Goal: Navigation & Orientation: Find specific page/section

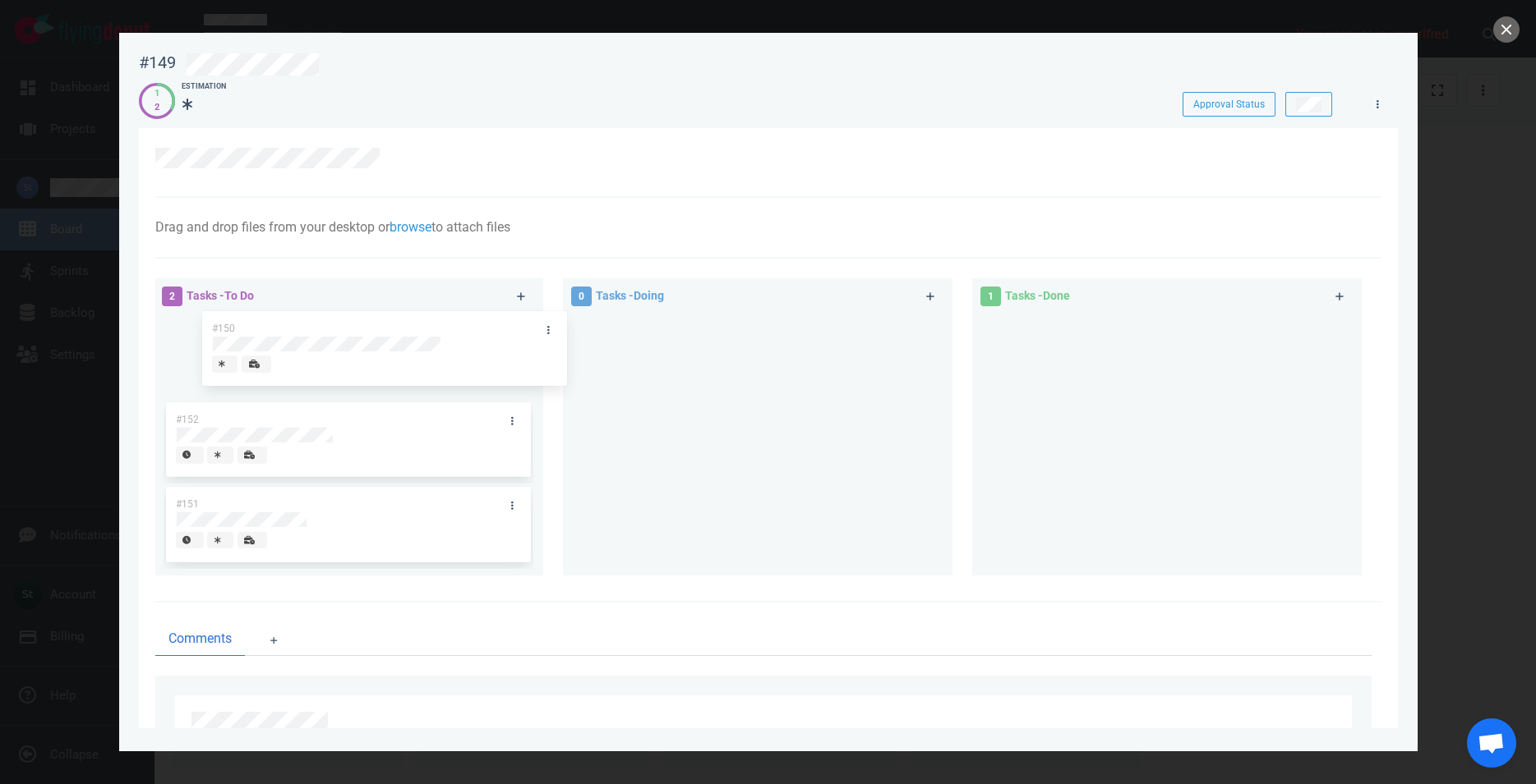
drag, startPoint x: 1127, startPoint y: 363, endPoint x: 344, endPoint y: 357, distance: 783.0
click at [982, 357] on div "#150" at bounding box center [1167, 357] width 369 height 85
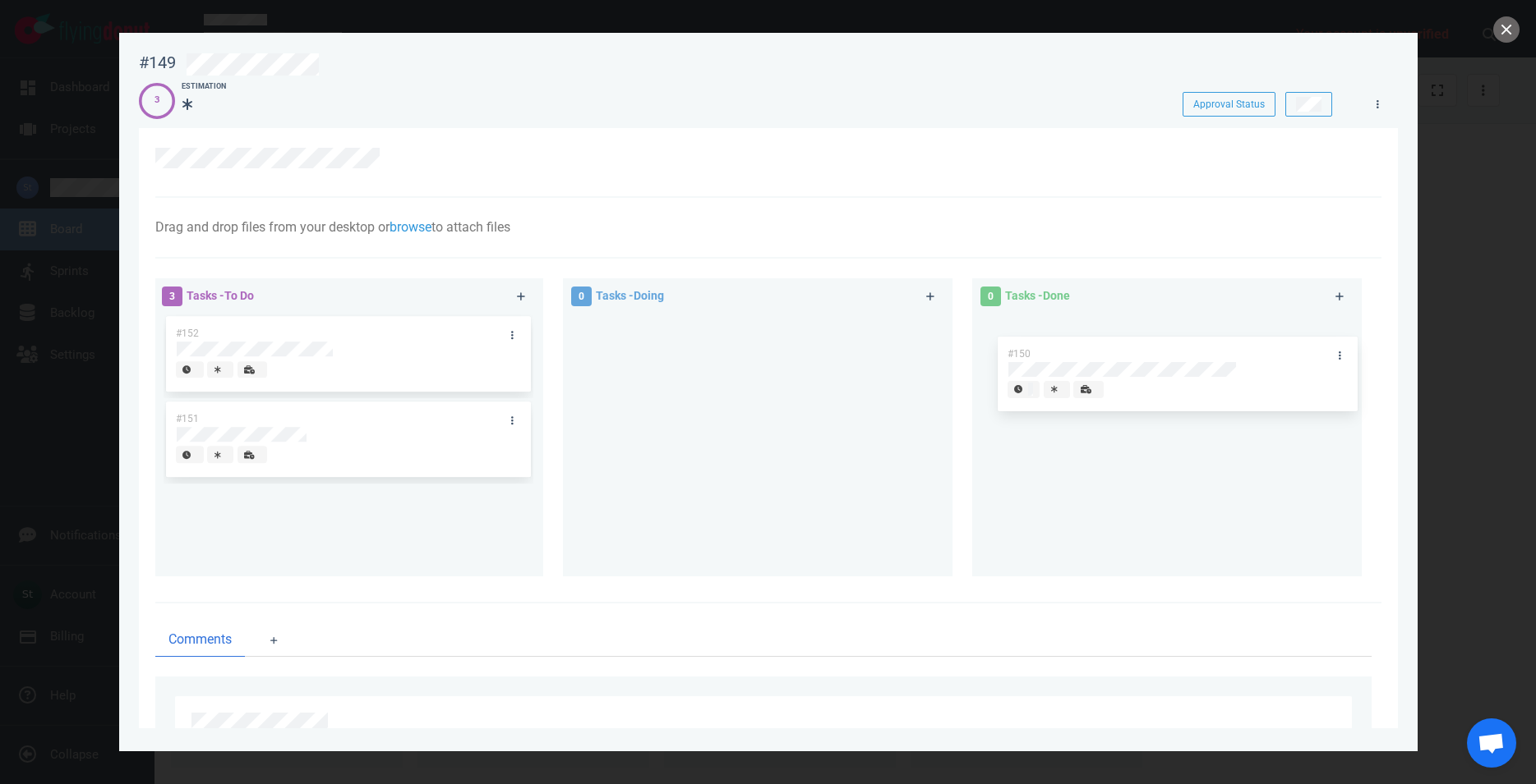
drag, startPoint x: 339, startPoint y: 365, endPoint x: 1163, endPoint y: 386, distance: 824.3
click at [533, 386] on div "#150" at bounding box center [348, 357] width 369 height 85
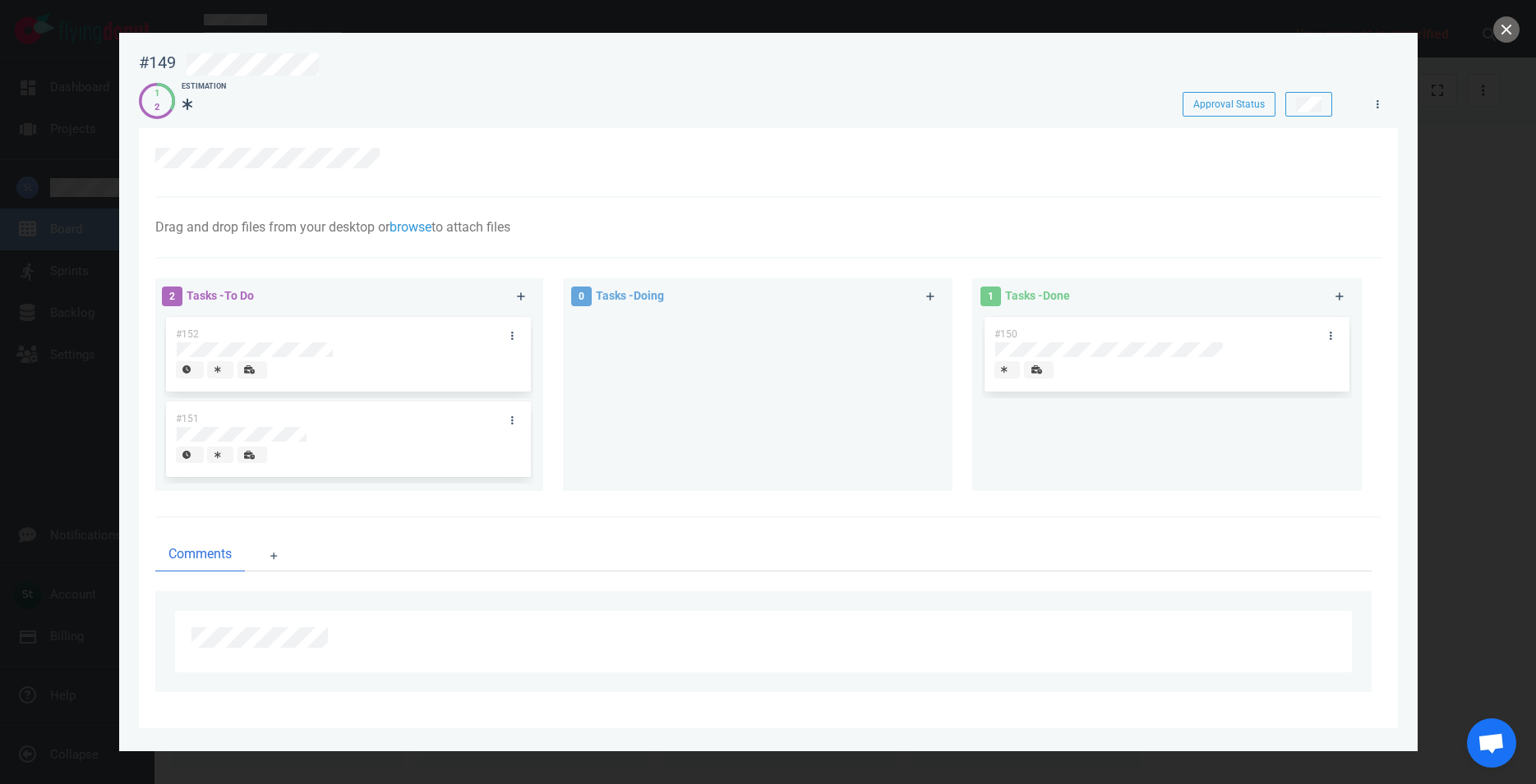
click at [1522, 29] on div at bounding box center [768, 392] width 1536 height 784
click at [1506, 35] on button "close" at bounding box center [1506, 29] width 26 height 26
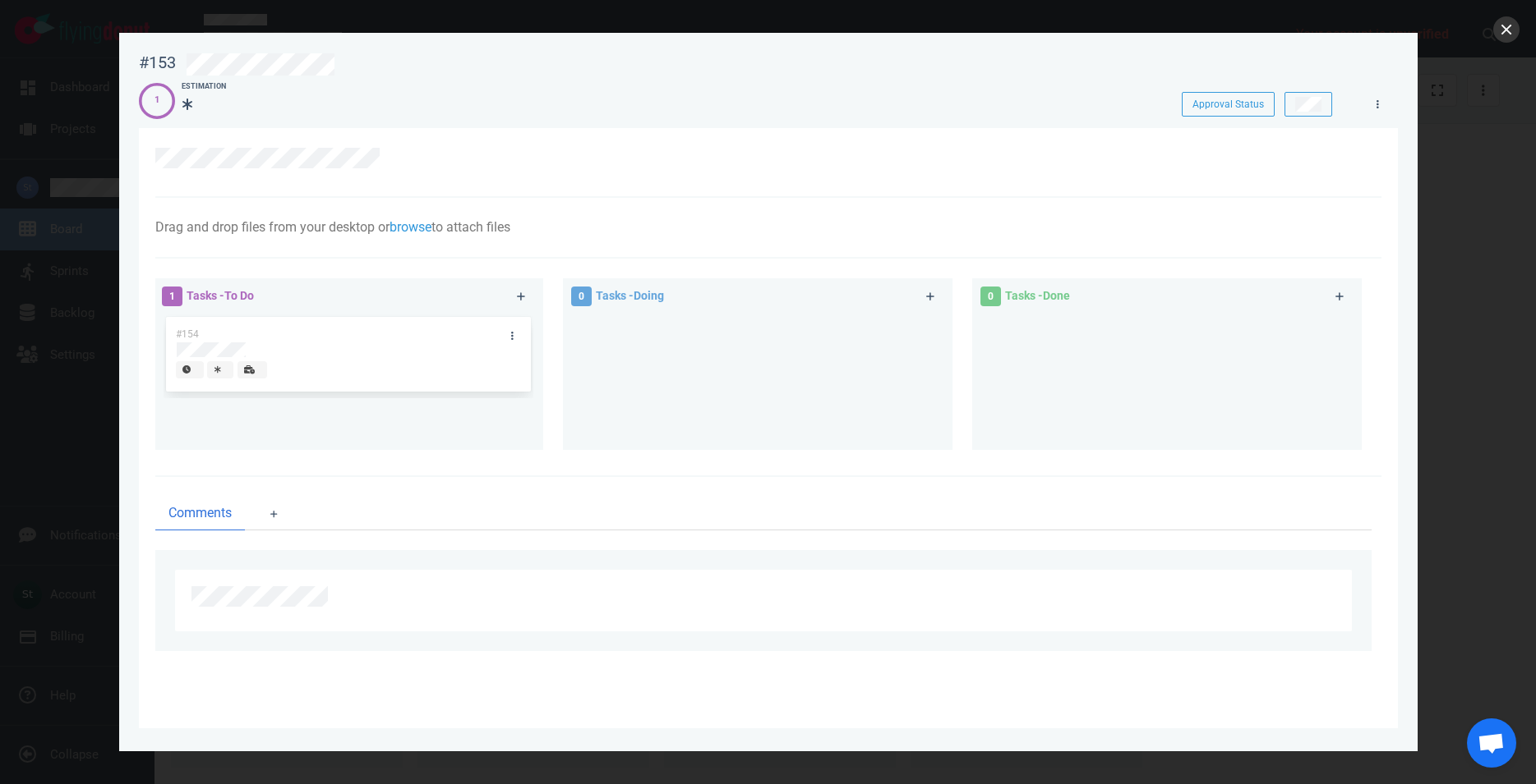
drag, startPoint x: 1518, startPoint y: 8, endPoint x: 1514, endPoint y: 19, distance: 11.7
click at [1518, 16] on div at bounding box center [768, 392] width 1536 height 784
drag, startPoint x: 1514, startPoint y: 22, endPoint x: 1443, endPoint y: 49, distance: 76.0
click at [1466, 41] on div "#153 Approval Status 1 Estimation Approval Status Drag and drop files from your…" at bounding box center [768, 392] width 1536 height 784
click at [1506, 30] on button "close" at bounding box center [1506, 29] width 26 height 26
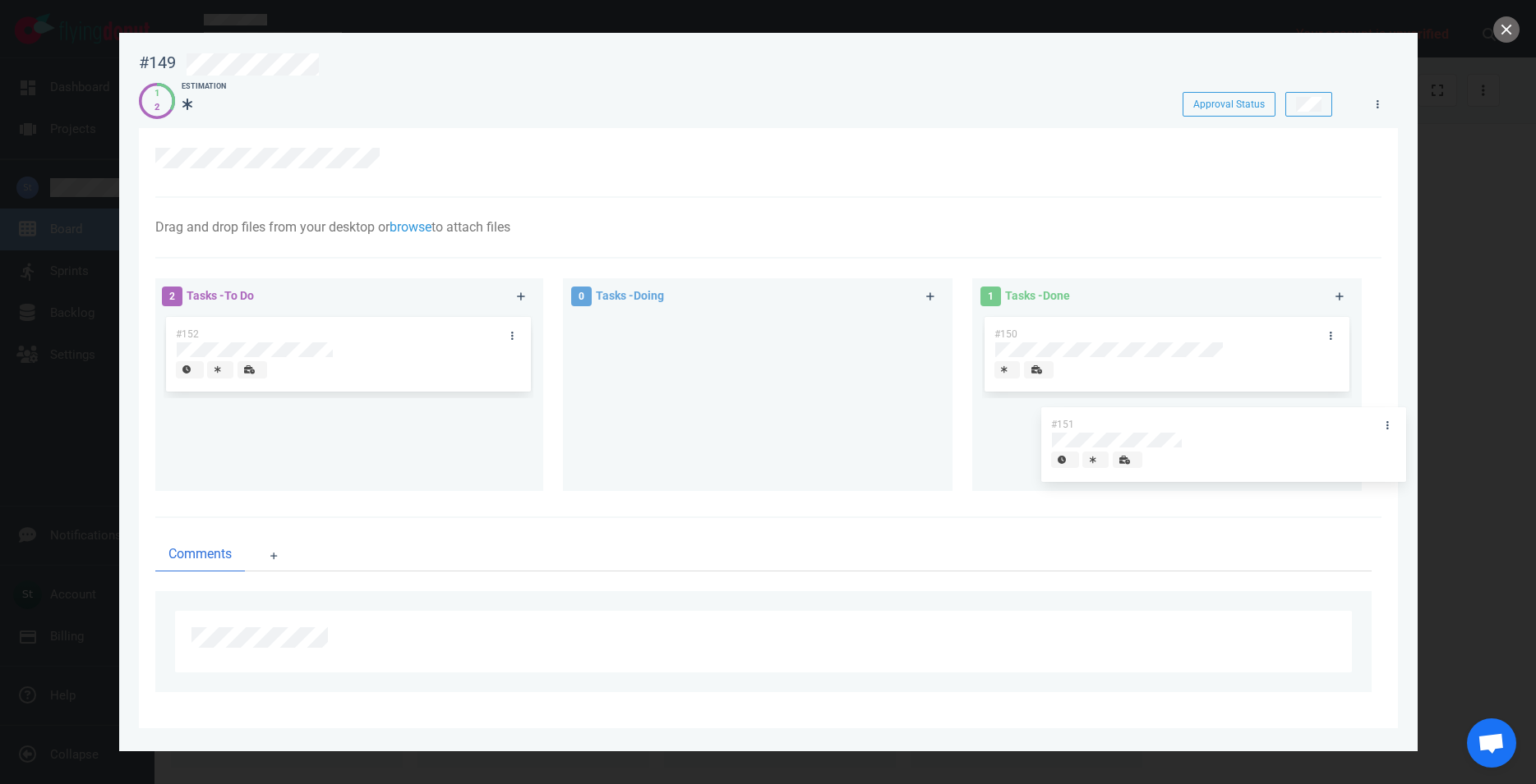
drag, startPoint x: 390, startPoint y: 416, endPoint x: 1265, endPoint y: 421, distance: 875.0
click at [533, 421] on div "#151" at bounding box center [348, 441] width 369 height 85
click at [1499, 27] on button "close" at bounding box center [1506, 29] width 26 height 26
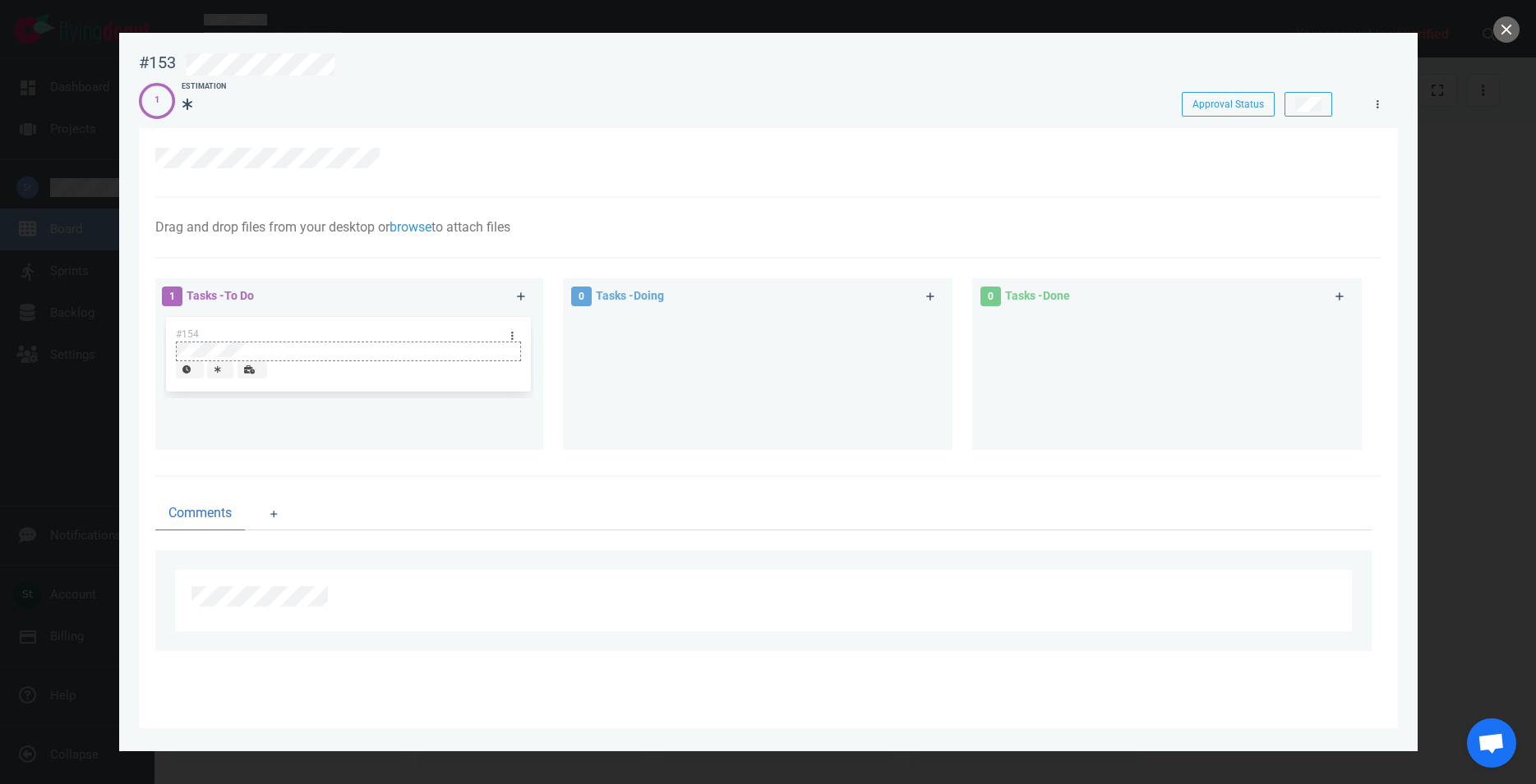
click at [320, 350] on div at bounding box center [348, 349] width 343 height 15
drag, startPoint x: 306, startPoint y: 349, endPoint x: 274, endPoint y: 346, distance: 32.1
click at [274, 346] on div "#154" at bounding box center [348, 357] width 369 height 85
click at [442, 450] on div "1 Tasks - To Do #154" at bounding box center [358, 367] width 409 height 197
click at [1512, 32] on button "close" at bounding box center [1506, 29] width 26 height 26
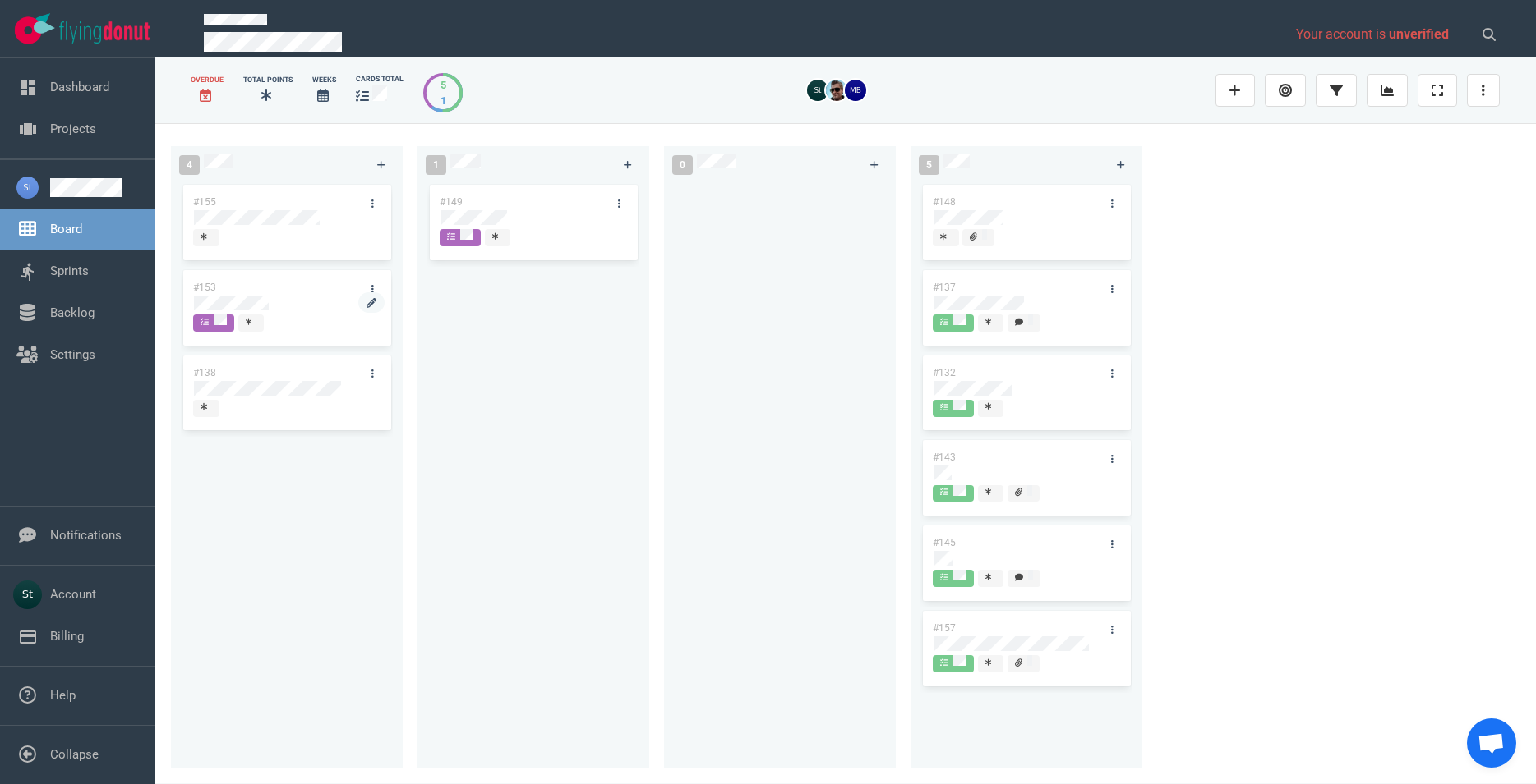
click at [233, 311] on div at bounding box center [287, 312] width 186 height 3
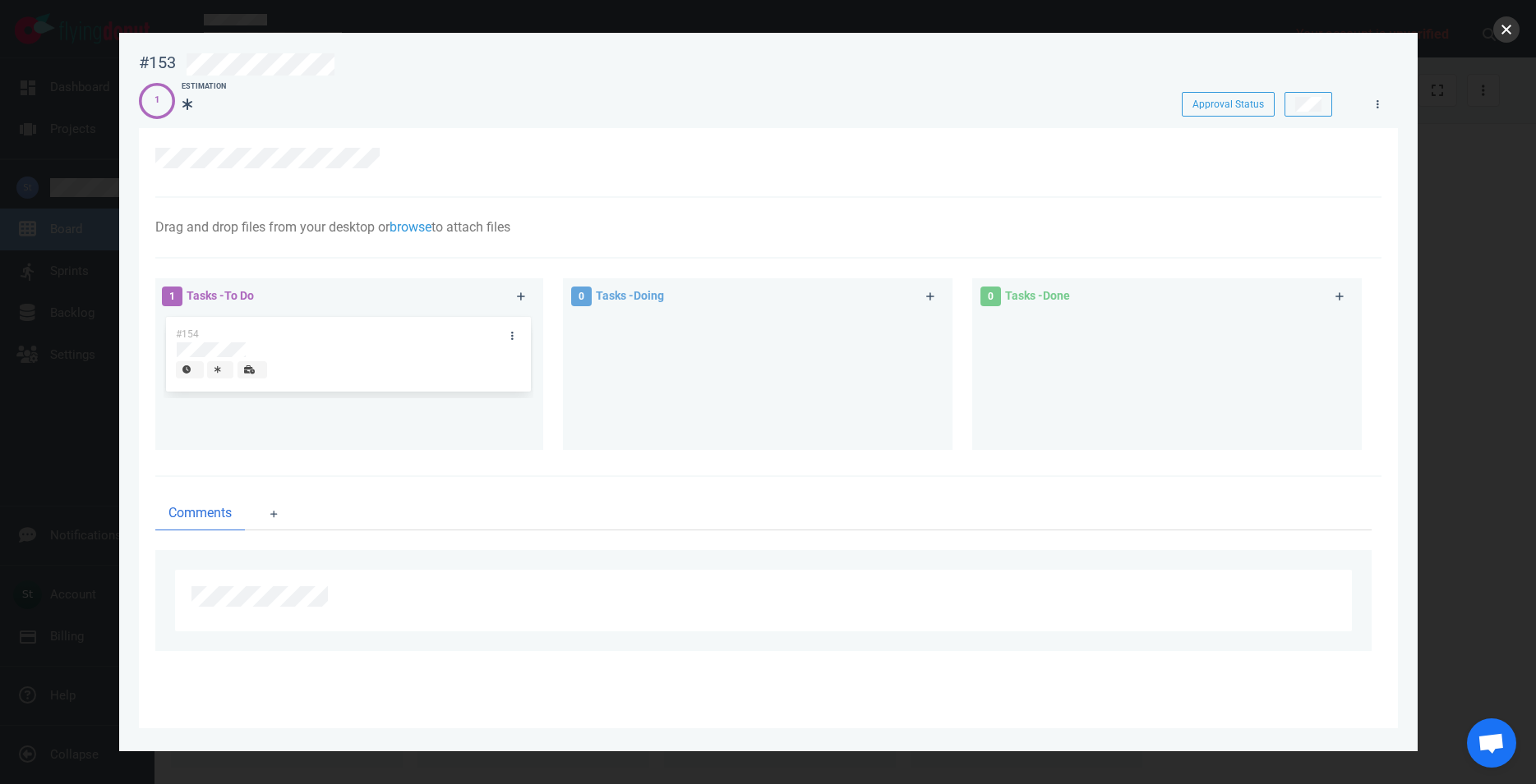
click at [1501, 31] on button "close" at bounding box center [1506, 29] width 26 height 26
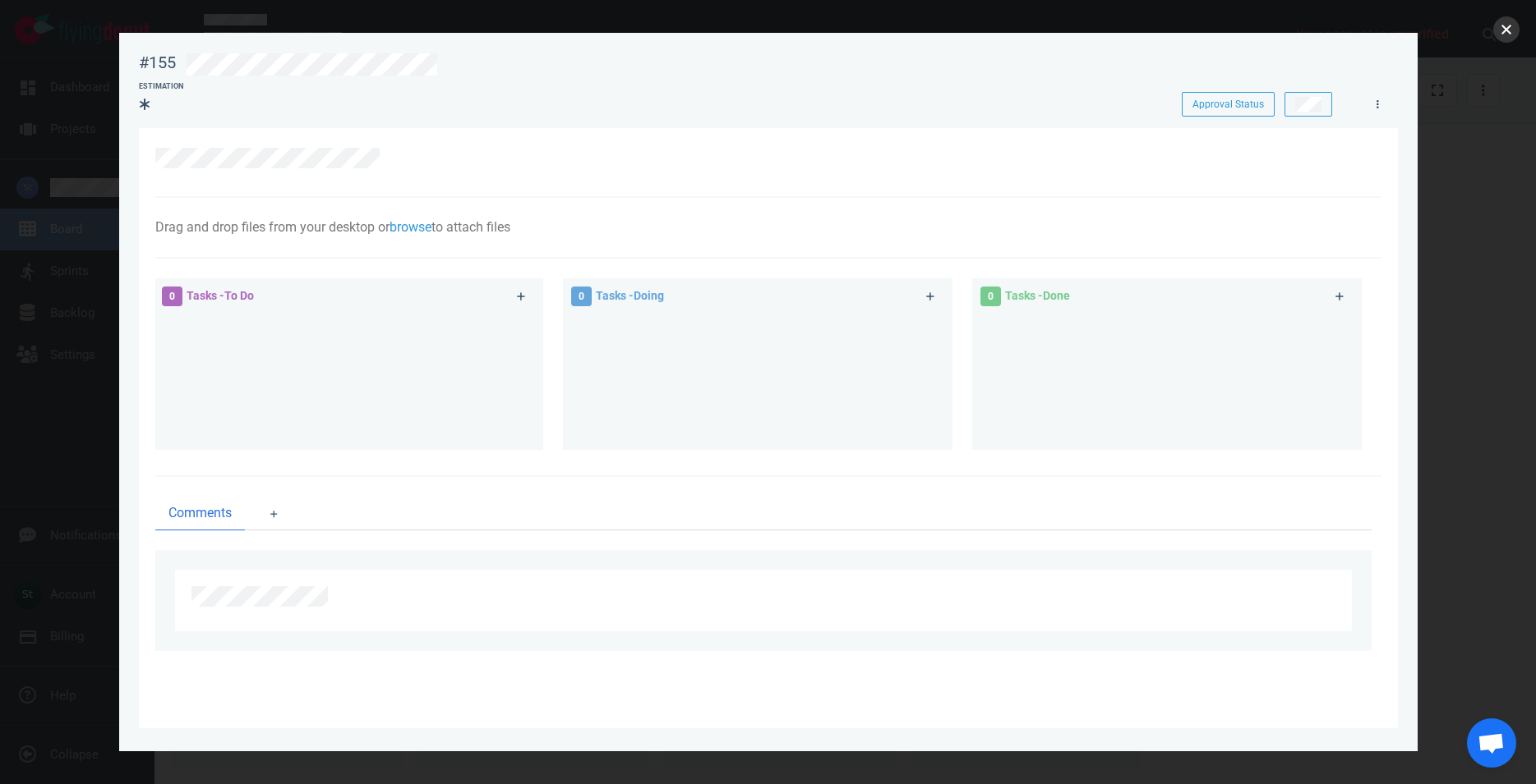
click at [1508, 41] on button "close" at bounding box center [1506, 29] width 26 height 26
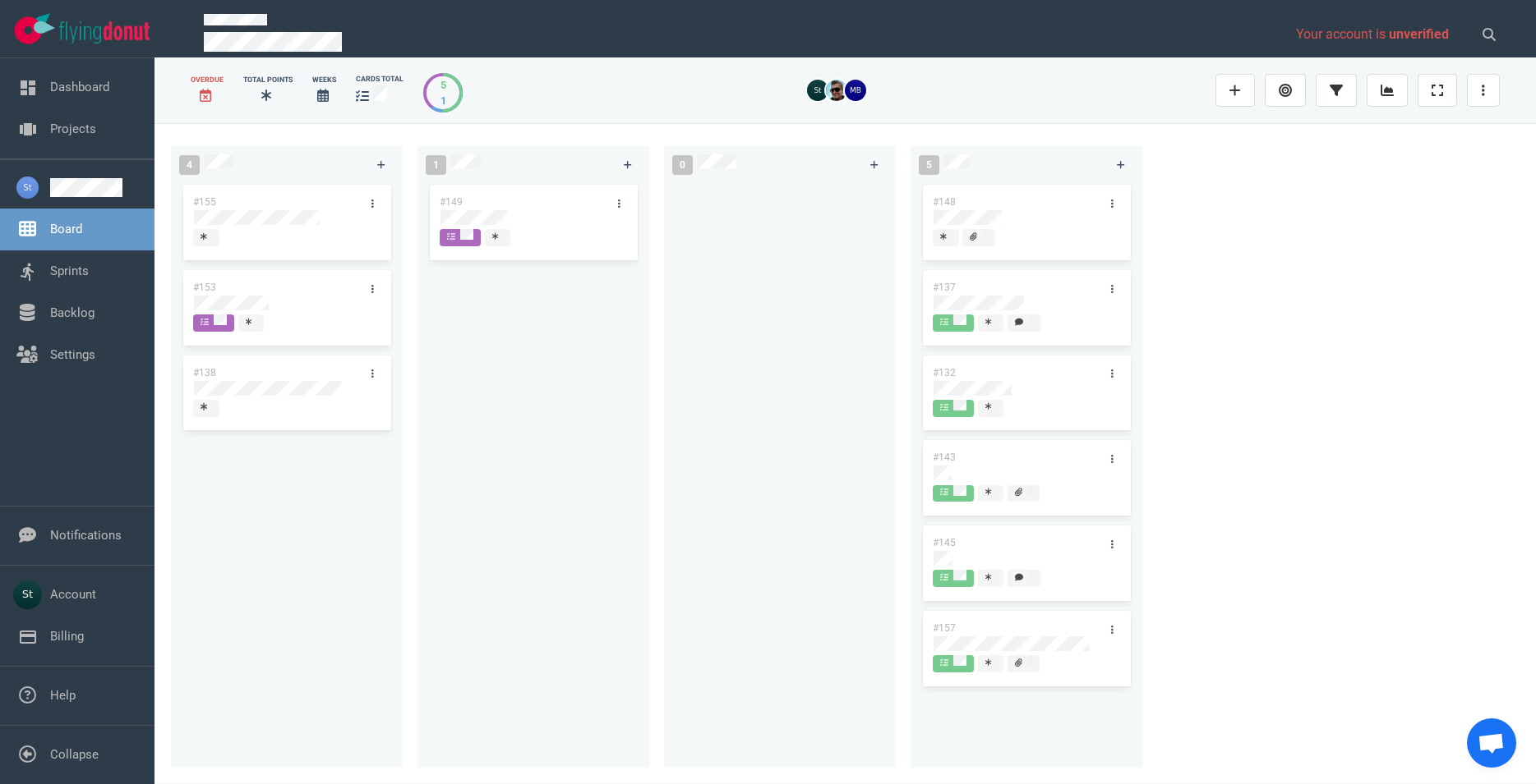
click at [399, 756] on div "#155 #153 #138" at bounding box center [287, 469] width 232 height 574
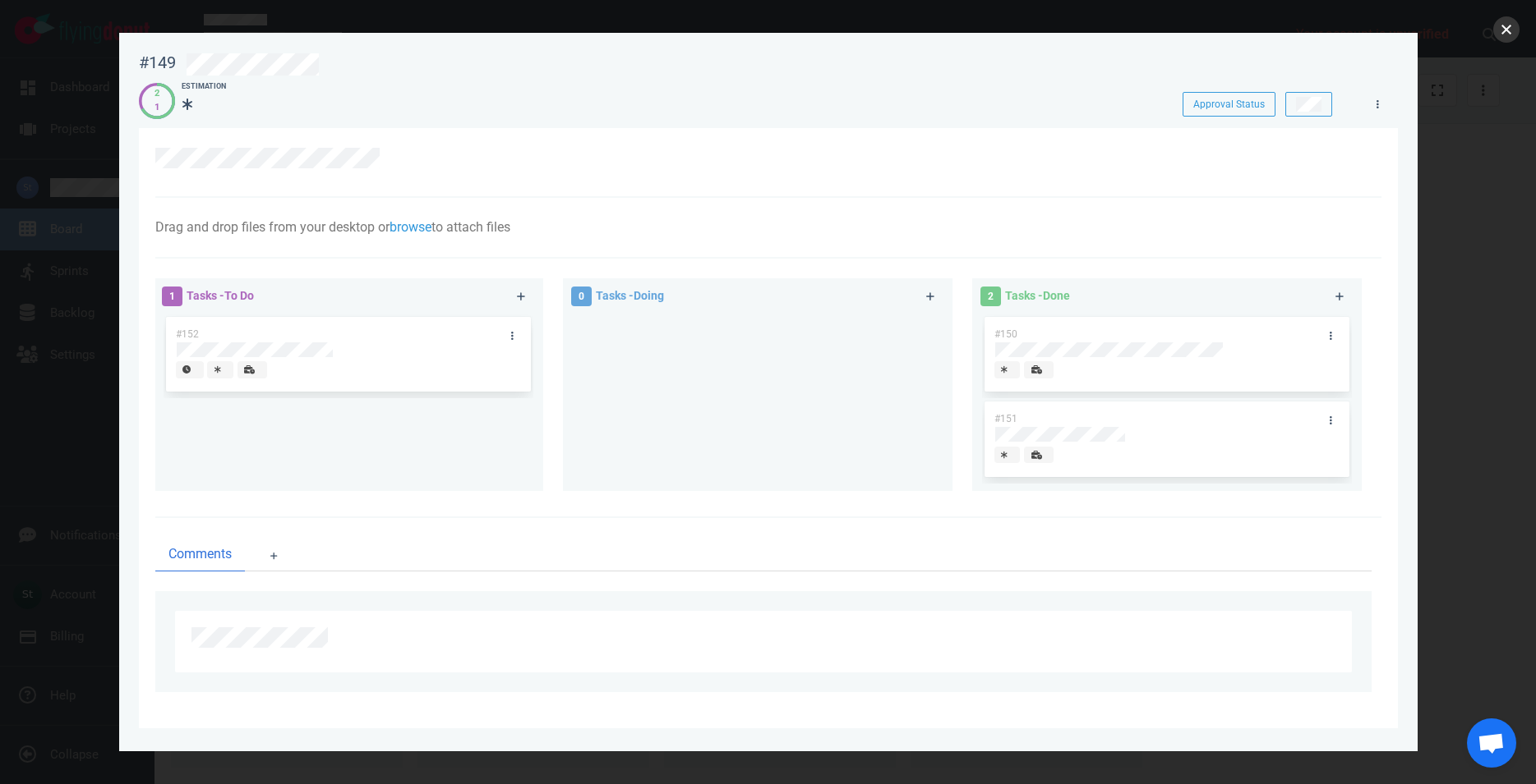
click at [1496, 30] on button "close" at bounding box center [1506, 29] width 26 height 26
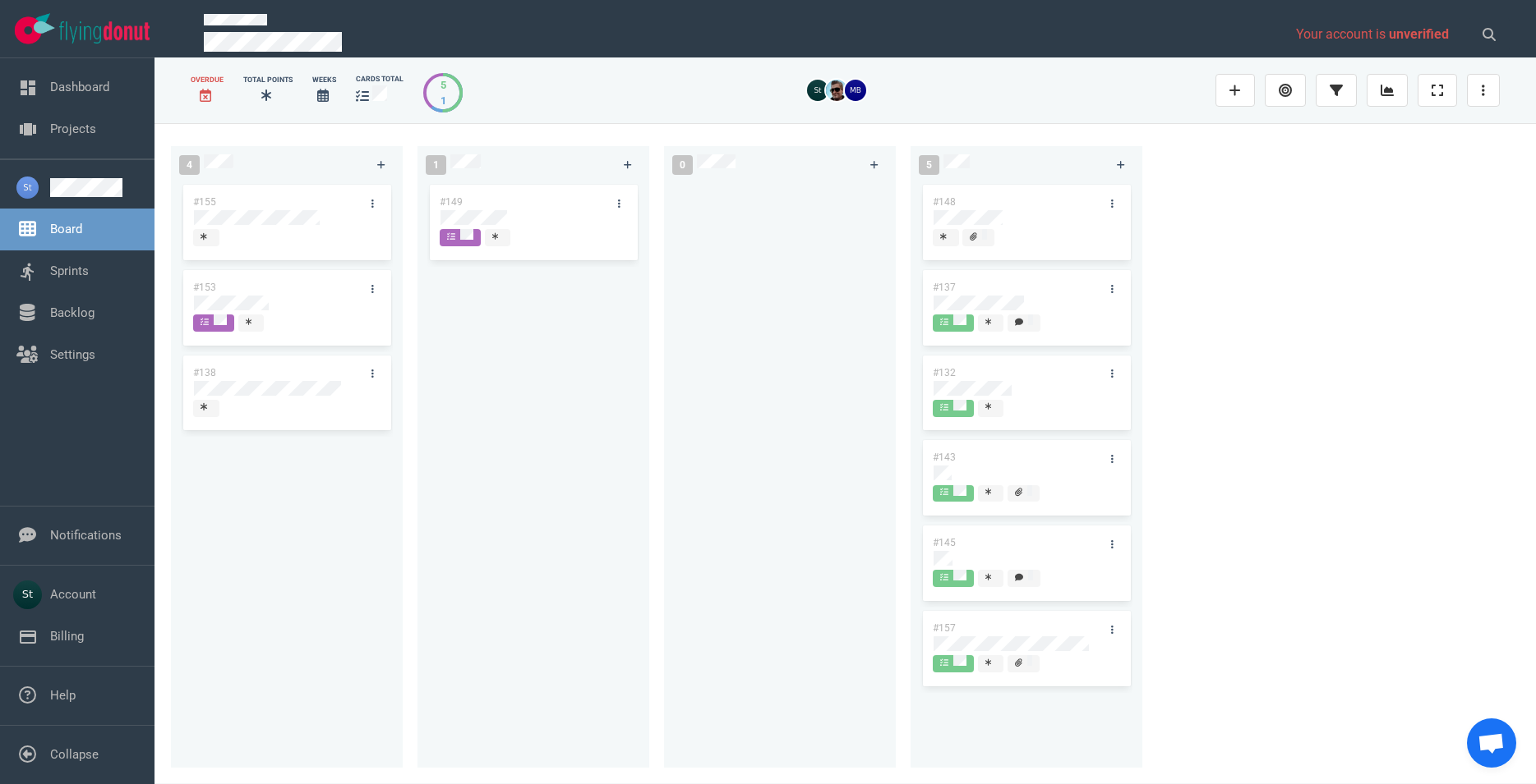
click at [443, 84] on div "5" at bounding box center [443, 85] width 6 height 15
drag, startPoint x: 443, startPoint y: 84, endPoint x: 440, endPoint y: 96, distance: 12.4
click at [440, 96] on div "5 1" at bounding box center [443, 93] width 6 height 31
click at [440, 97] on div "1" at bounding box center [443, 101] width 6 height 15
click at [265, 230] on div at bounding box center [287, 240] width 188 height 21
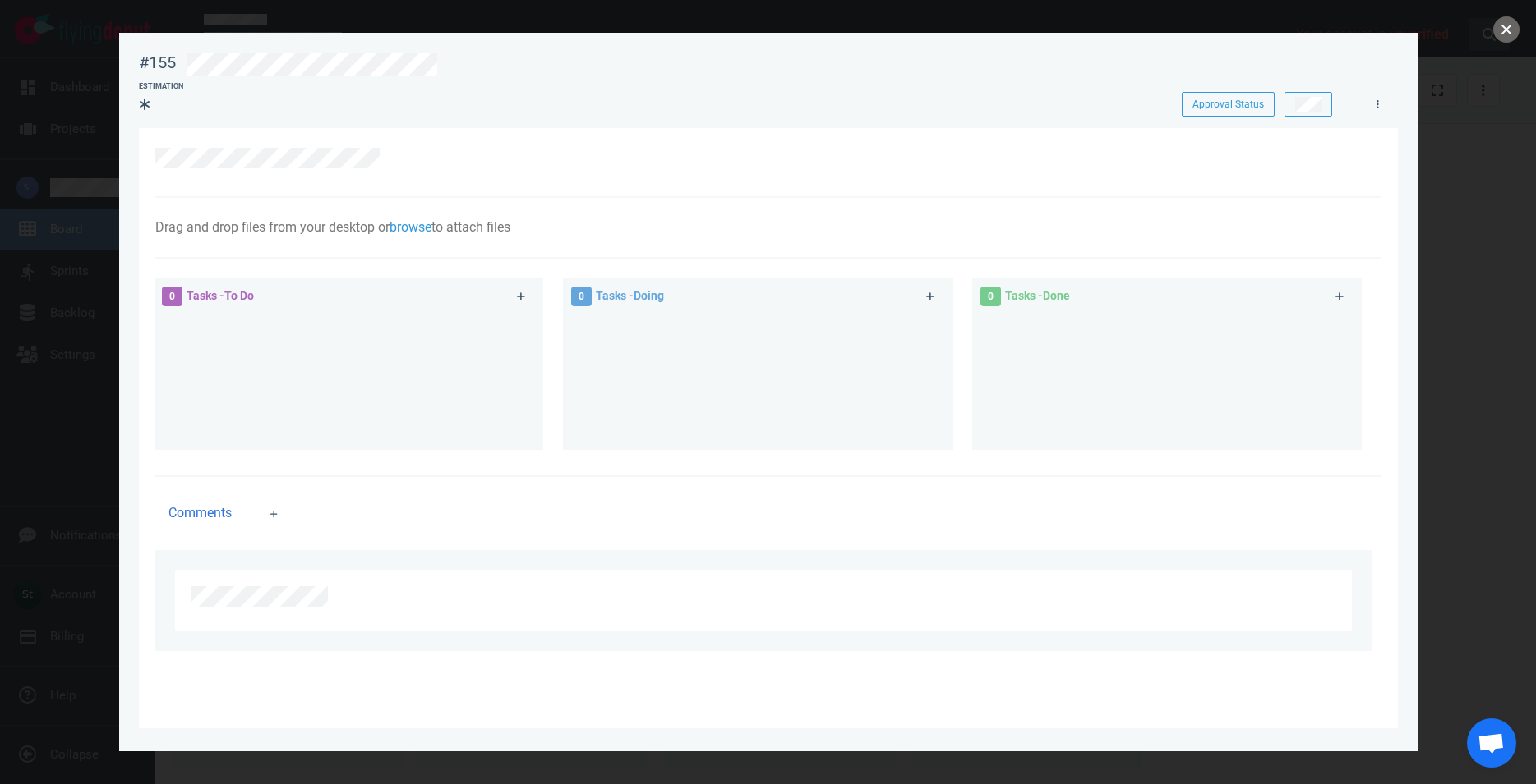
drag, startPoint x: 1498, startPoint y: 30, endPoint x: 1488, endPoint y: 35, distance: 11.2
click at [1499, 30] on button "close" at bounding box center [1506, 29] width 26 height 26
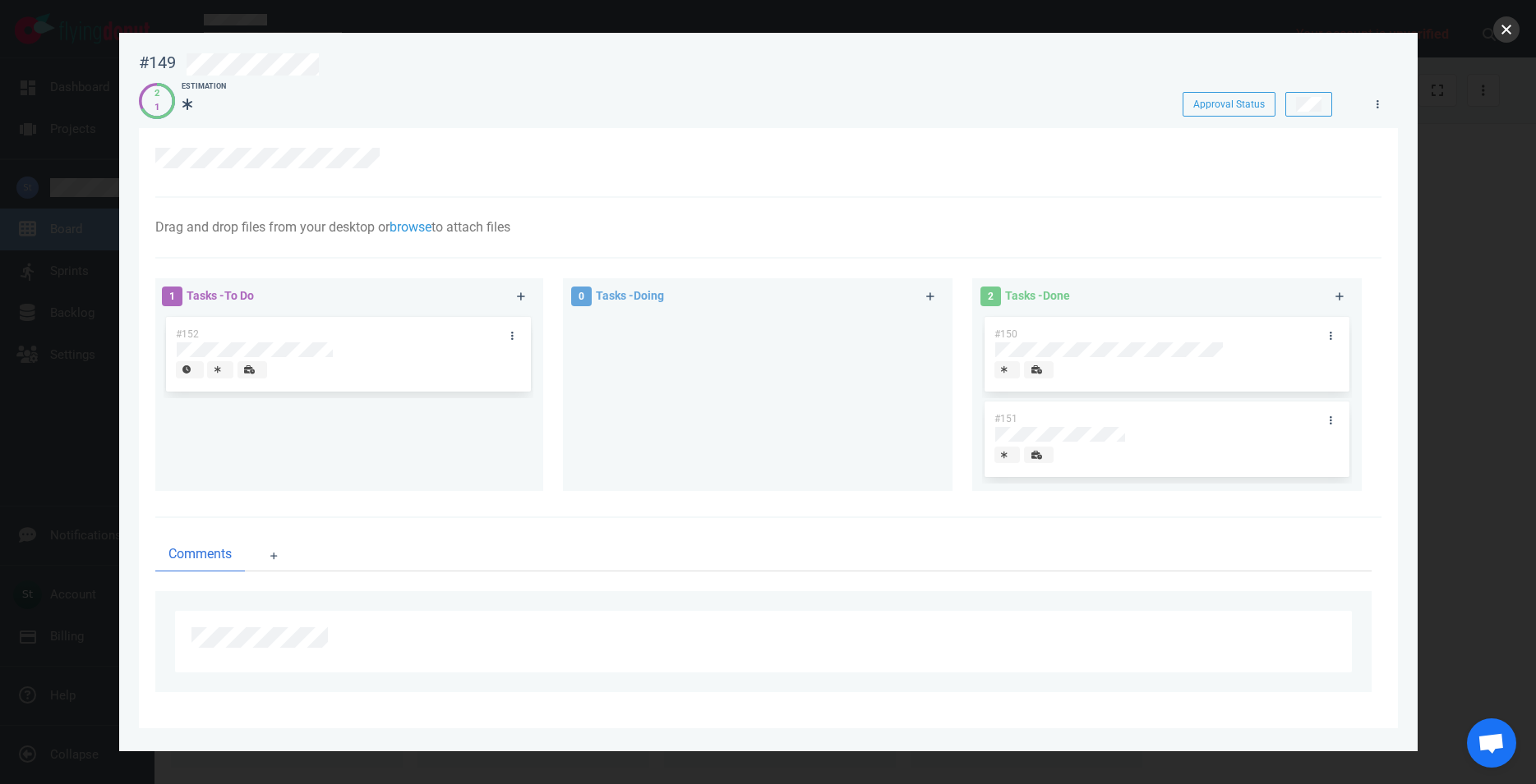
click at [1506, 36] on button "close" at bounding box center [1506, 29] width 26 height 26
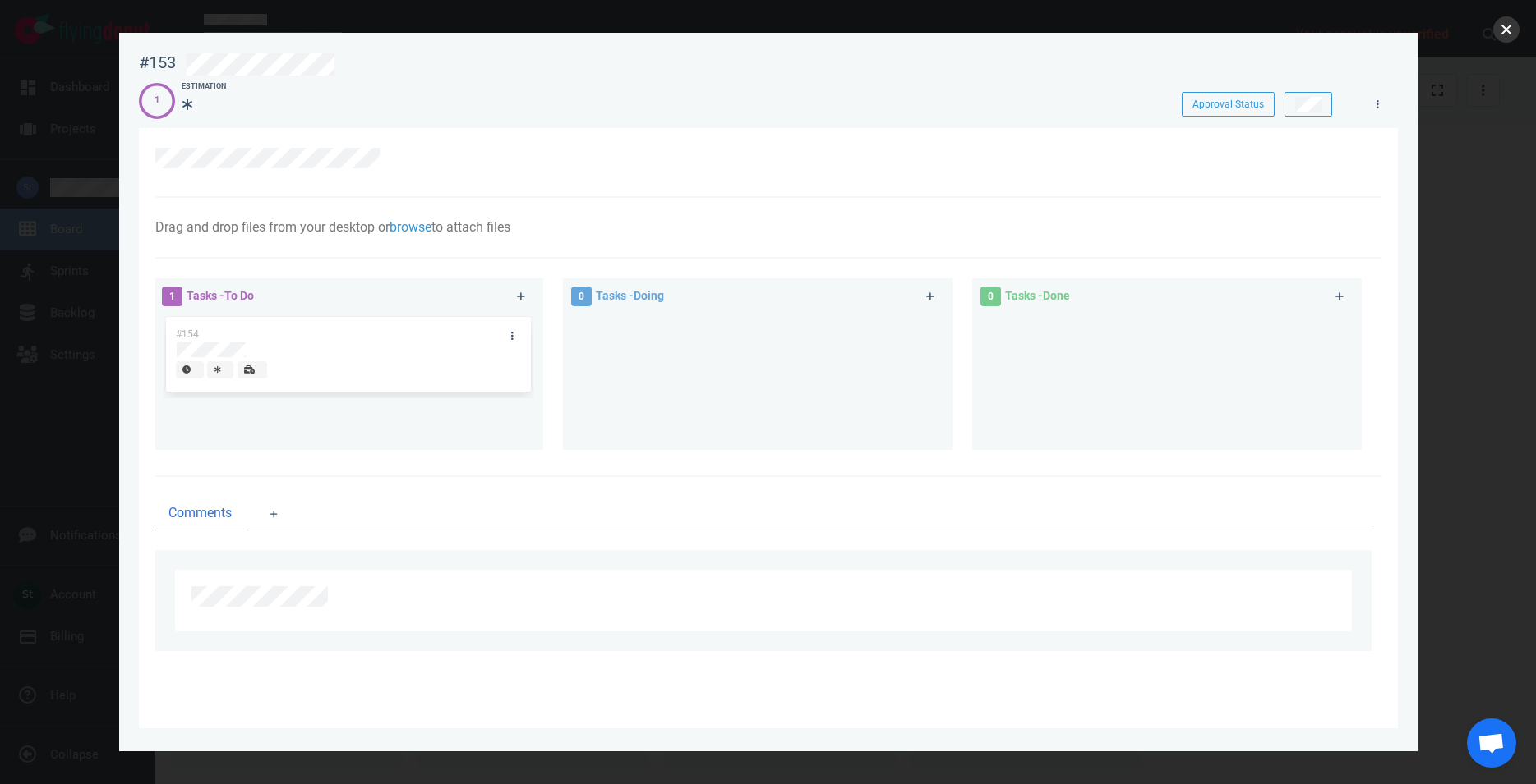
click at [1513, 25] on button "close" at bounding box center [1506, 29] width 26 height 26
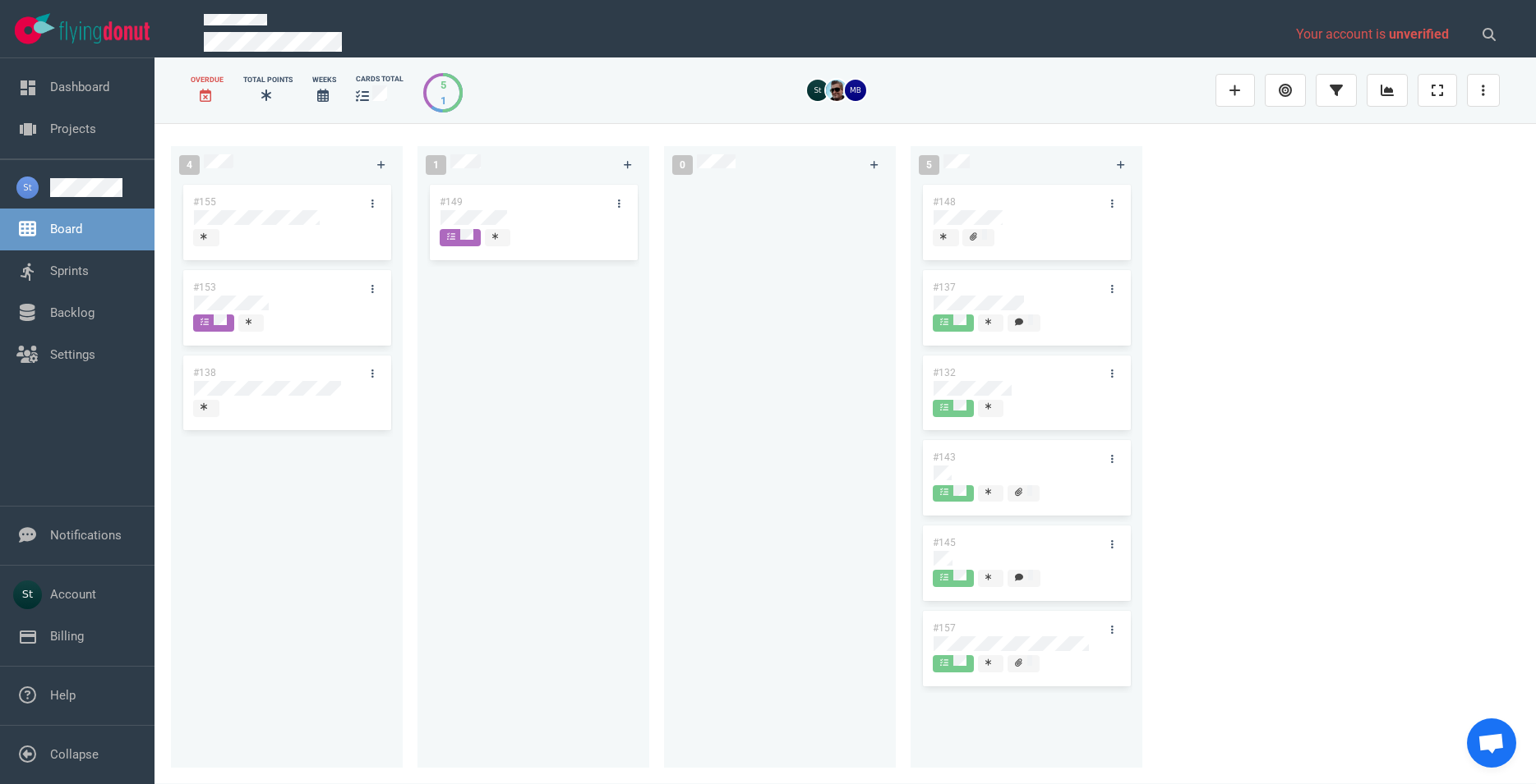
click at [306, 387] on div "#155 #153 #138" at bounding box center [286, 465] width 212 height 567
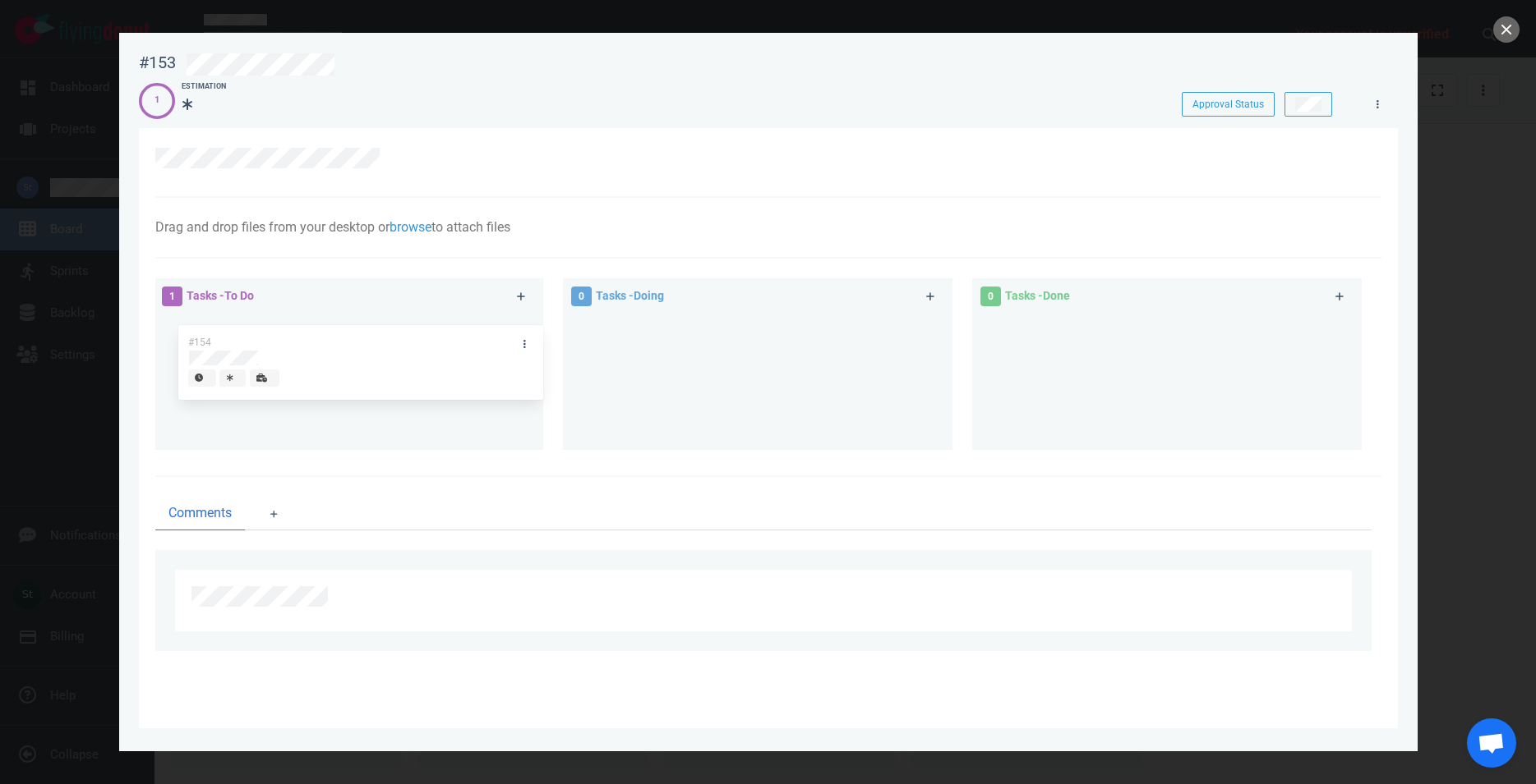
click at [361, 373] on div "#154" at bounding box center [348, 357] width 369 height 85
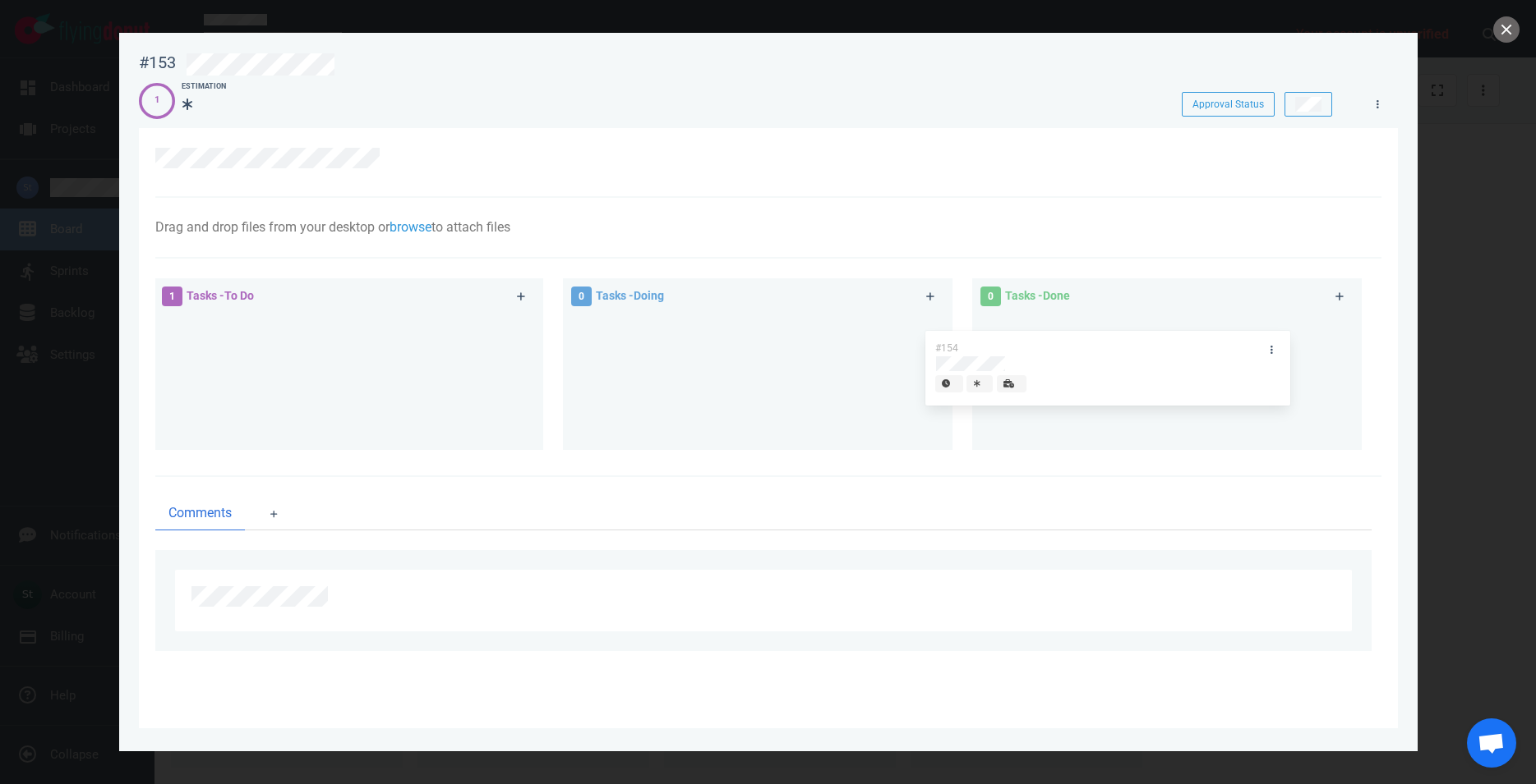
drag, startPoint x: 321, startPoint y: 334, endPoint x: 1087, endPoint y: 349, distance: 766.1
click at [533, 346] on div "#154" at bounding box center [348, 357] width 369 height 85
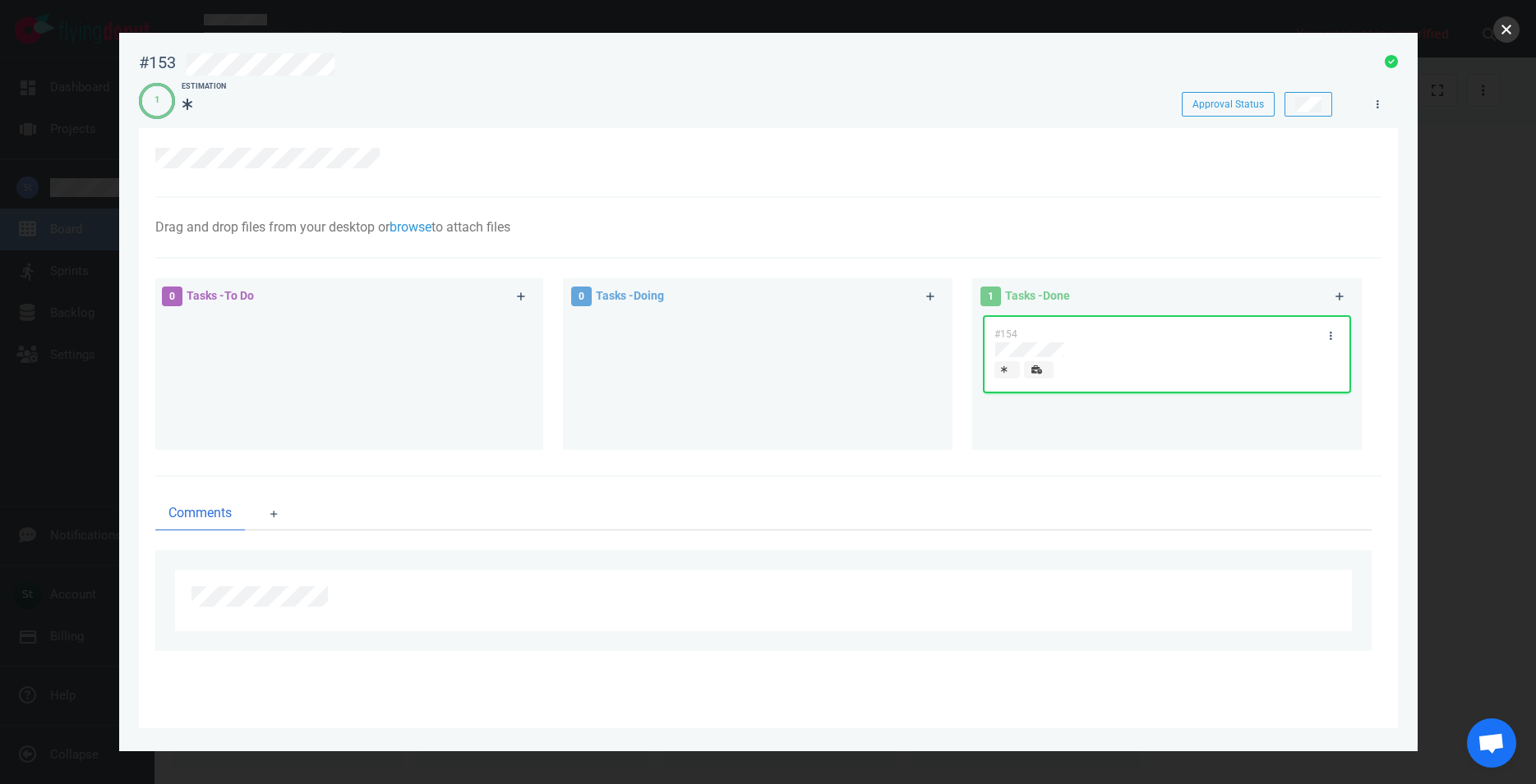
click at [1517, 32] on button "close" at bounding box center [1506, 29] width 26 height 26
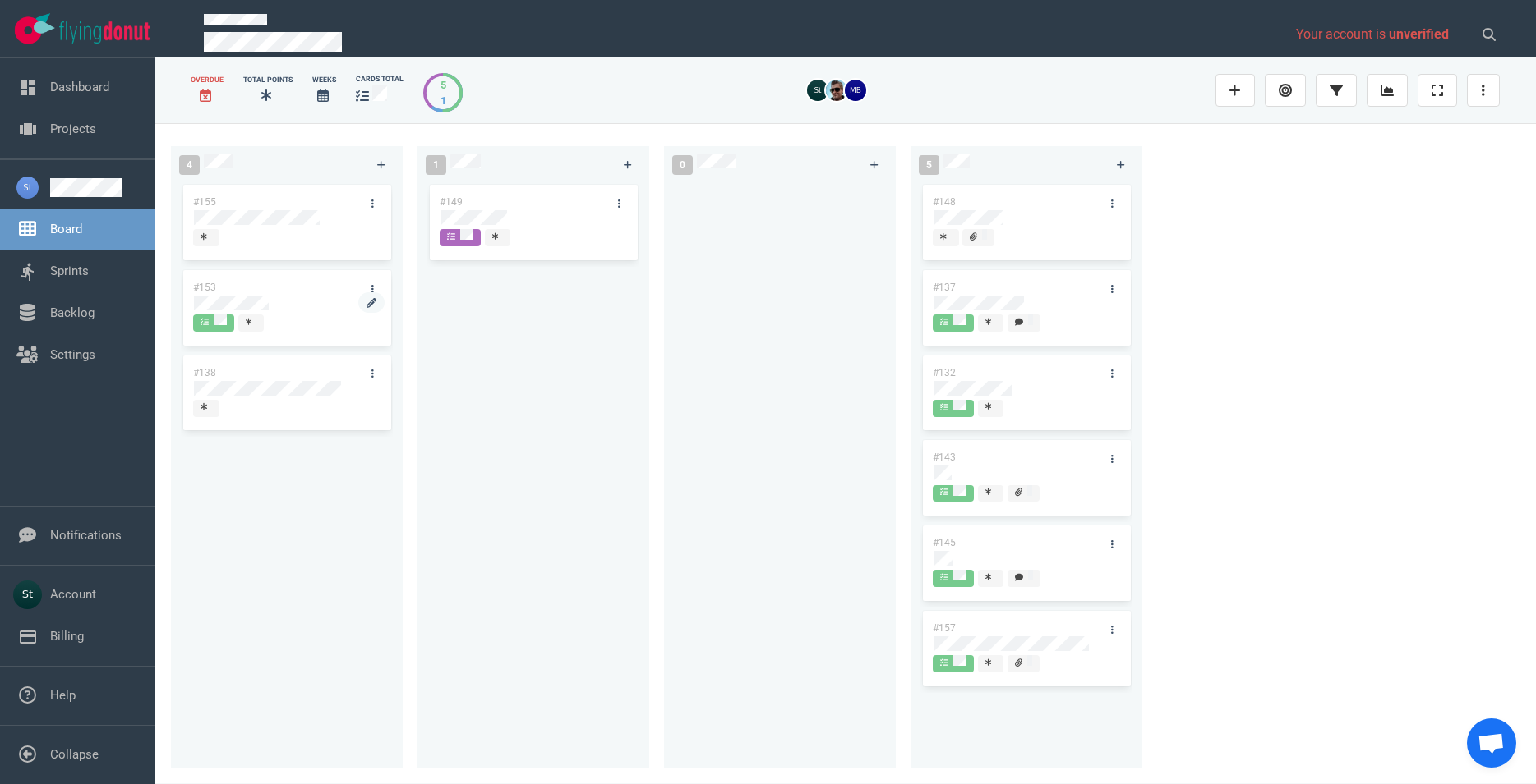
click at [285, 302] on div at bounding box center [287, 303] width 186 height 15
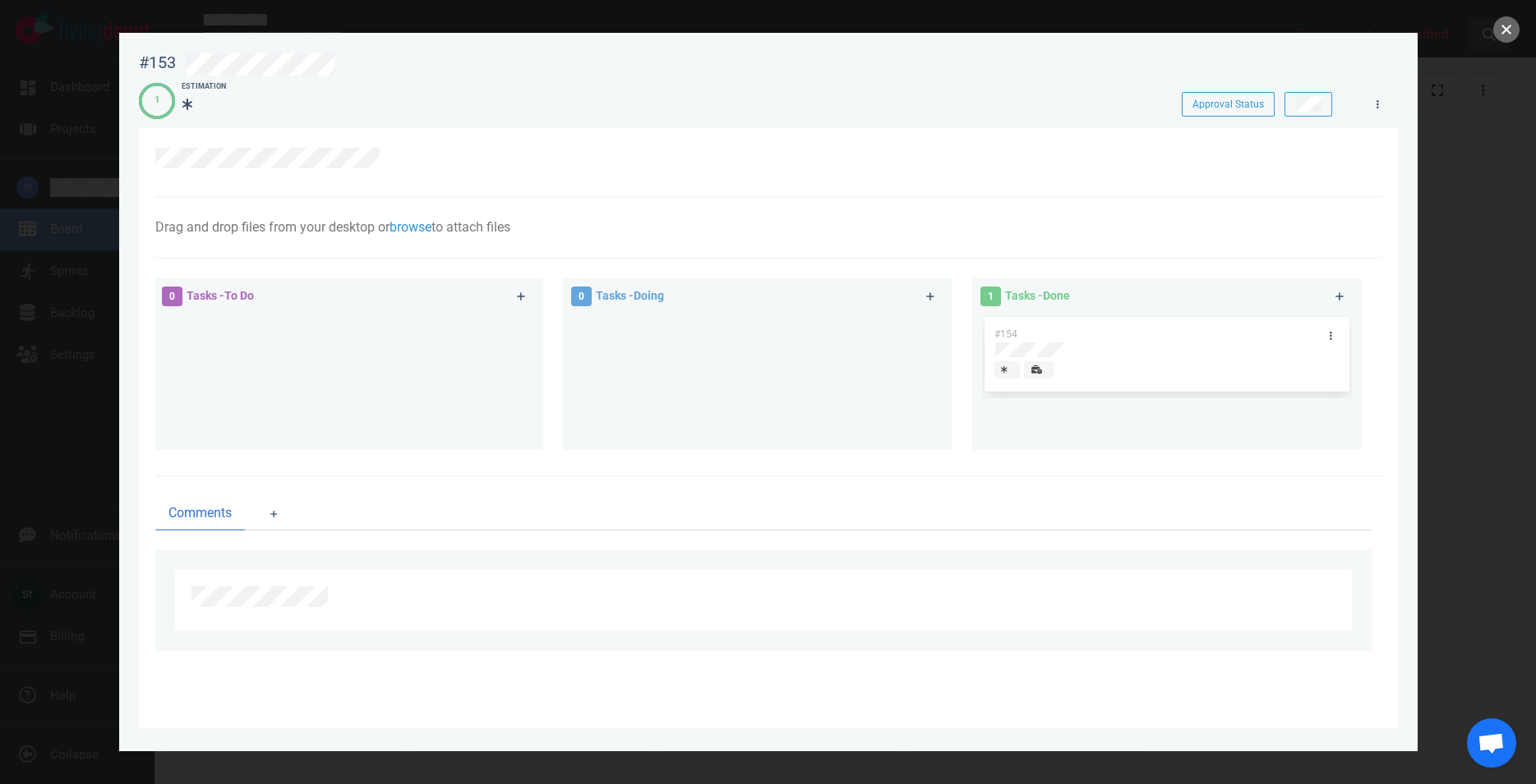
click at [1498, 25] on button "close" at bounding box center [1506, 29] width 26 height 26
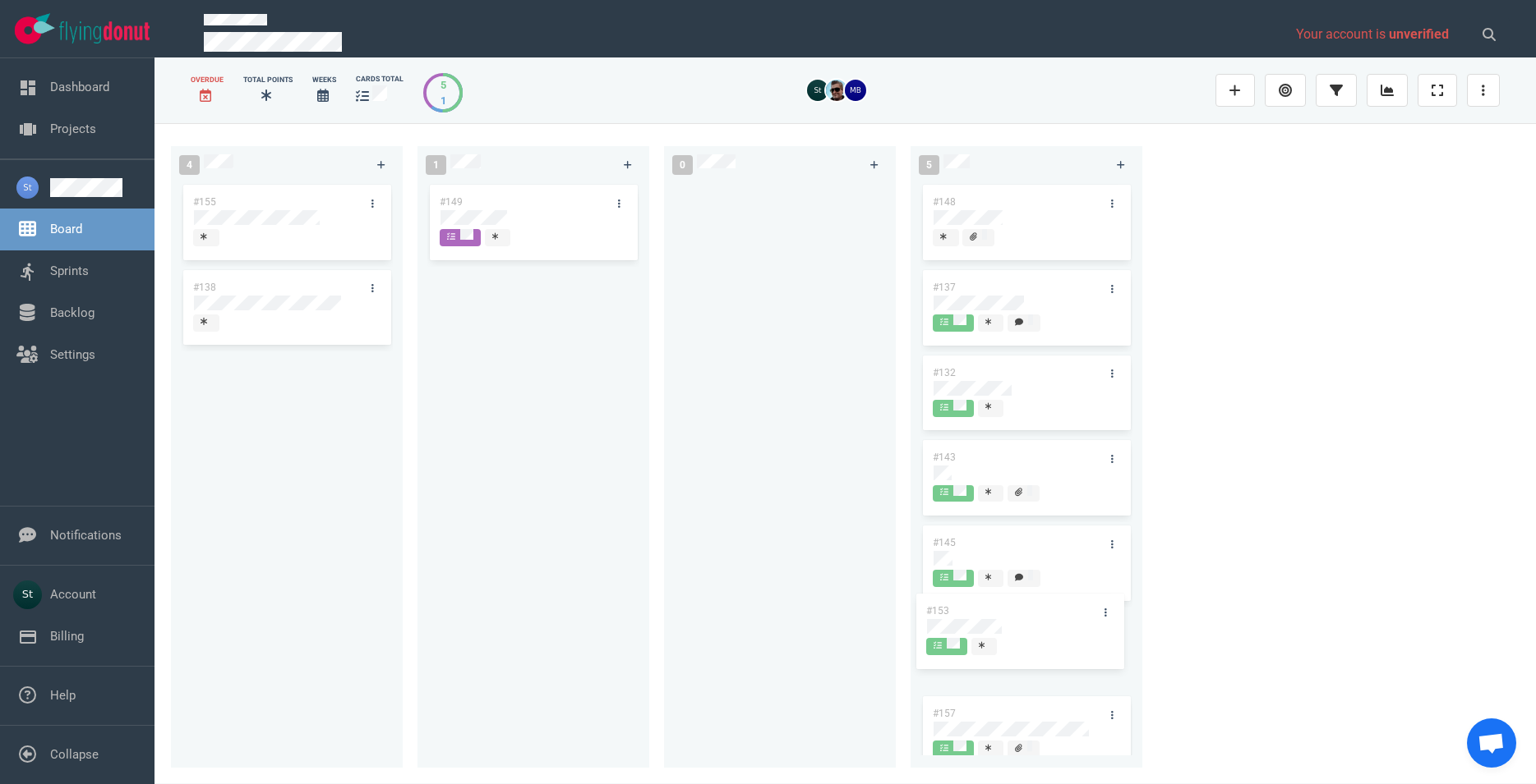
click at [1052, 633] on div "#148 #137 #132 #143 #145 #157" at bounding box center [1026, 465] width 212 height 567
click at [94, 122] on link "Projects" at bounding box center [74, 129] width 46 height 15
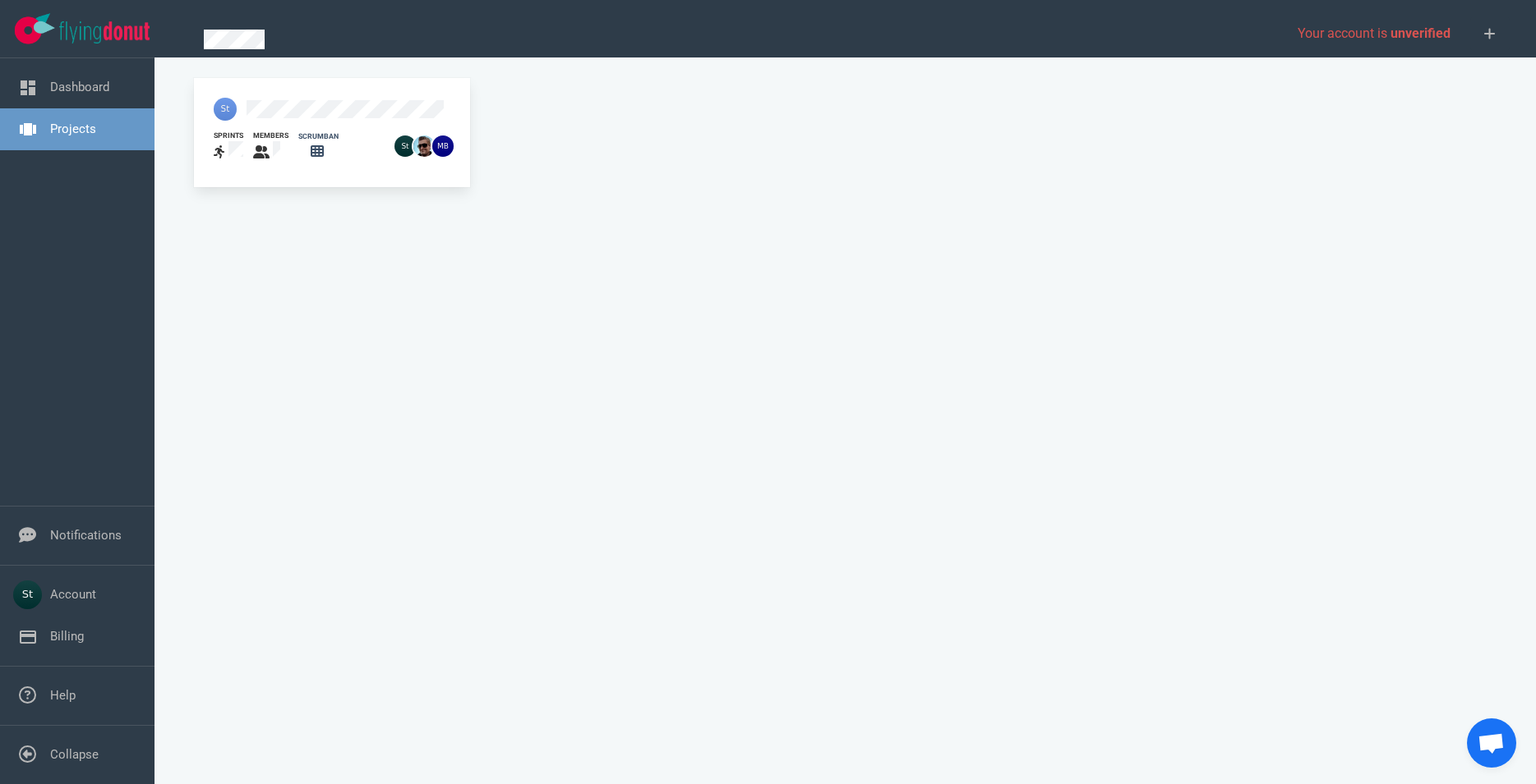
click at [287, 130] on div "members" at bounding box center [266, 147] width 45 height 52
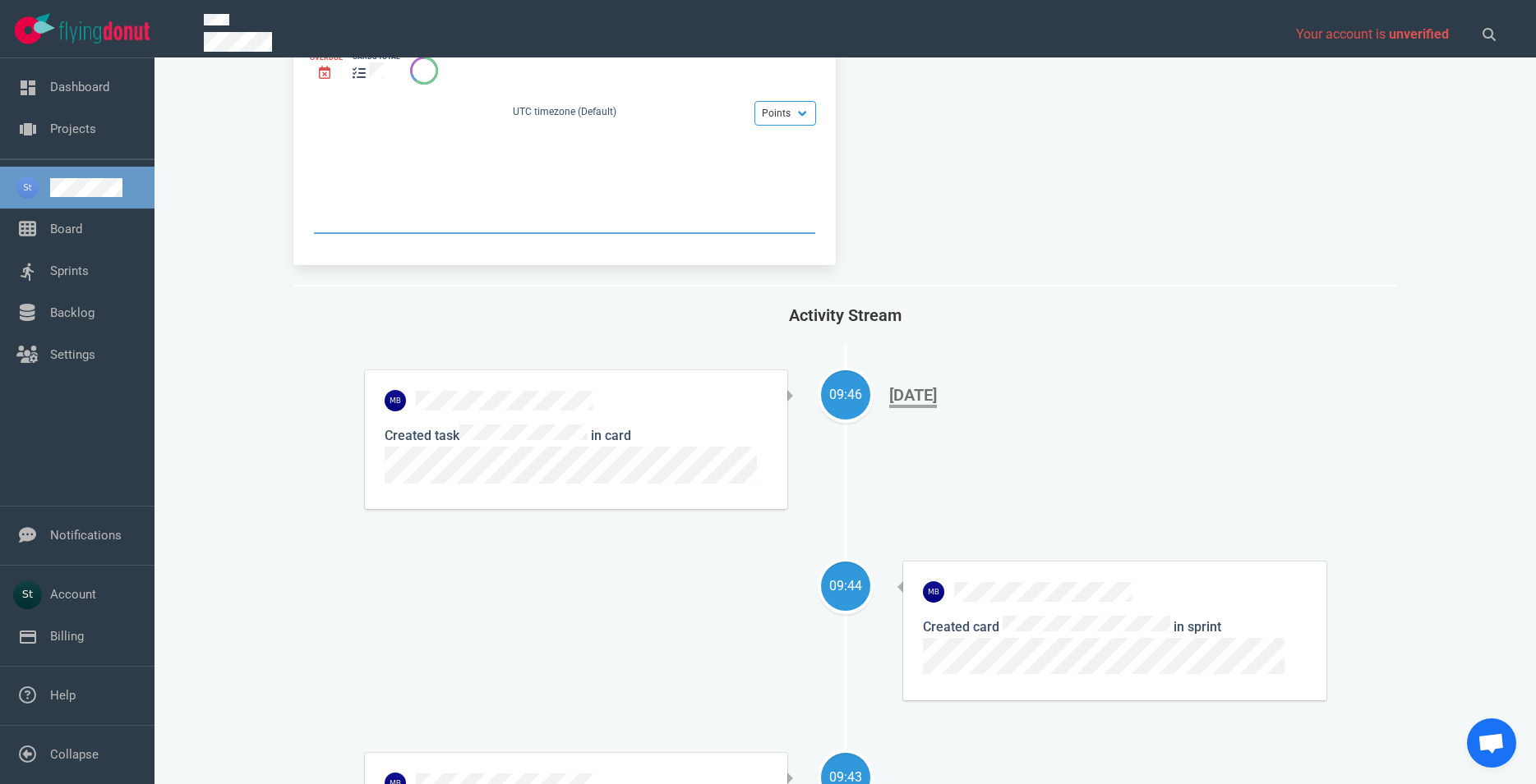
scroll to position [188, 0]
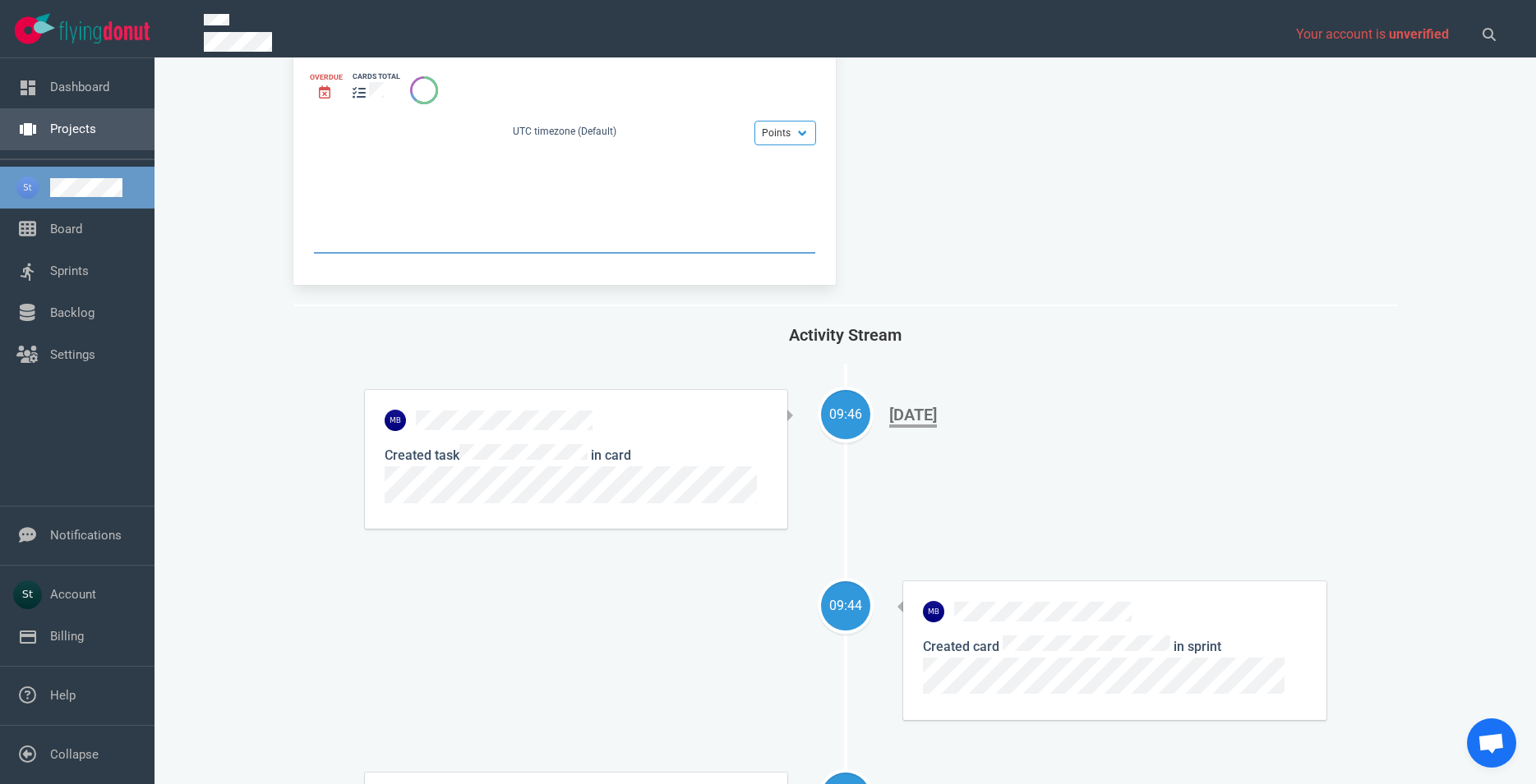
click at [96, 123] on link "Projects" at bounding box center [74, 129] width 46 height 15
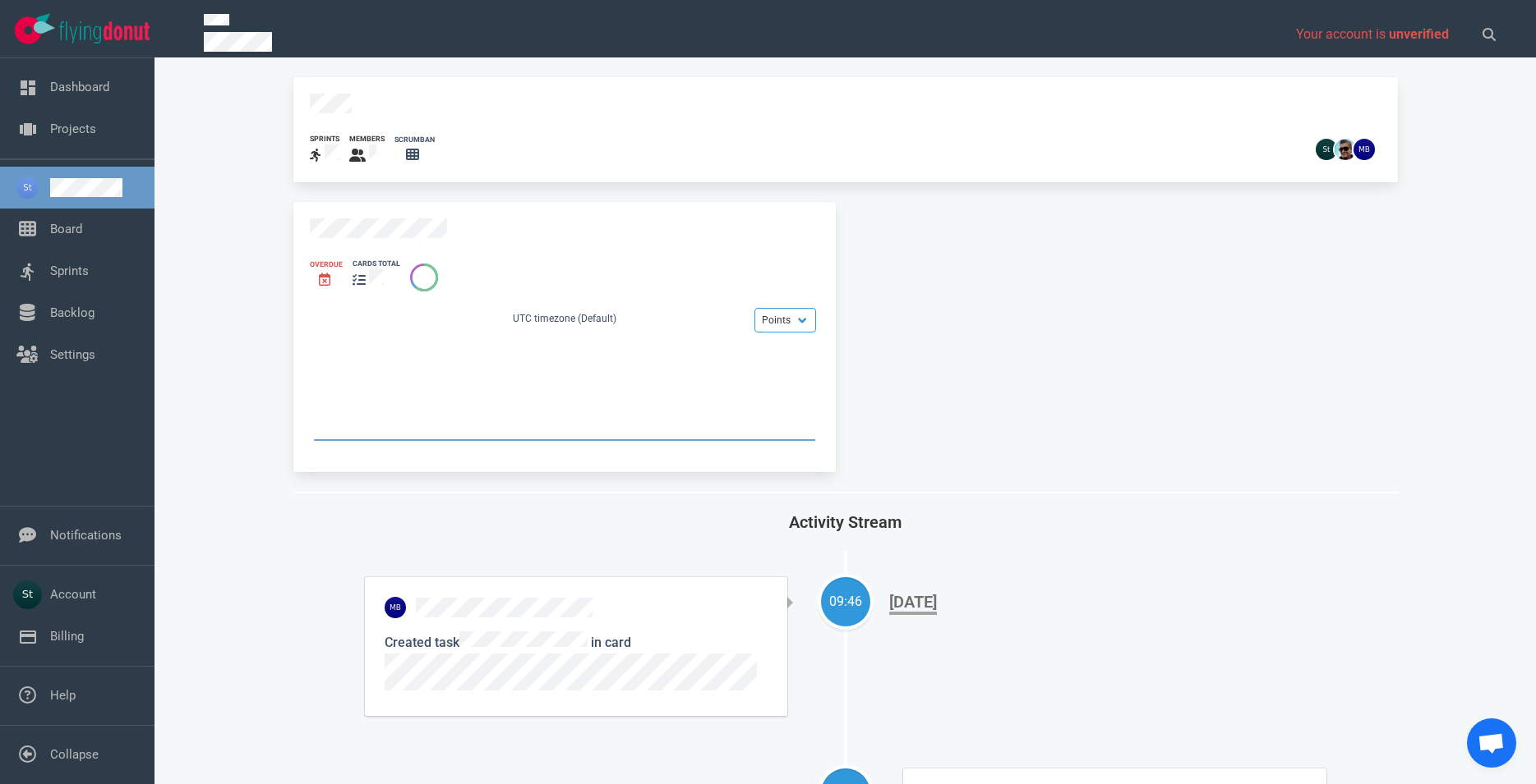
scroll to position [374, 0]
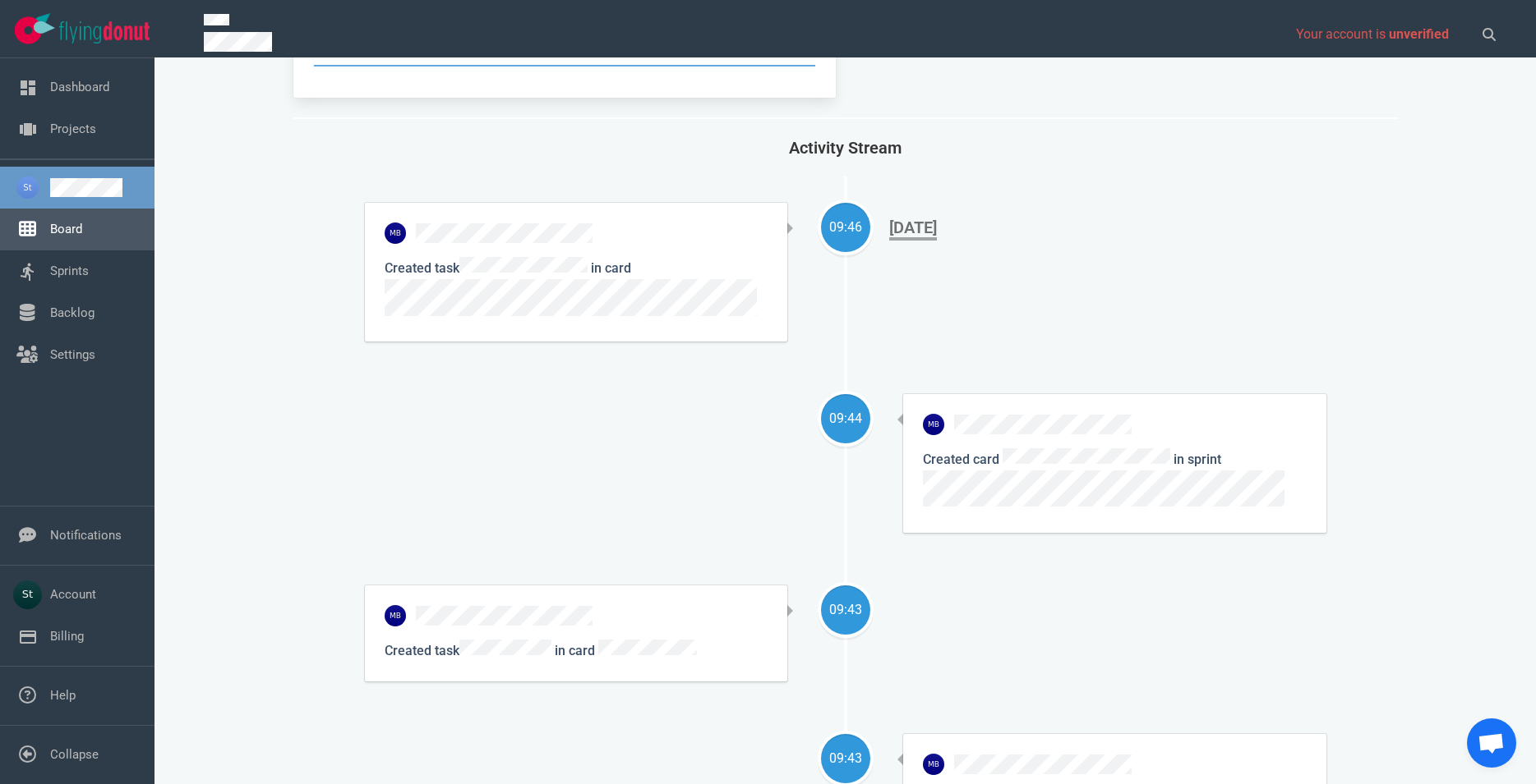
click at [82, 237] on link "Board" at bounding box center [66, 228] width 32 height 15
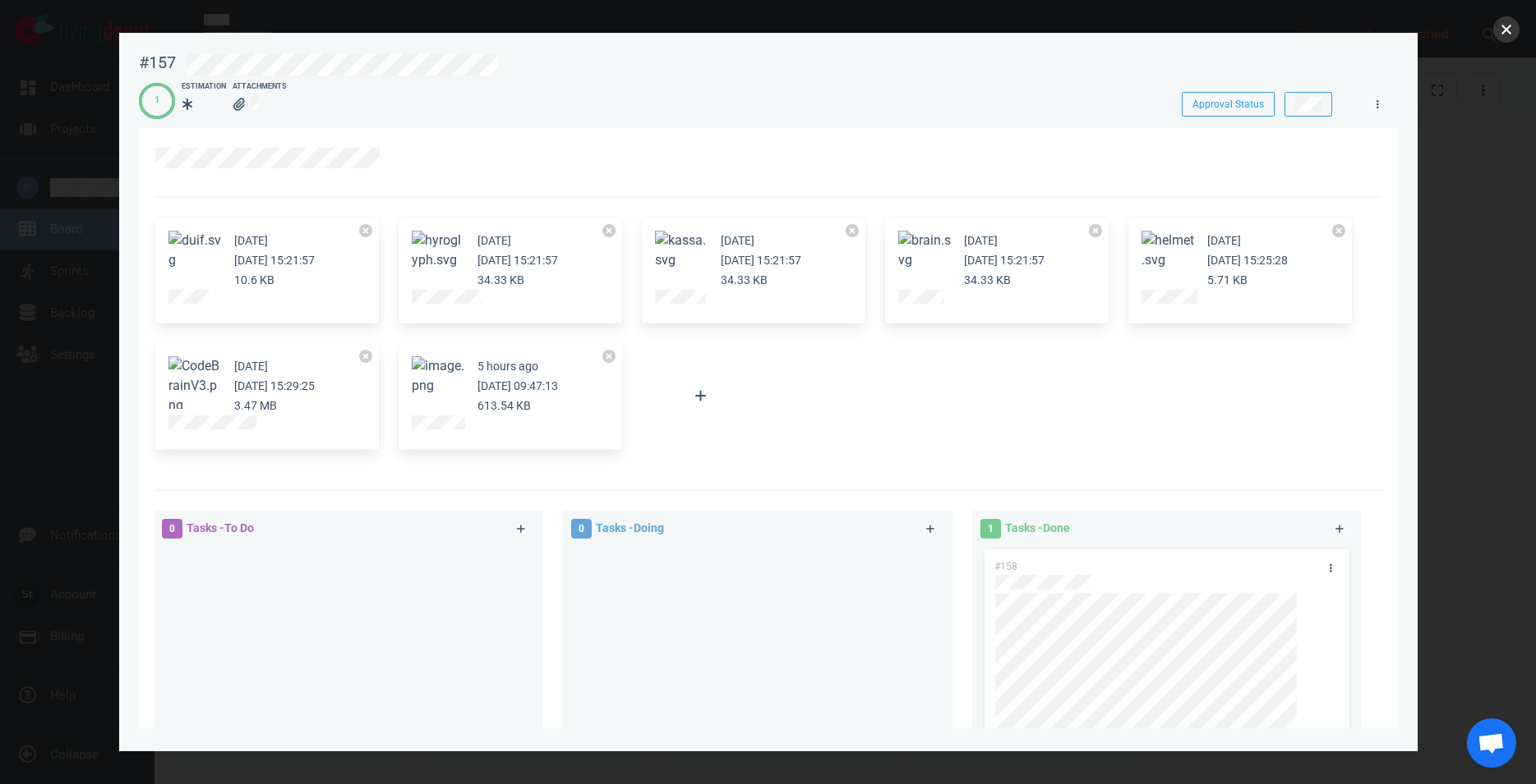
click at [1507, 34] on button "close" at bounding box center [1506, 29] width 26 height 26
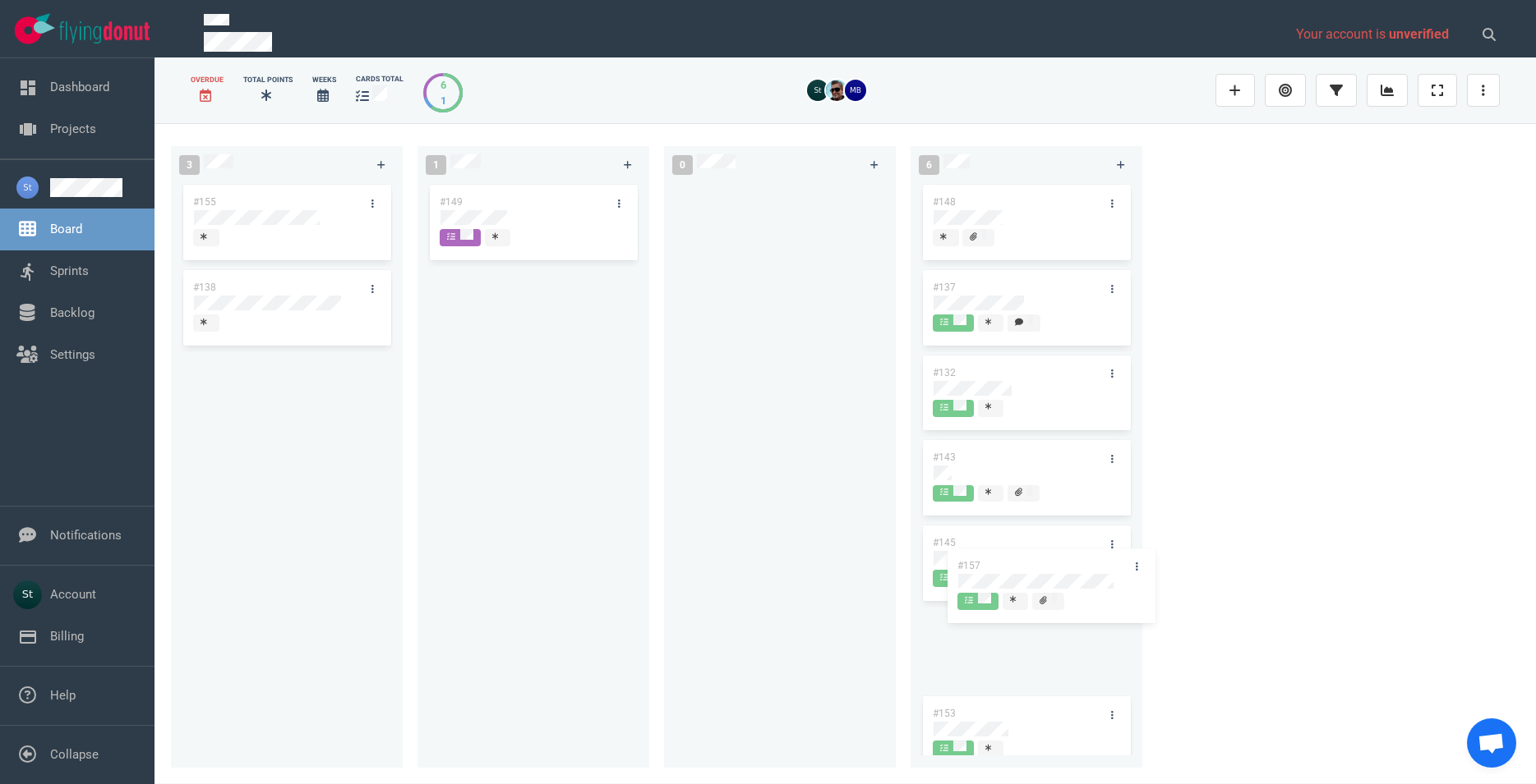
drag, startPoint x: 369, startPoint y: 404, endPoint x: 1130, endPoint y: 598, distance: 785.3
click at [393, 438] on div "#157" at bounding box center [286, 395] width 212 height 85
click at [304, 497] on div "#155 #138" at bounding box center [286, 465] width 212 height 567
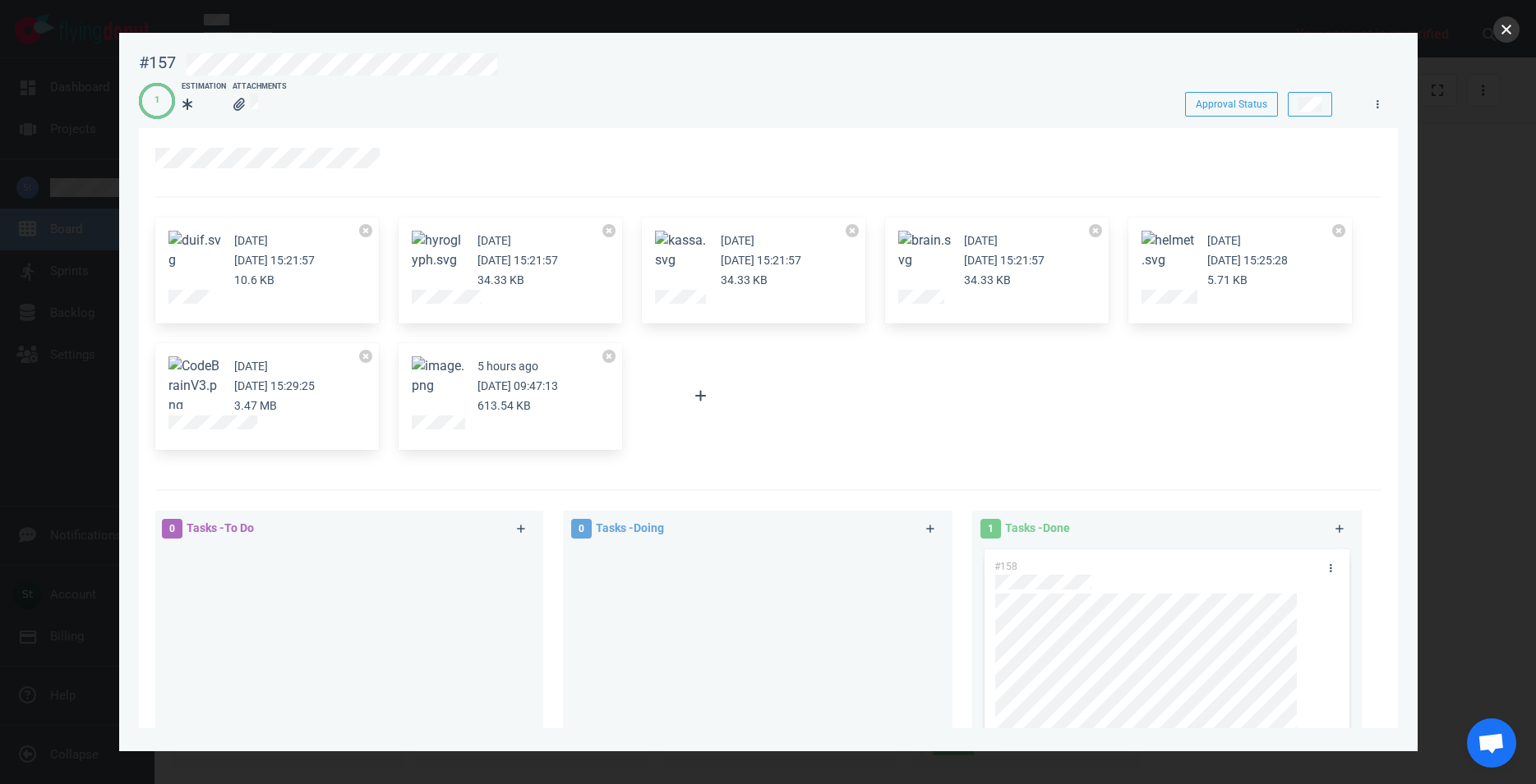
click at [1500, 40] on button "close" at bounding box center [1506, 29] width 26 height 26
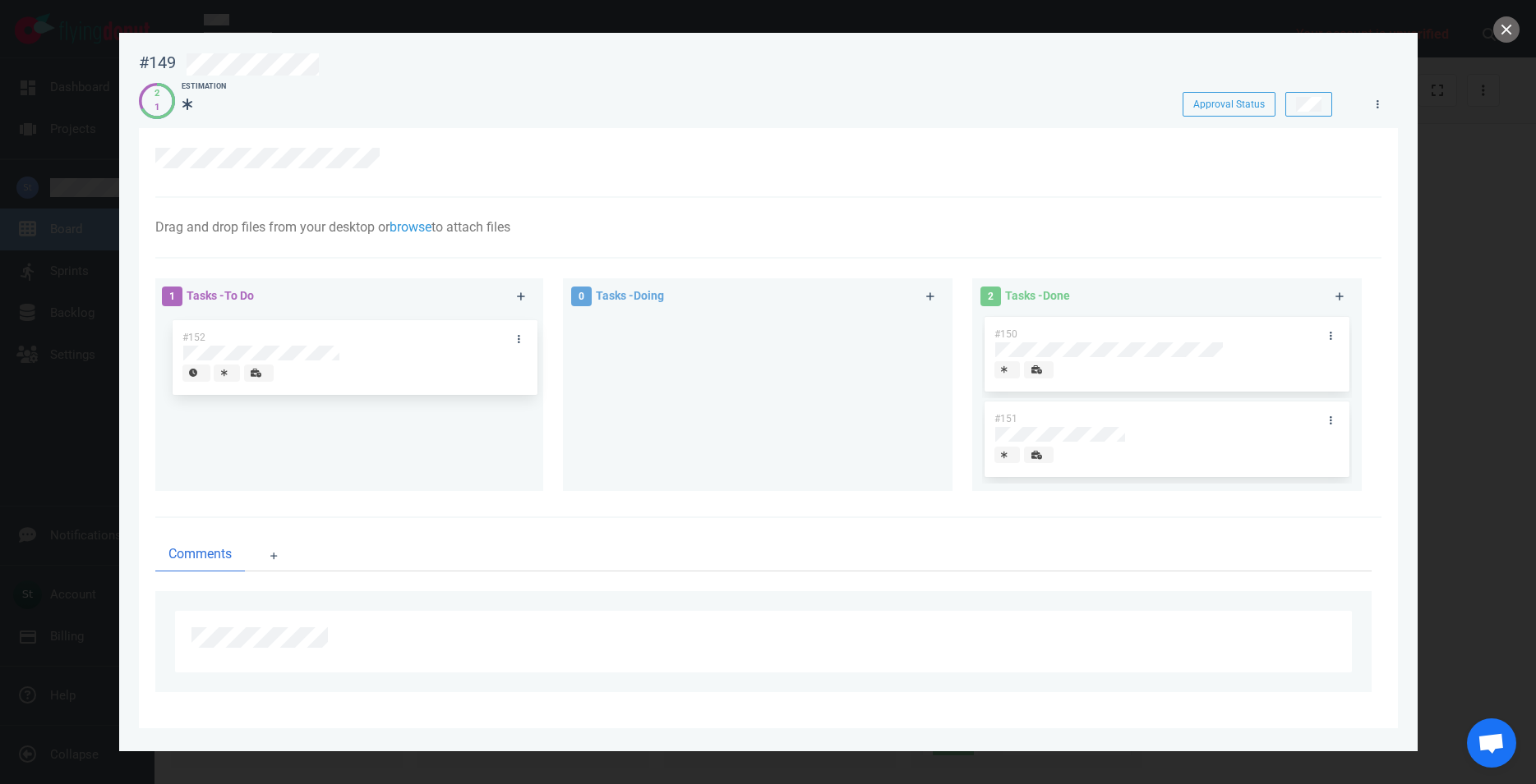
click at [417, 364] on div "#152" at bounding box center [348, 357] width 369 height 85
click at [1512, 35] on button "close" at bounding box center [1506, 29] width 26 height 26
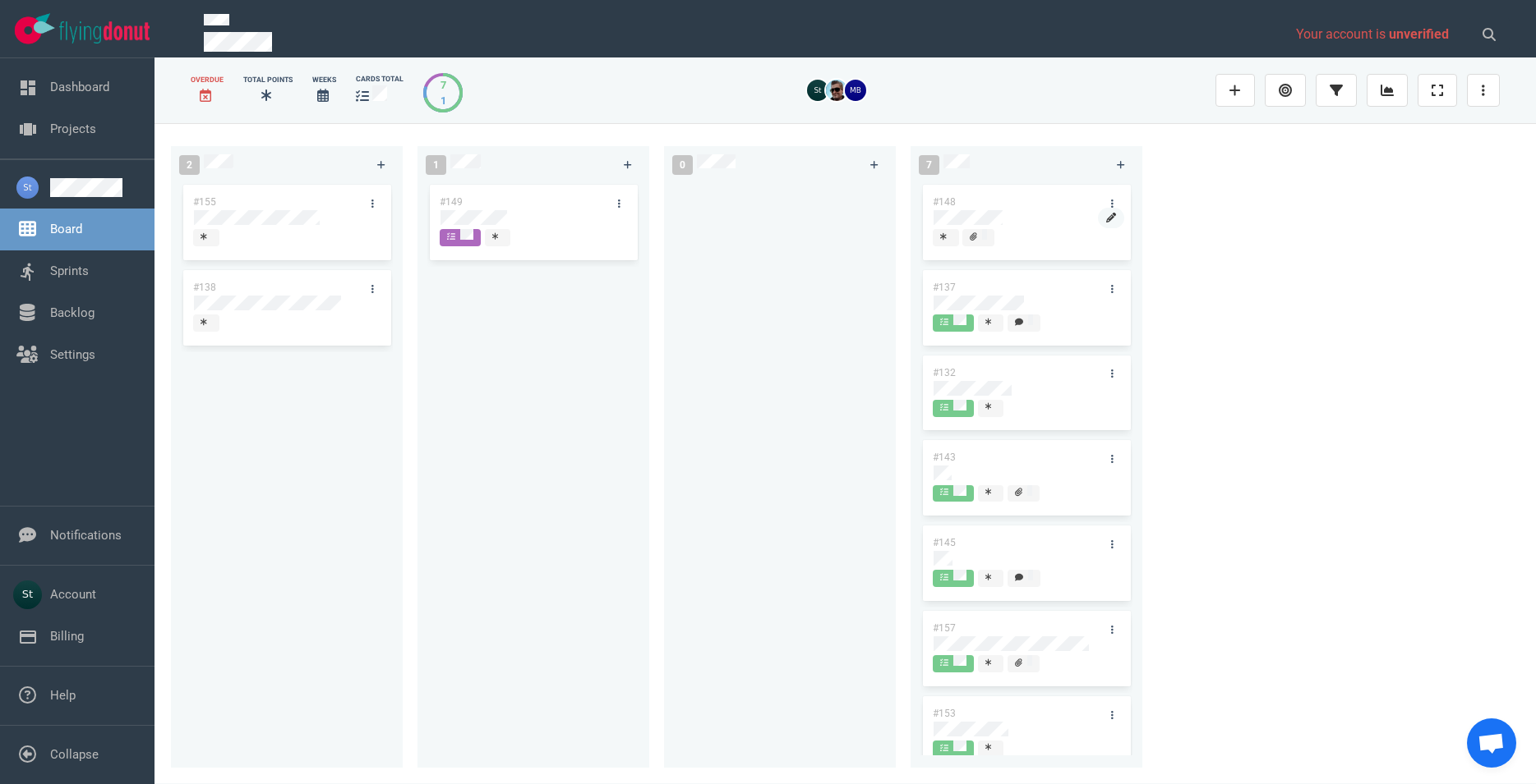
click at [1105, 210] on link at bounding box center [1110, 218] width 26 height 20
click at [1105, 210] on div "#148" at bounding box center [1026, 218] width 188 height 66
click at [1104, 201] on link at bounding box center [1111, 203] width 26 height 20
click at [1104, 201] on div "Actions · #148 Show Details Assign Me Follow Users Labels Block Move To Make a …" at bounding box center [1188, 401] width 168 height 401
click at [96, 122] on link "Projects" at bounding box center [74, 129] width 46 height 15
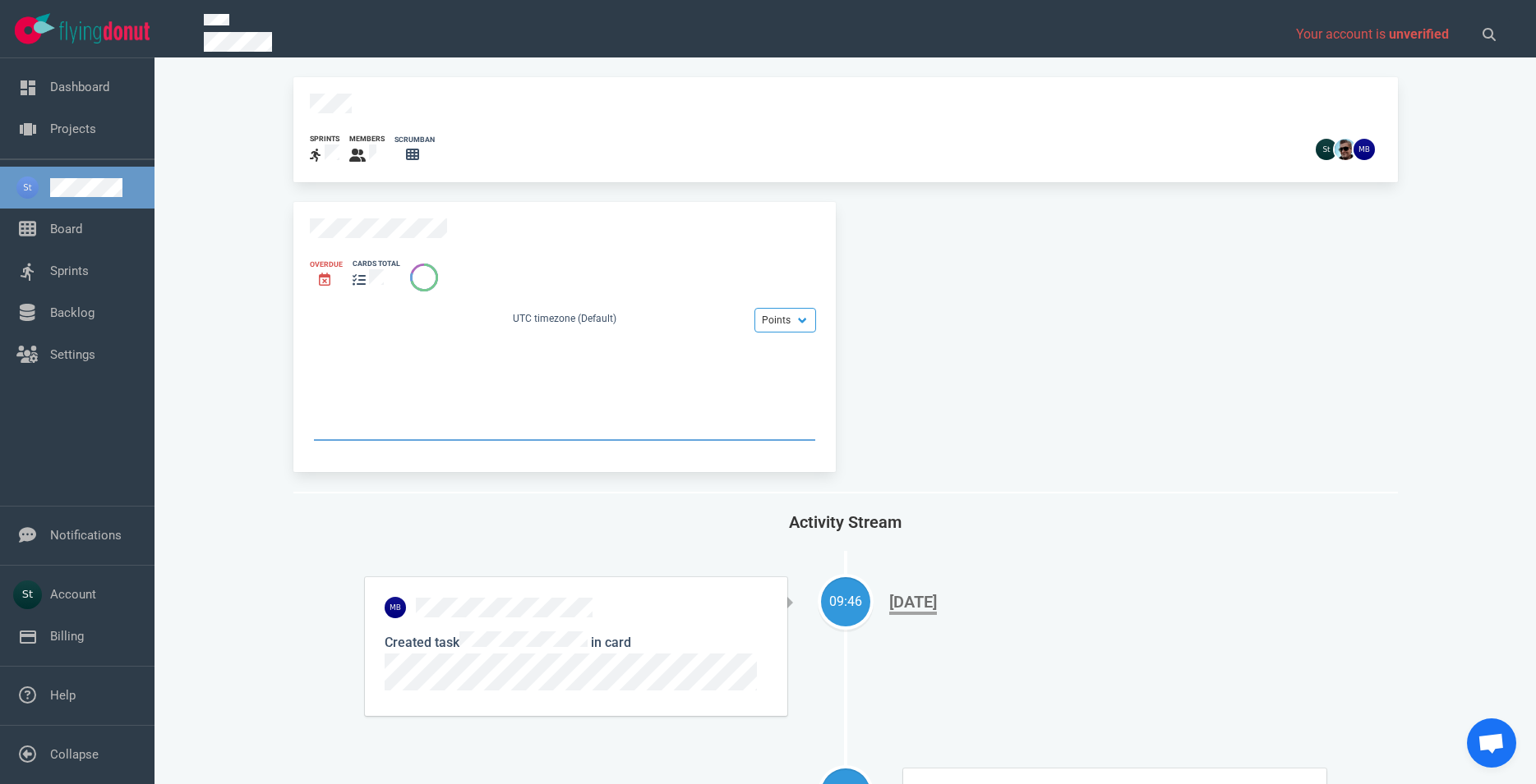
click at [282, 109] on div "sprints members scrumban Overdue cards total Points Hours UTC timezone (Default…" at bounding box center [845, 430] width 1343 height 707
click at [94, 136] on link "Projects" at bounding box center [74, 129] width 46 height 15
click at [82, 237] on link "Board" at bounding box center [66, 228] width 32 height 15
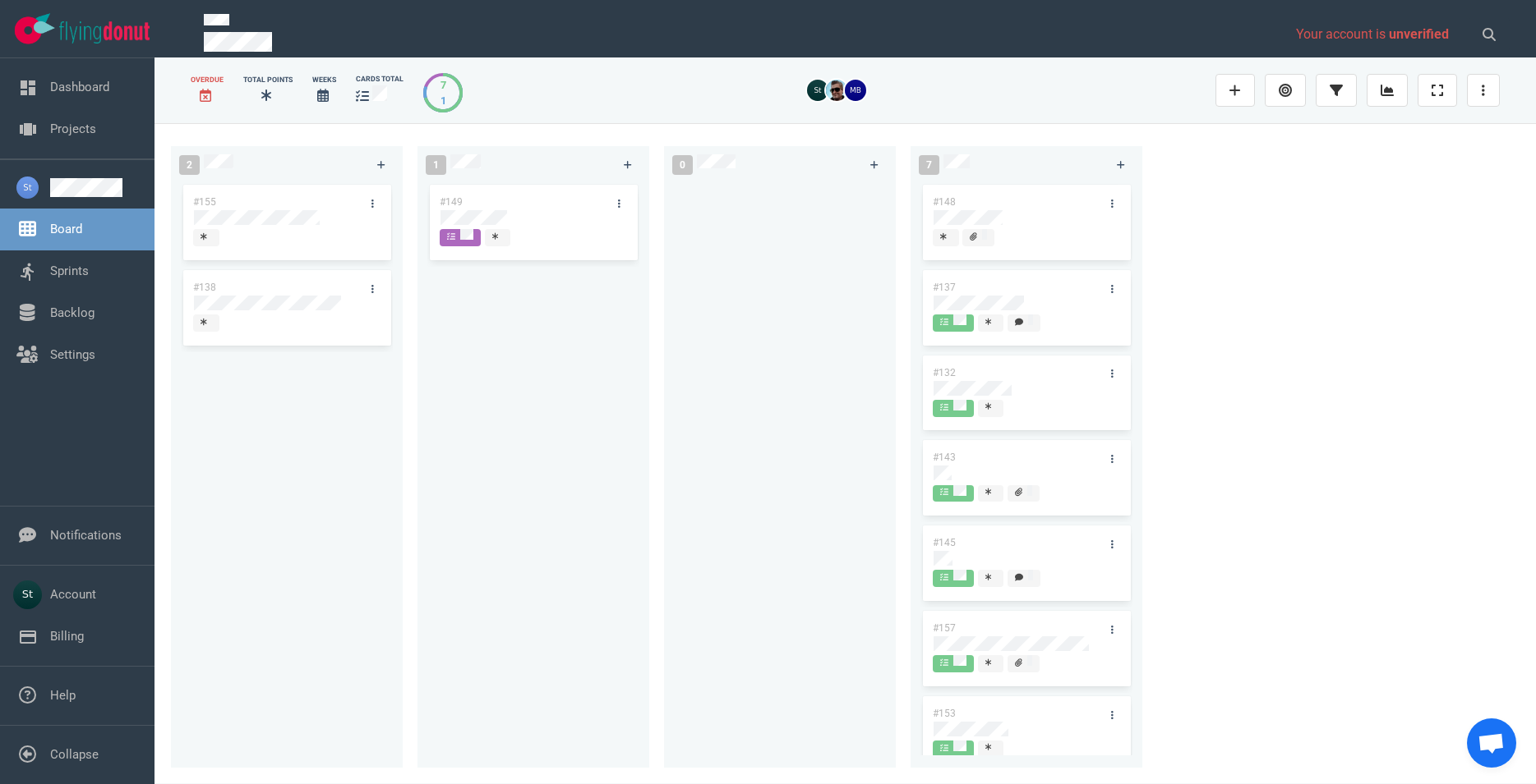
click at [205, 95] on icon at bounding box center [205, 96] width 12 height 14
click at [97, 95] on link "Dashboard" at bounding box center [79, 86] width 59 height 15
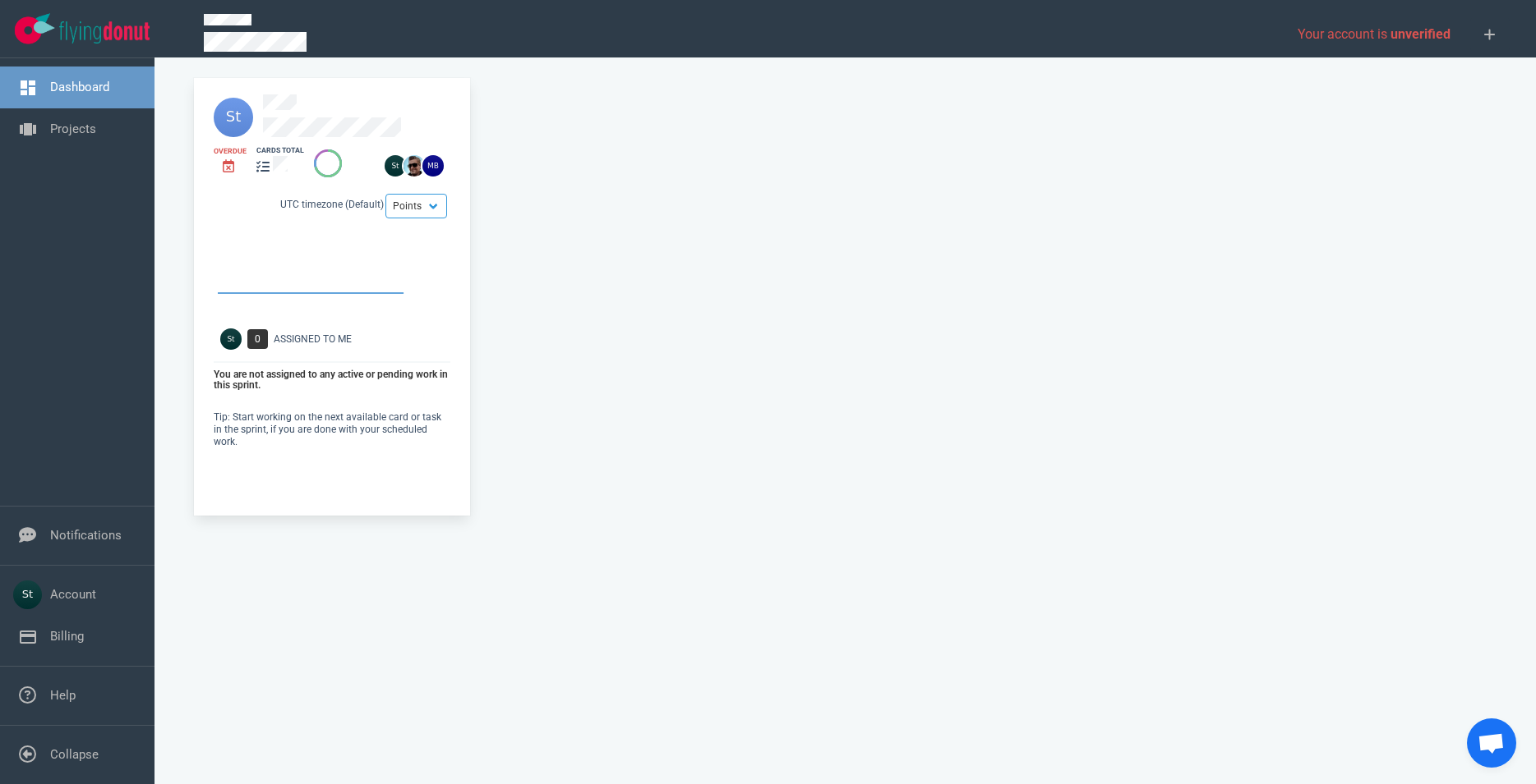
click at [227, 166] on icon at bounding box center [228, 166] width 12 height 14
click at [96, 122] on link "Projects" at bounding box center [74, 129] width 46 height 15
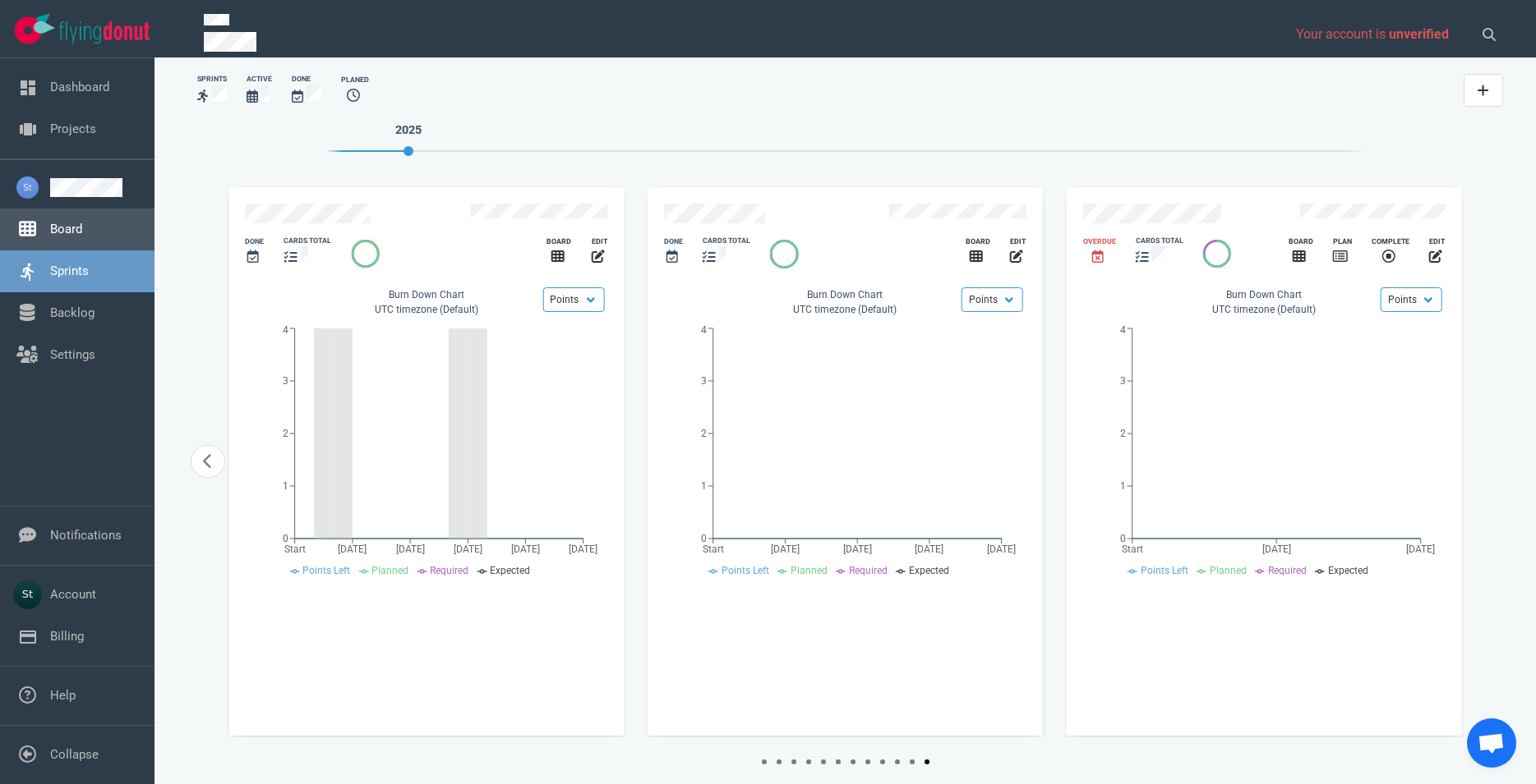
click at [82, 221] on link "Board" at bounding box center [66, 228] width 32 height 15
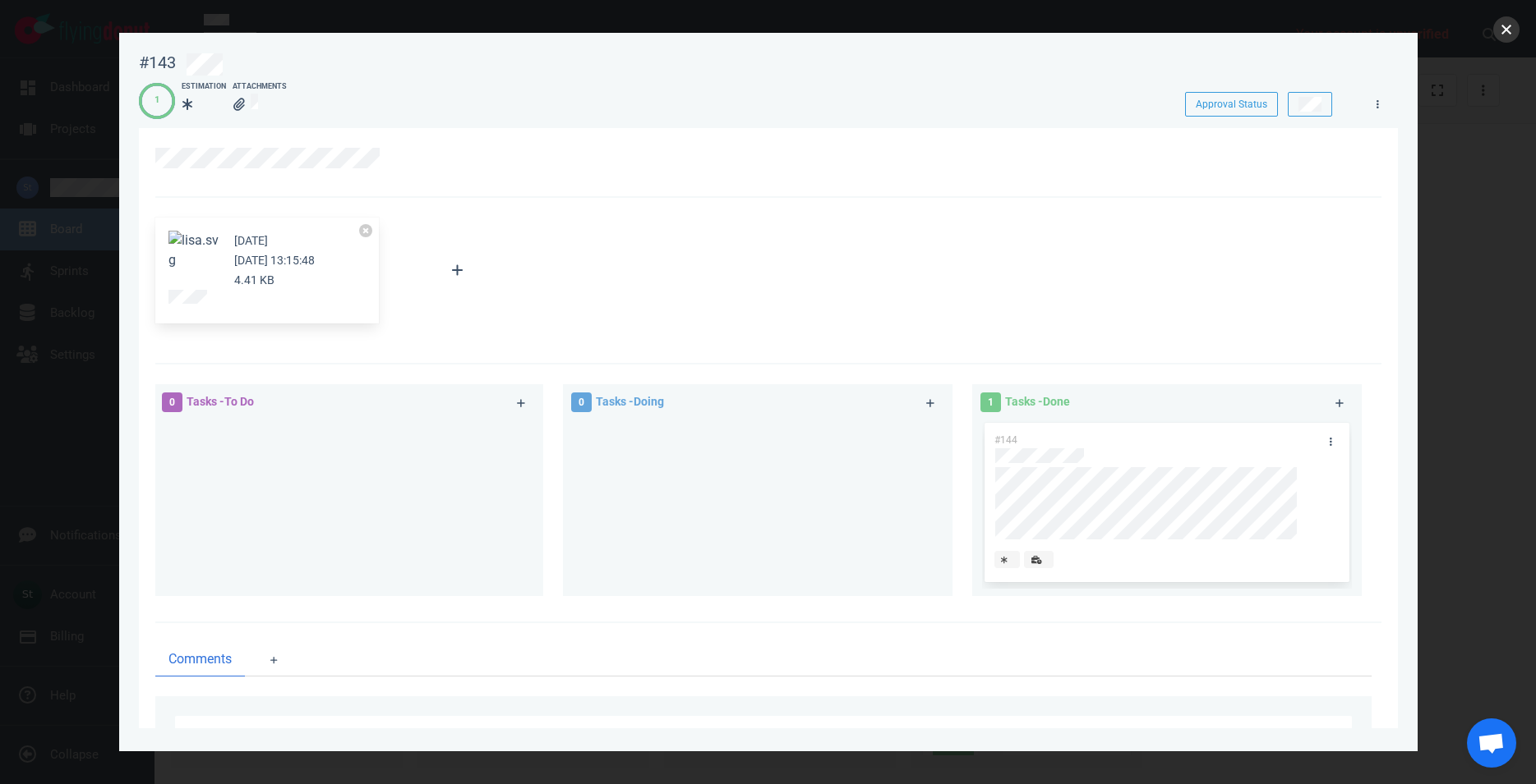
click at [1507, 33] on button "close" at bounding box center [1506, 29] width 26 height 26
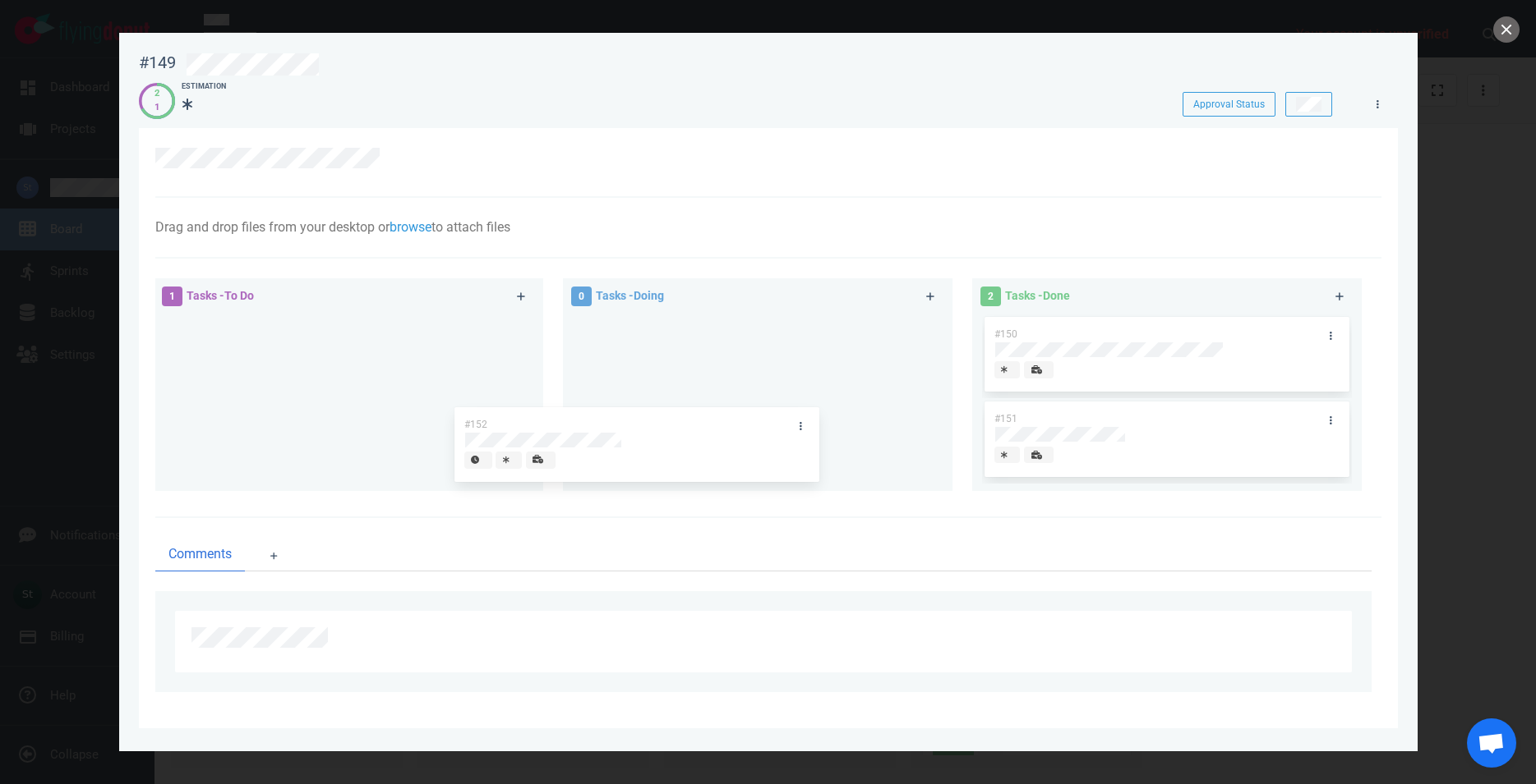
drag, startPoint x: 409, startPoint y: 325, endPoint x: 770, endPoint y: 341, distance: 361.4
click at [533, 358] on div "#152" at bounding box center [348, 357] width 369 height 85
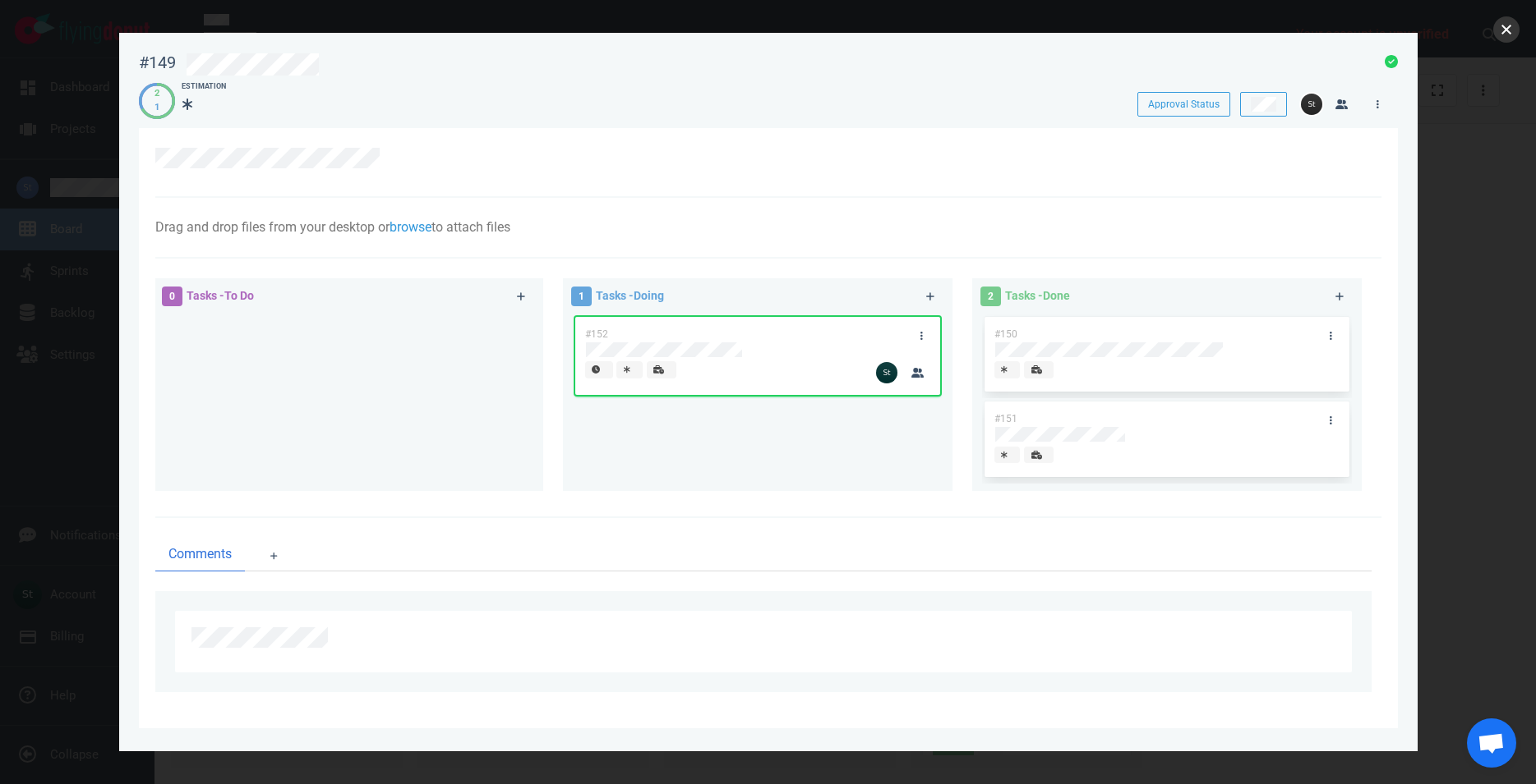
click at [1506, 27] on button "close" at bounding box center [1506, 29] width 26 height 26
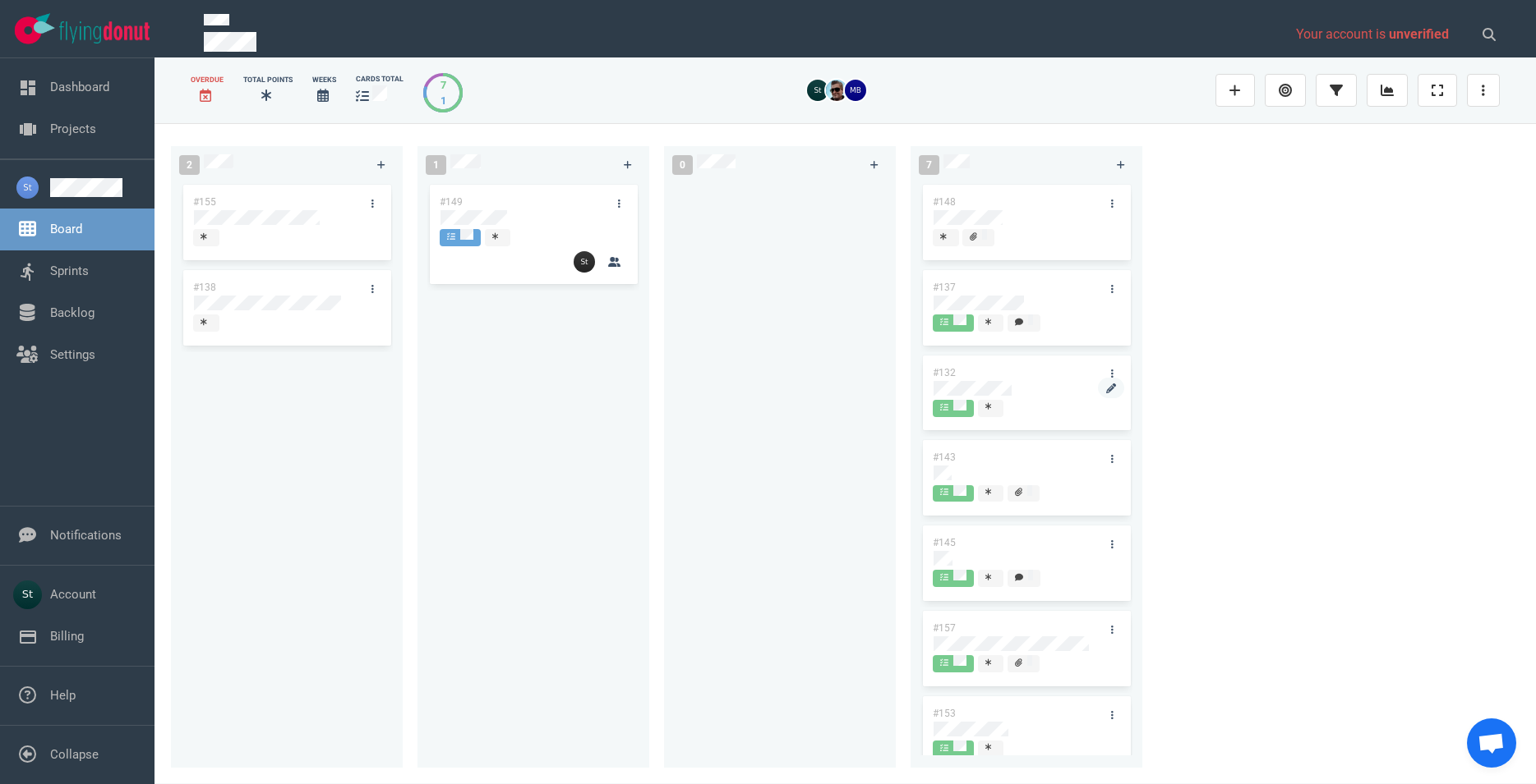
scroll to position [23, 0]
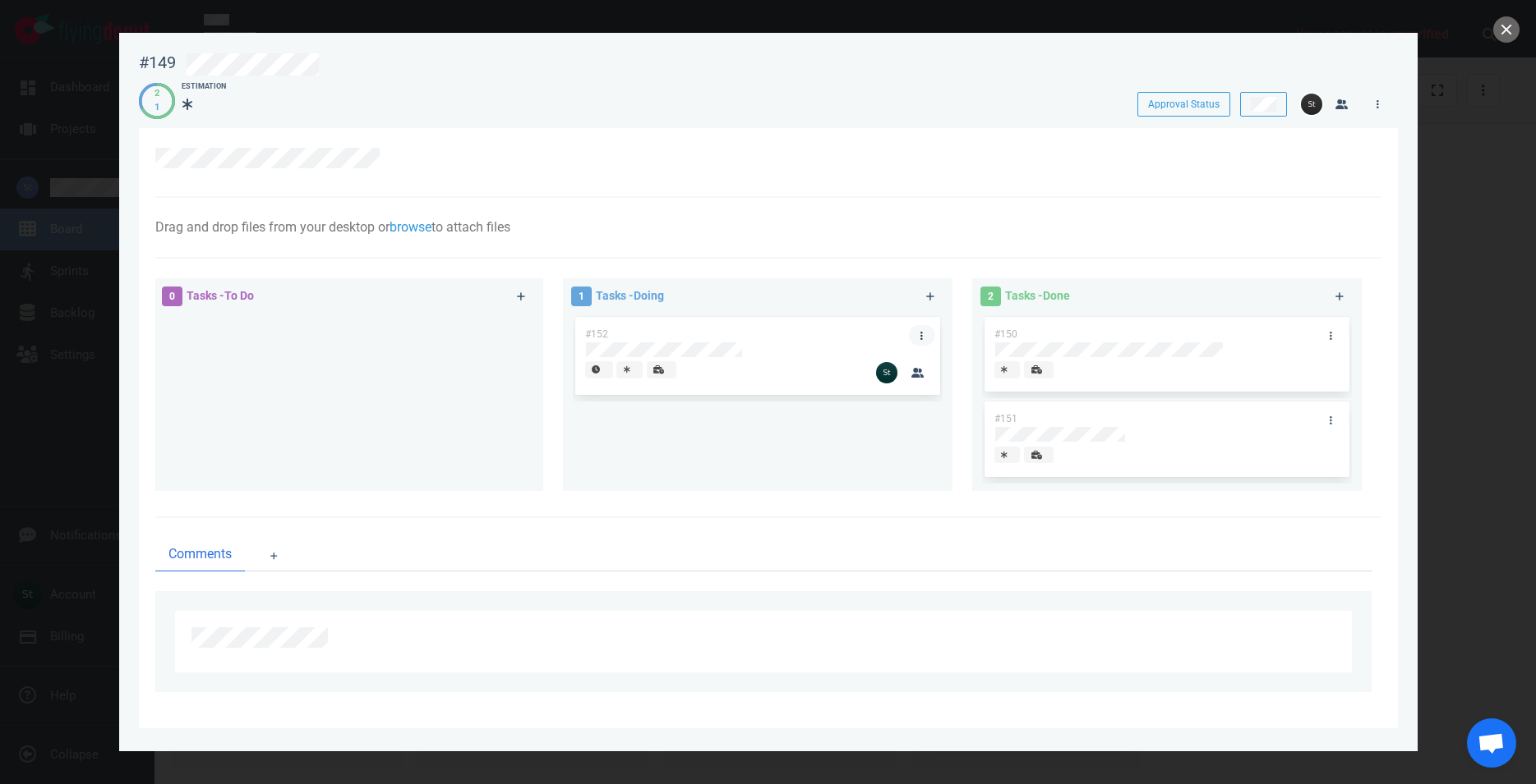
click at [926, 333] on link at bounding box center [922, 334] width 26 height 20
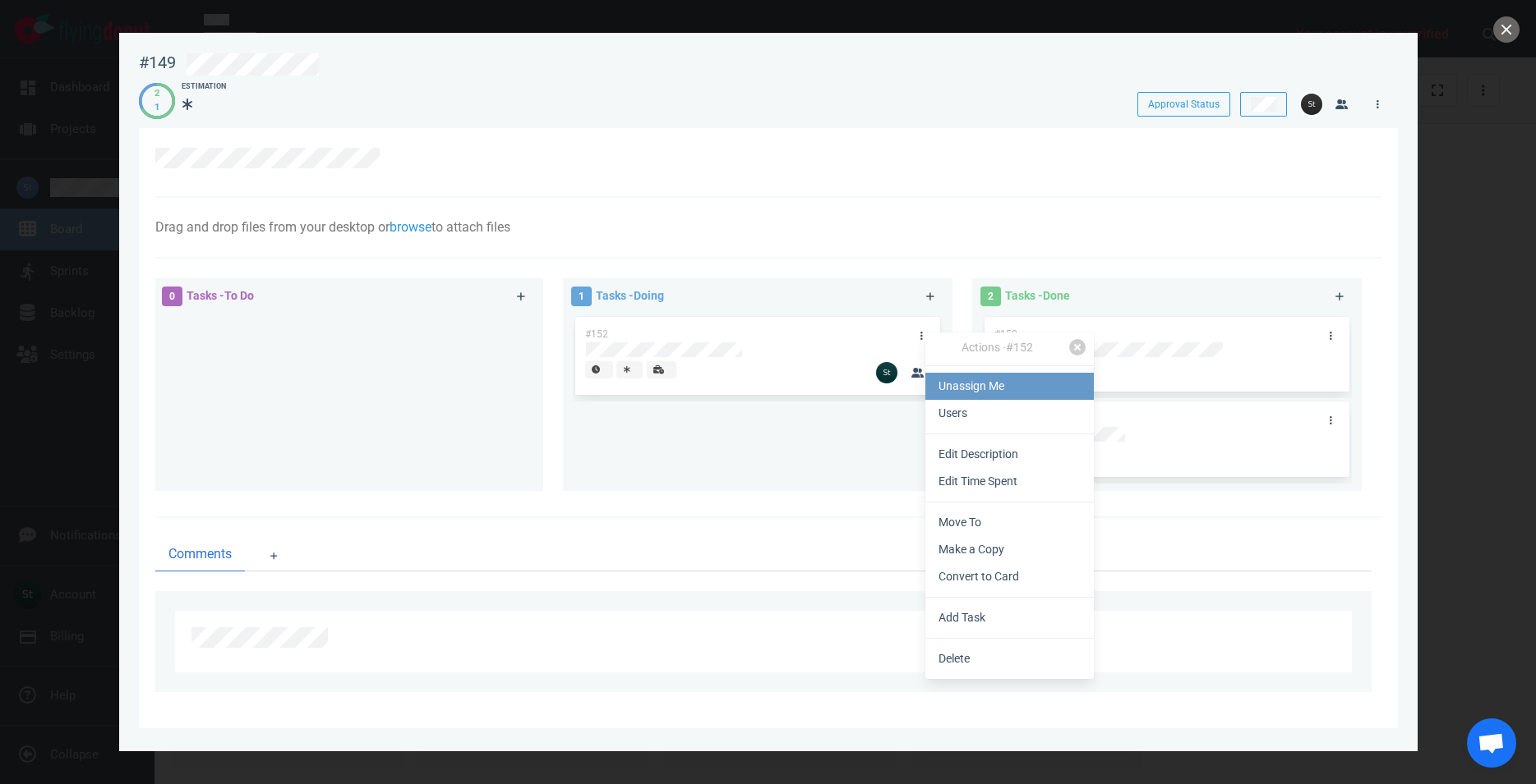
click at [972, 381] on link "Unassign Me" at bounding box center [1010, 387] width 168 height 27
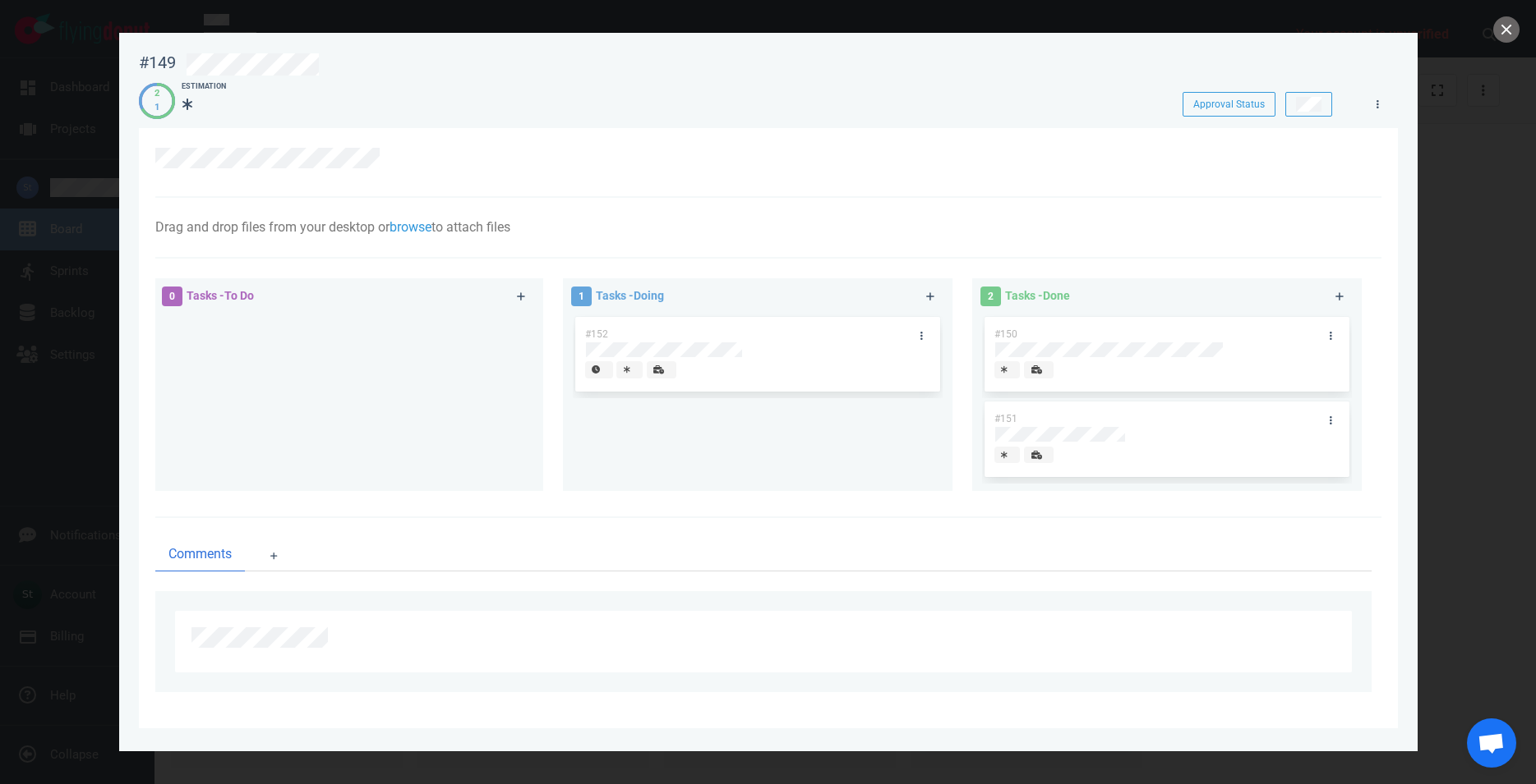
click at [1527, 19] on div at bounding box center [768, 392] width 1536 height 784
click at [1498, 27] on button "close" at bounding box center [1506, 29] width 26 height 26
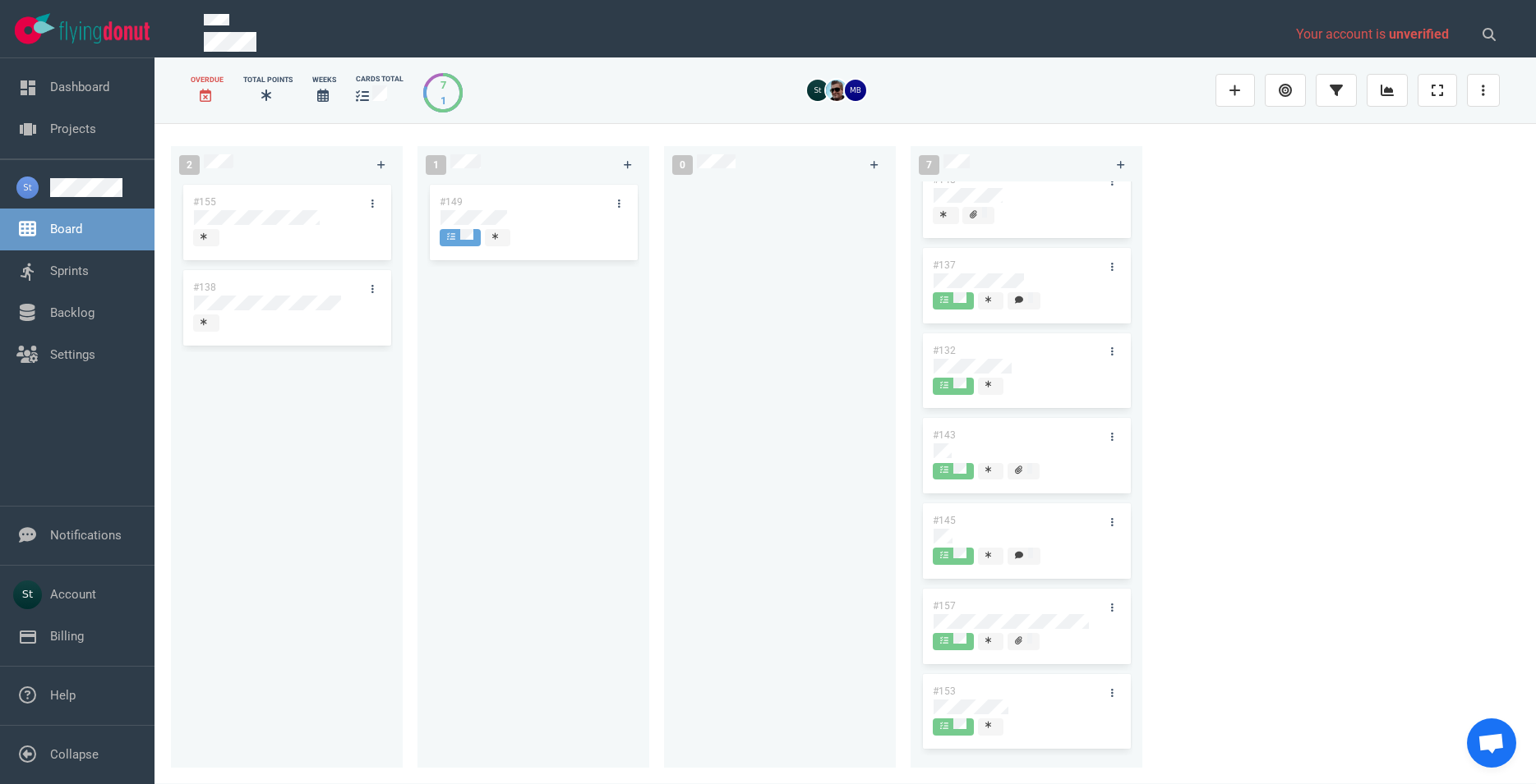
click at [168, 462] on div "2 #155 #138 1 #149 0 7 #148 #137 #132 #143 #145 #157 #153" at bounding box center [845, 452] width 1381 height 660
click at [129, 178] on link at bounding box center [96, 188] width 91 height 19
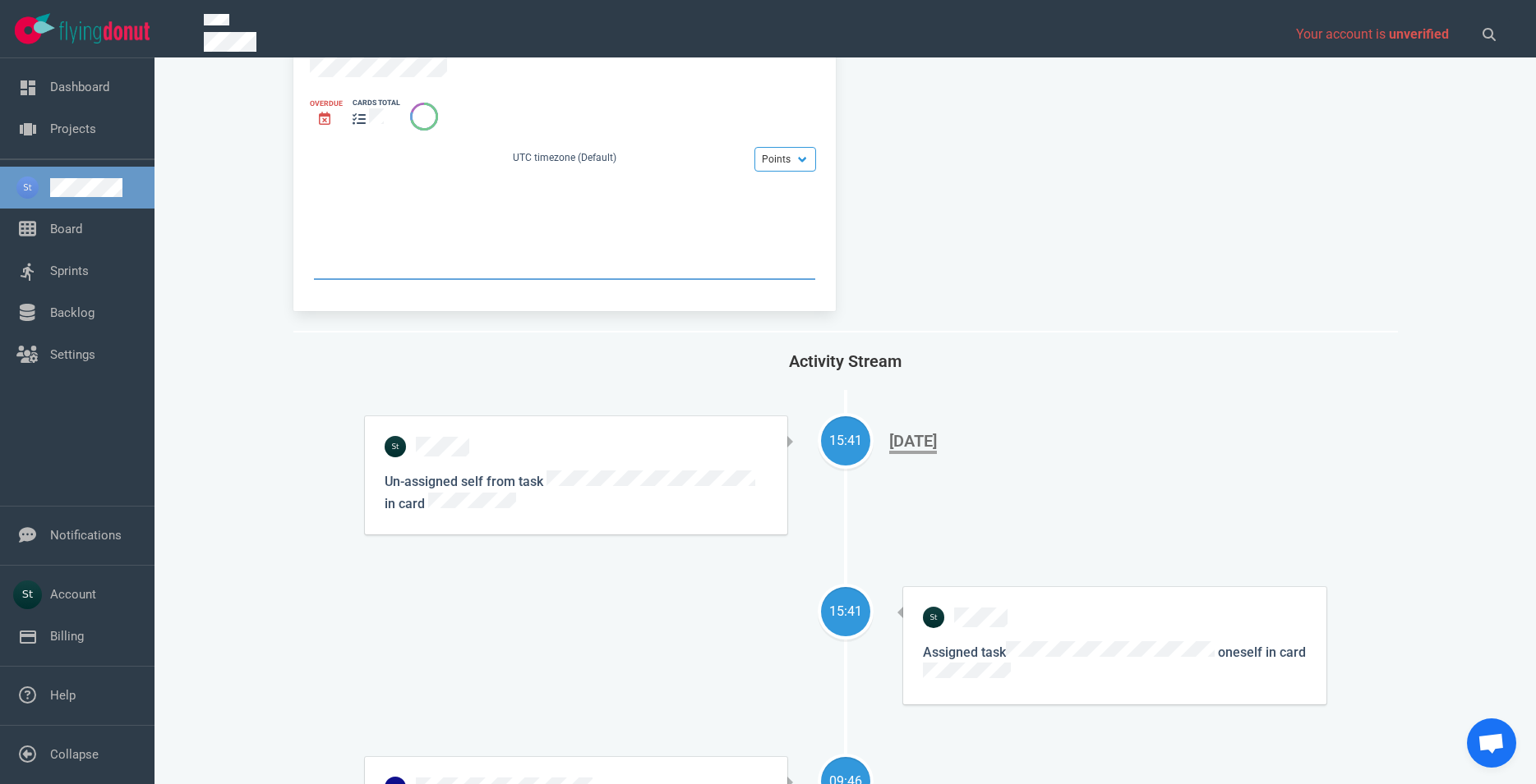
scroll to position [94, 0]
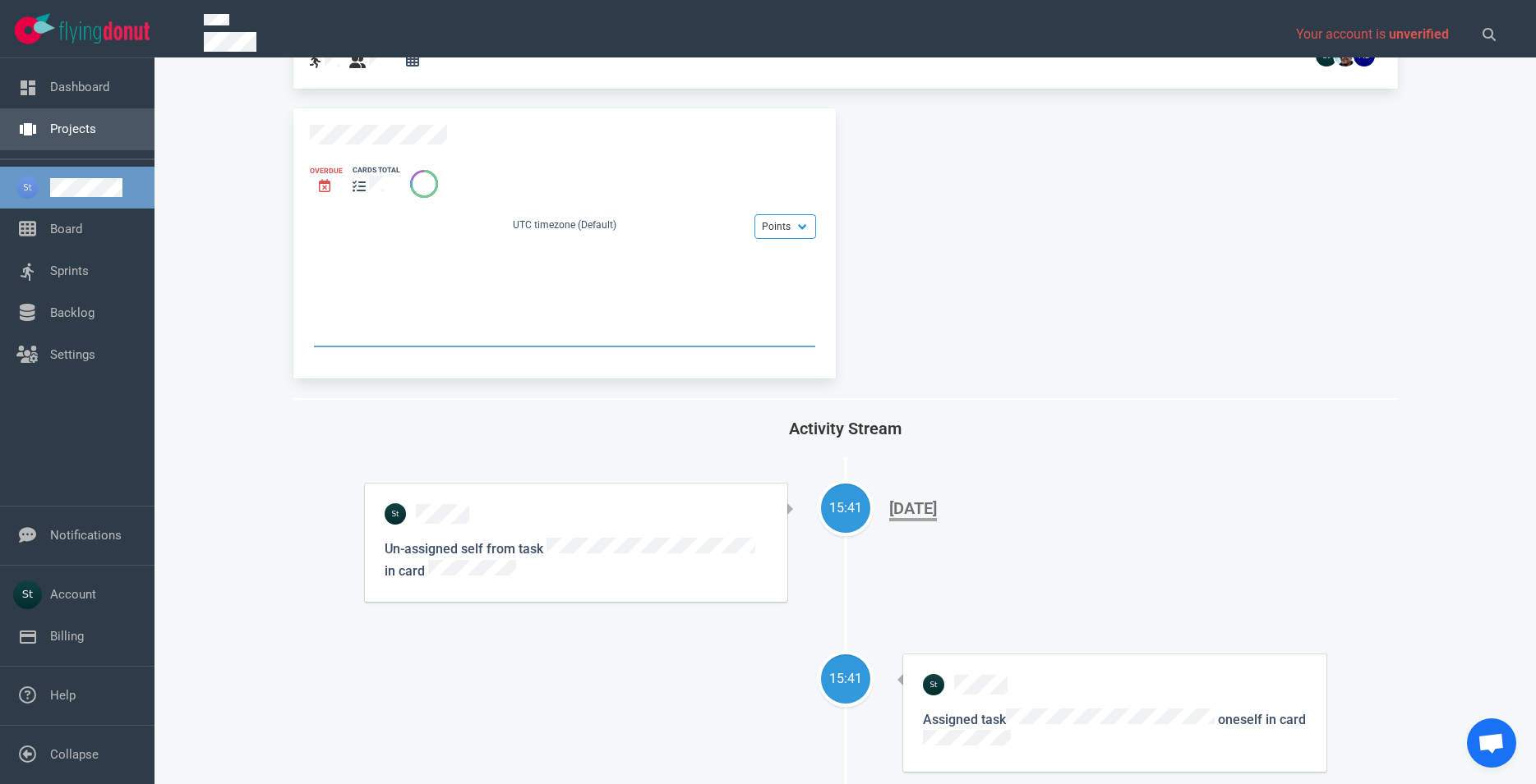
click at [72, 136] on link "Projects" at bounding box center [74, 129] width 46 height 15
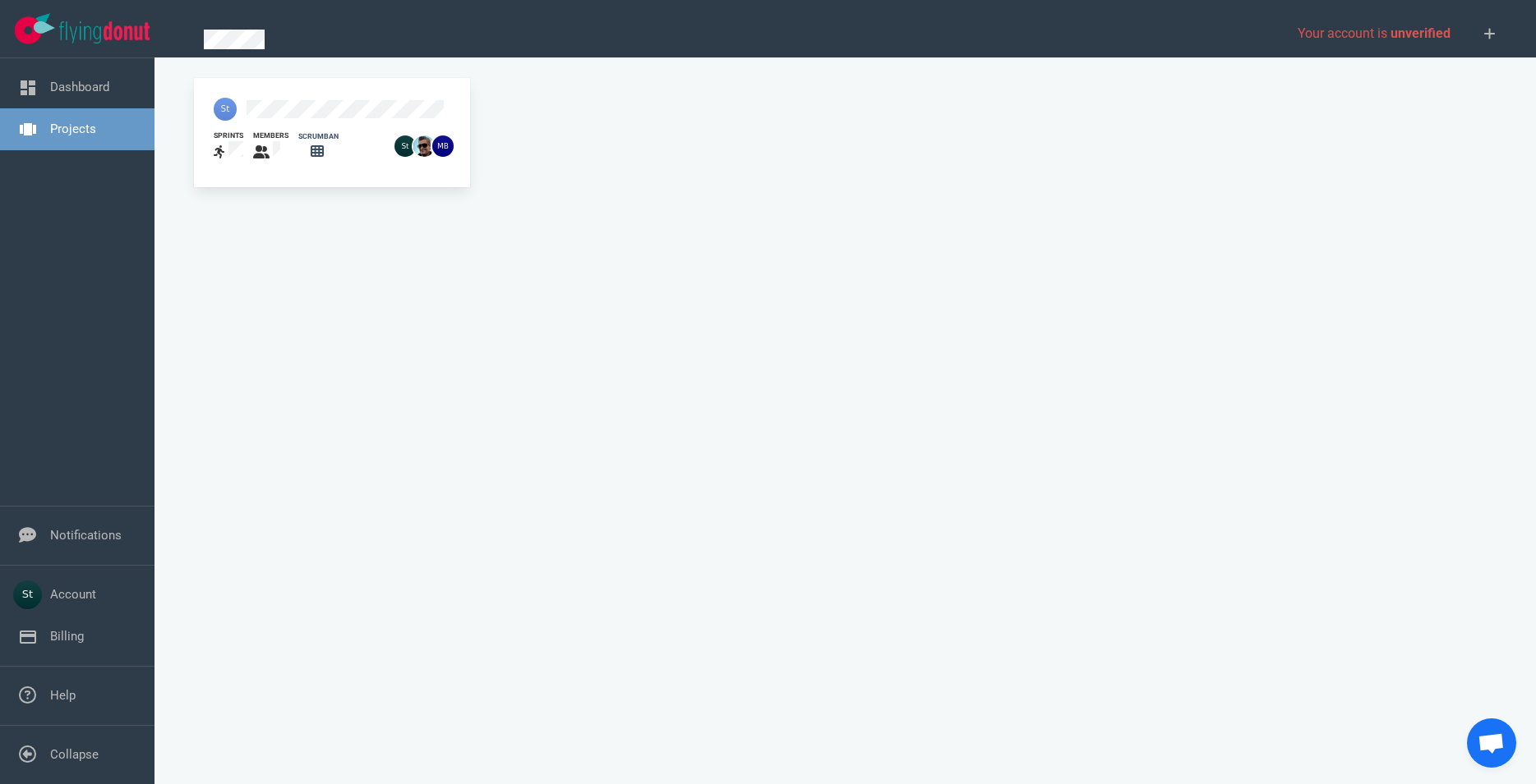
click at [66, 127] on link "Projects" at bounding box center [74, 129] width 46 height 15
click at [297, 100] on div at bounding box center [299, 109] width 191 height 43
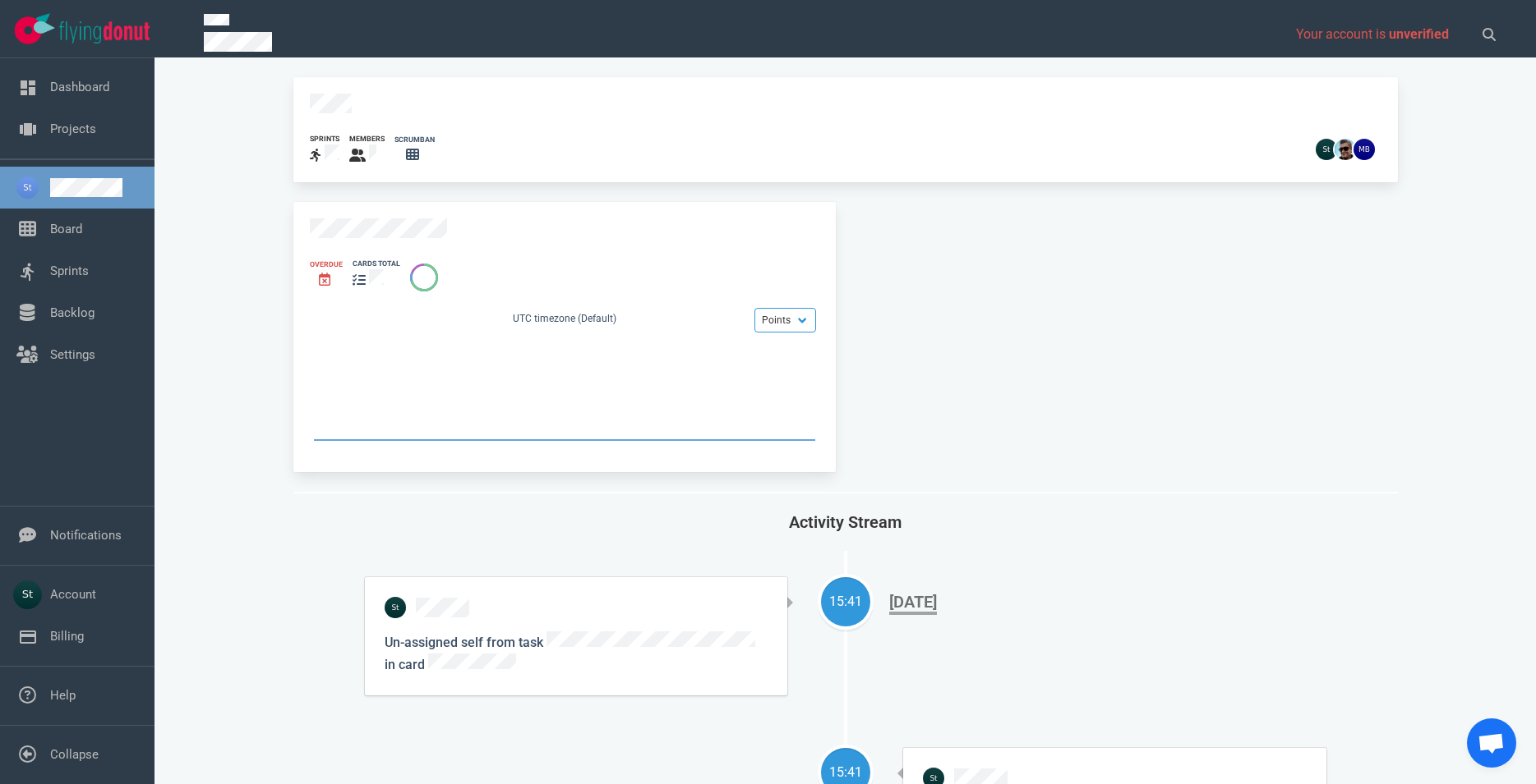
click at [293, 128] on div "sprints members scrumban" at bounding box center [845, 130] width 1105 height 105
click at [82, 231] on link "Board" at bounding box center [66, 228] width 32 height 15
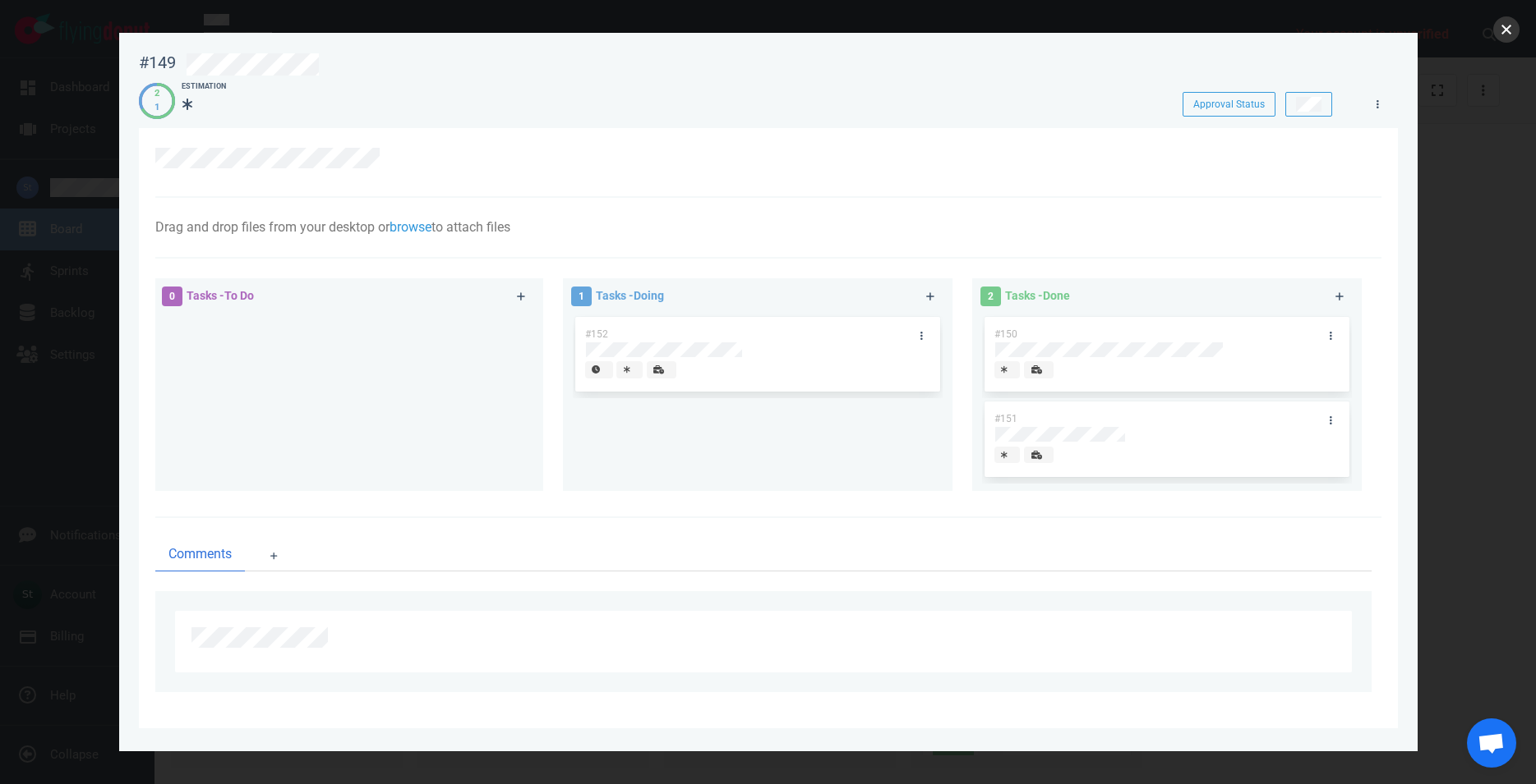
click at [1504, 30] on button "close" at bounding box center [1506, 29] width 26 height 26
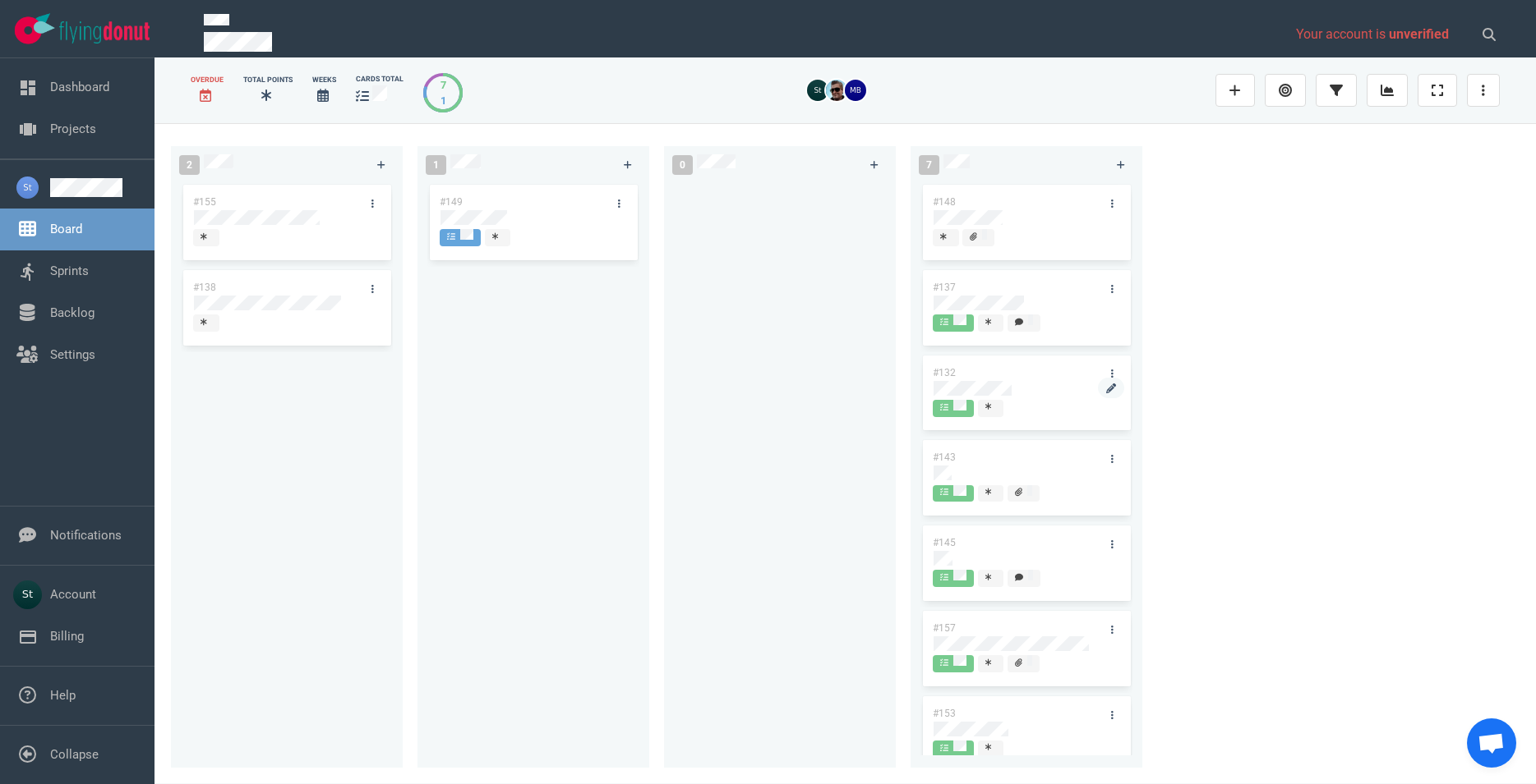
scroll to position [23, 0]
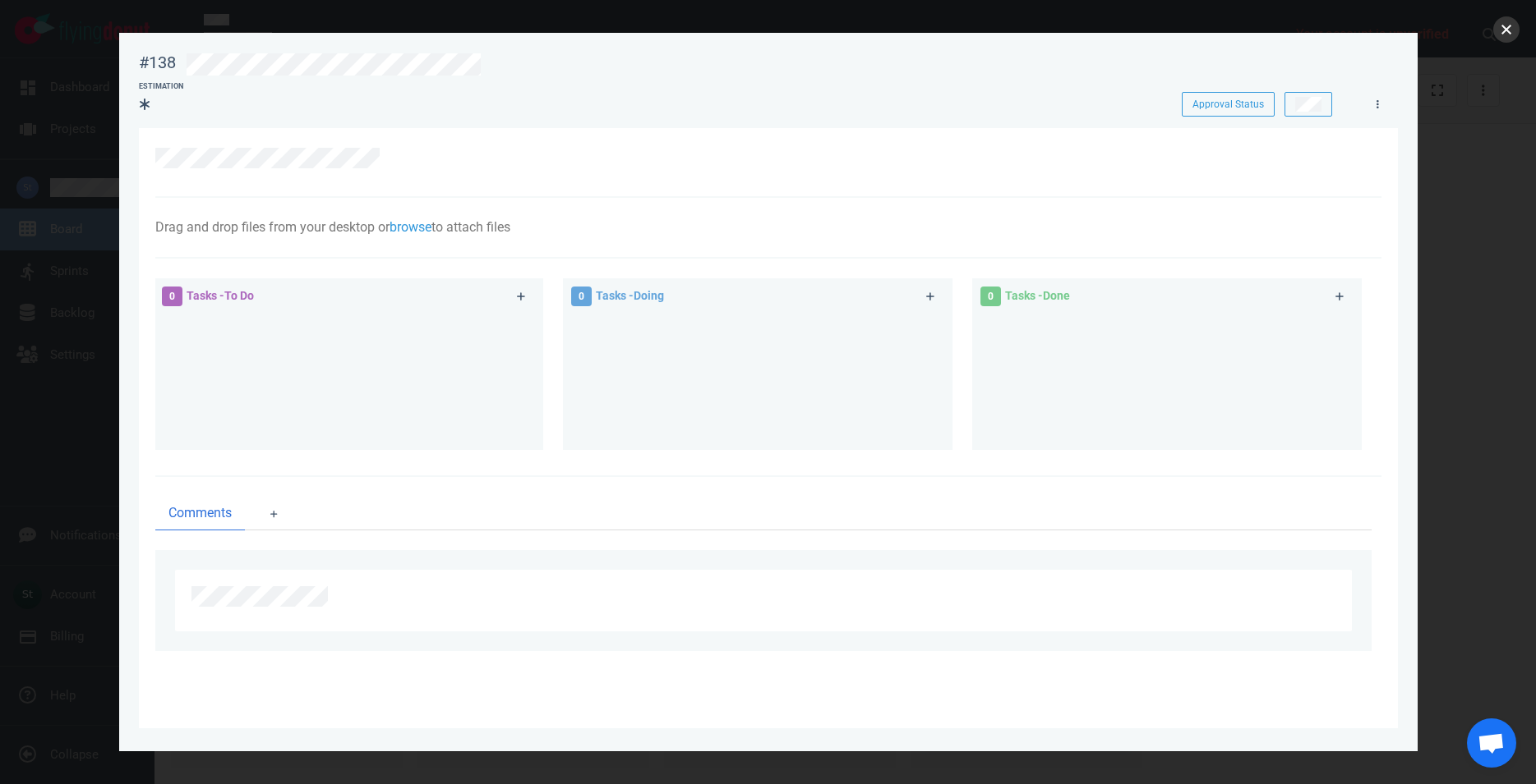
click at [1497, 32] on button "close" at bounding box center [1506, 29] width 26 height 26
click at [429, 58] on div at bounding box center [776, 64] width 1178 height 22
click at [544, 158] on div at bounding box center [759, 158] width 1208 height 20
click at [1509, 29] on button "close" at bounding box center [1506, 29] width 26 height 26
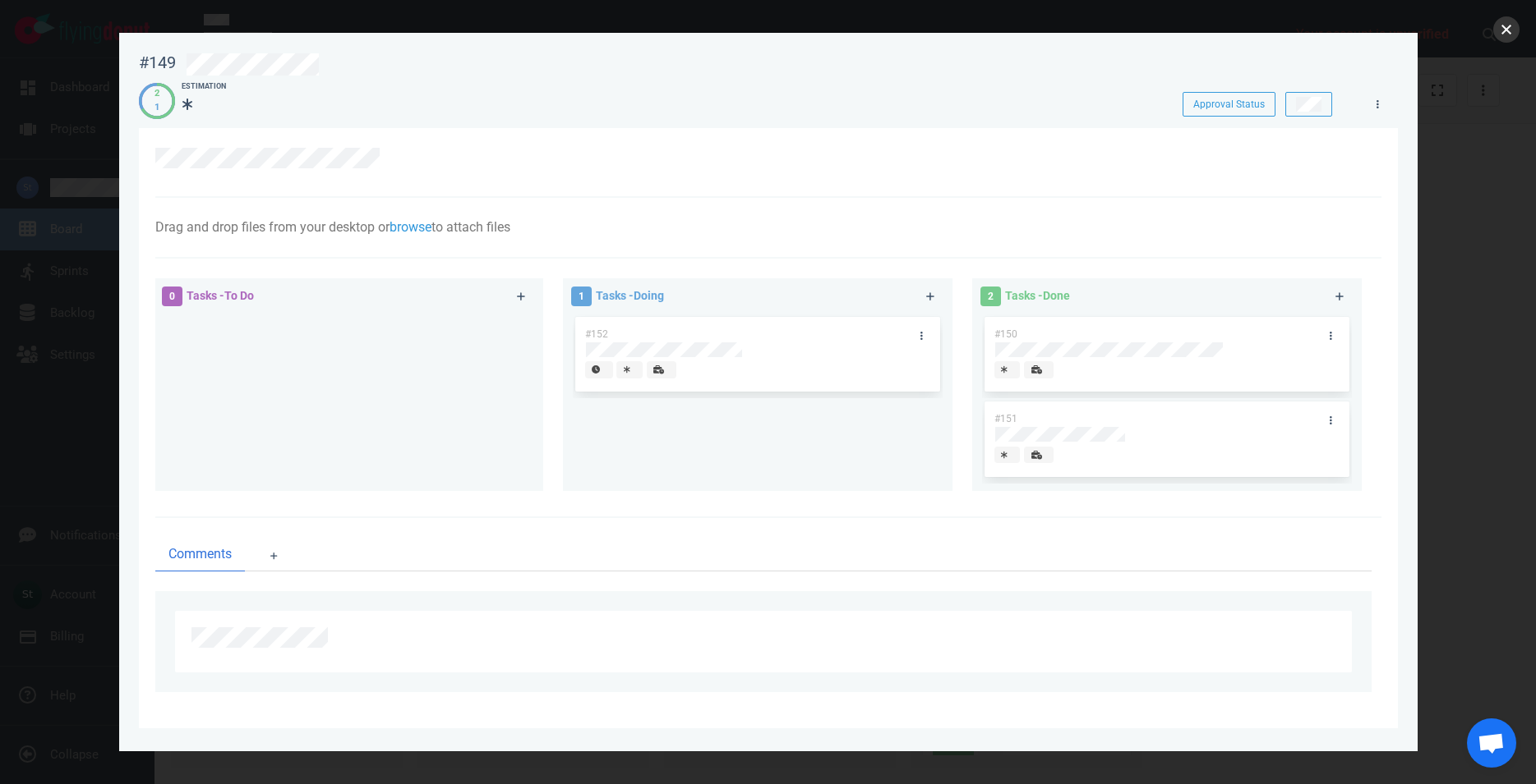
click at [1501, 37] on button "close" at bounding box center [1506, 29] width 26 height 26
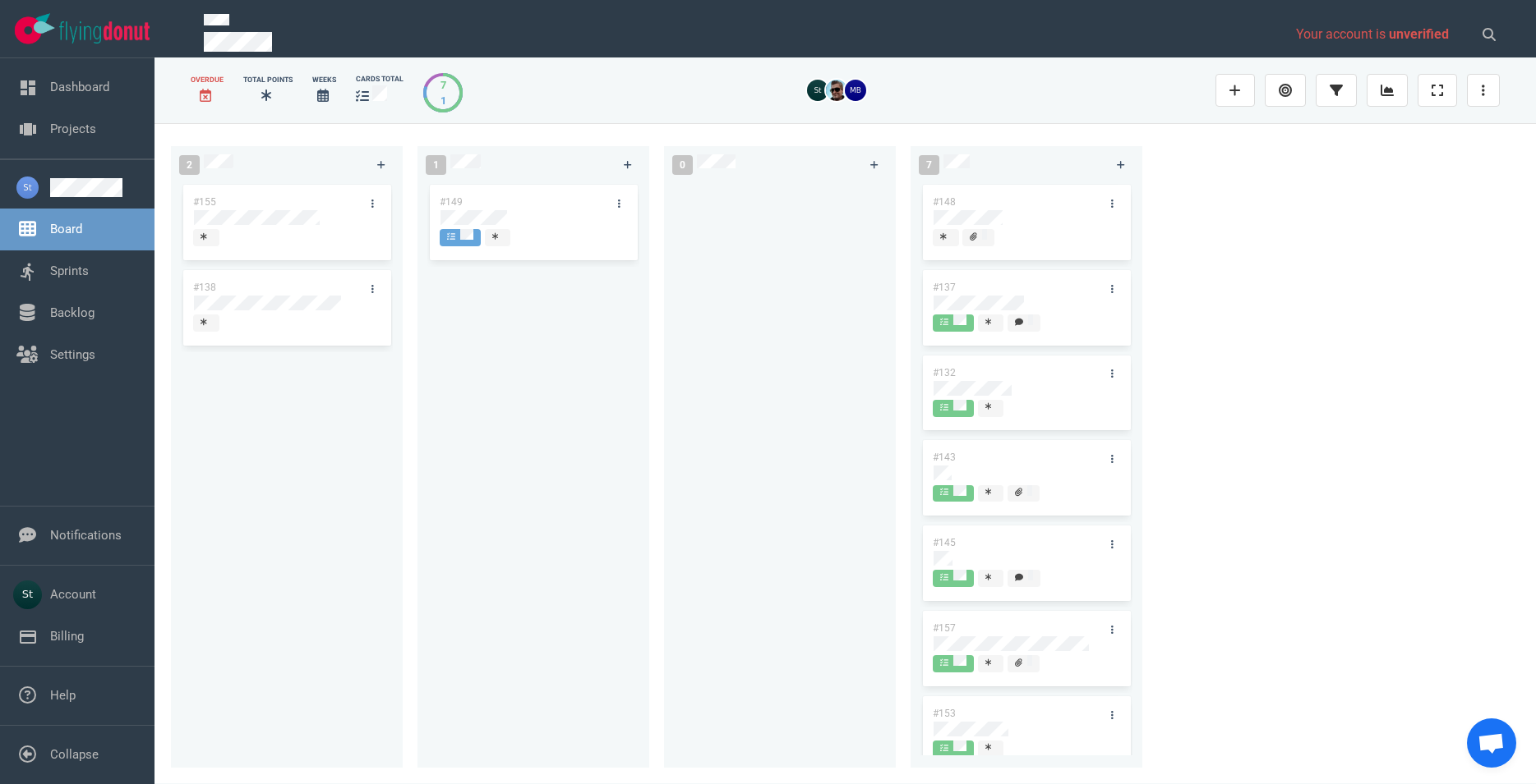
scroll to position [23, 0]
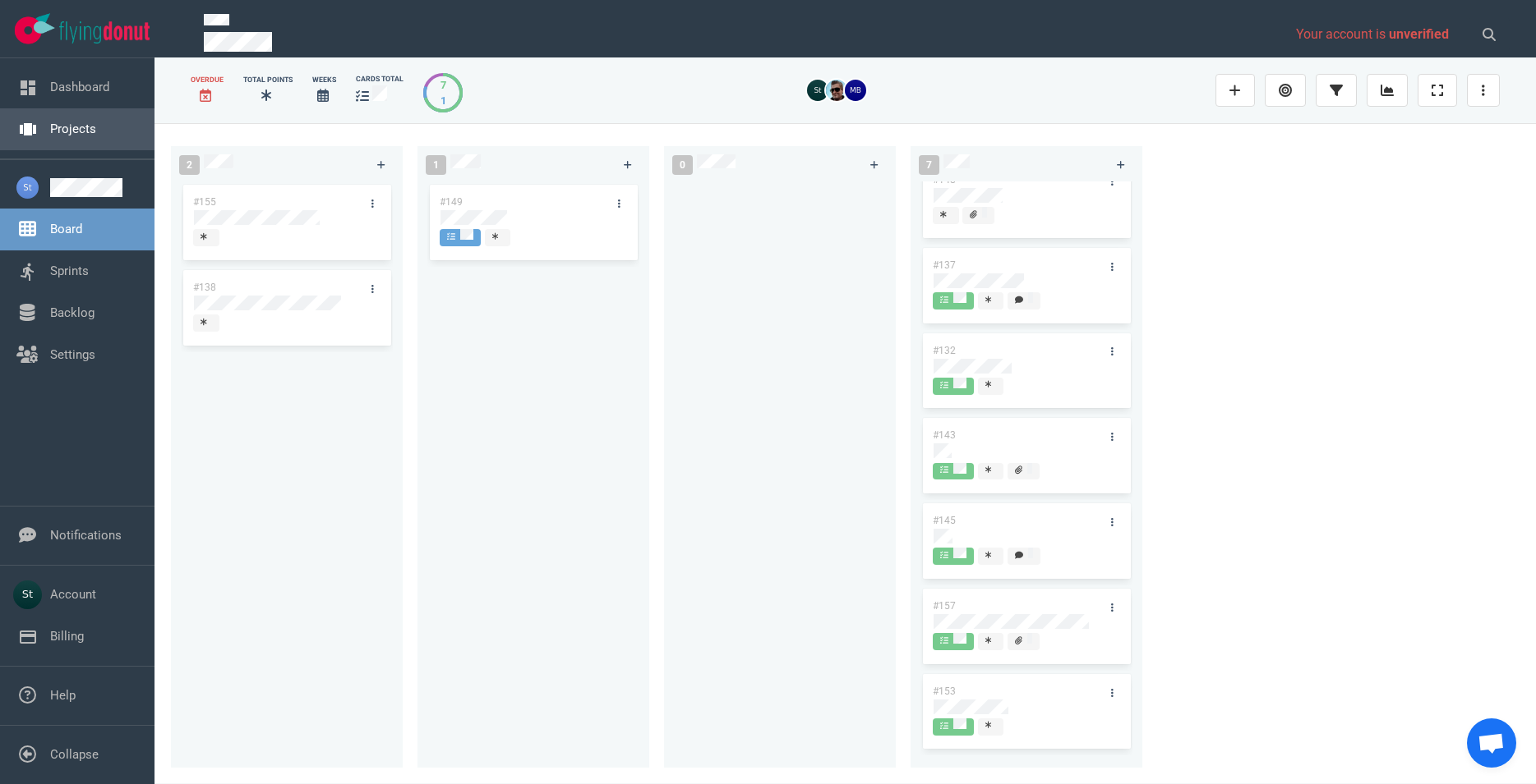
click at [69, 122] on link "Projects" at bounding box center [74, 129] width 46 height 15
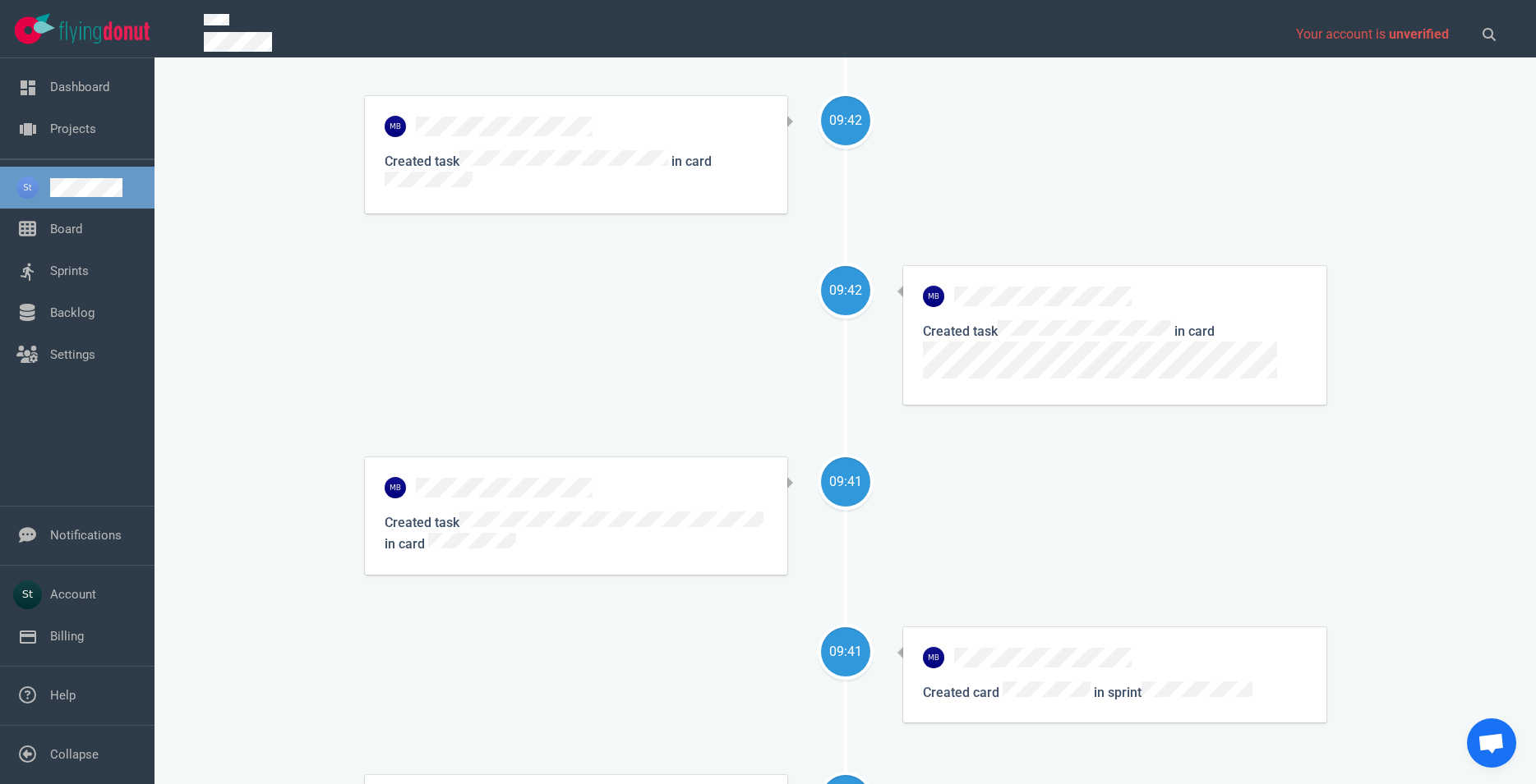
scroll to position [1498, 0]
click at [878, 104] on div "09:42 Created task in card" at bounding box center [845, 159] width 961 height 118
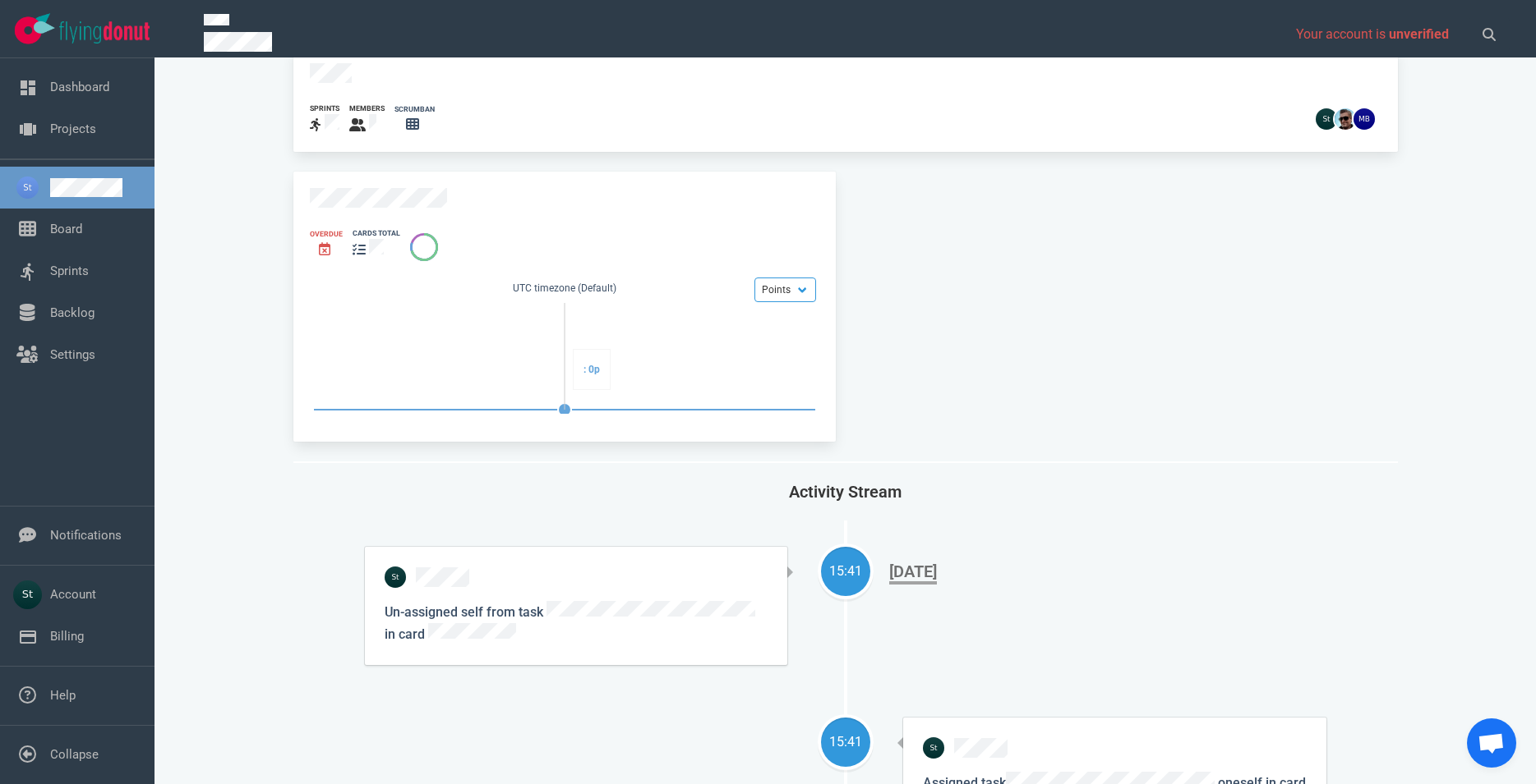
scroll to position [0, 0]
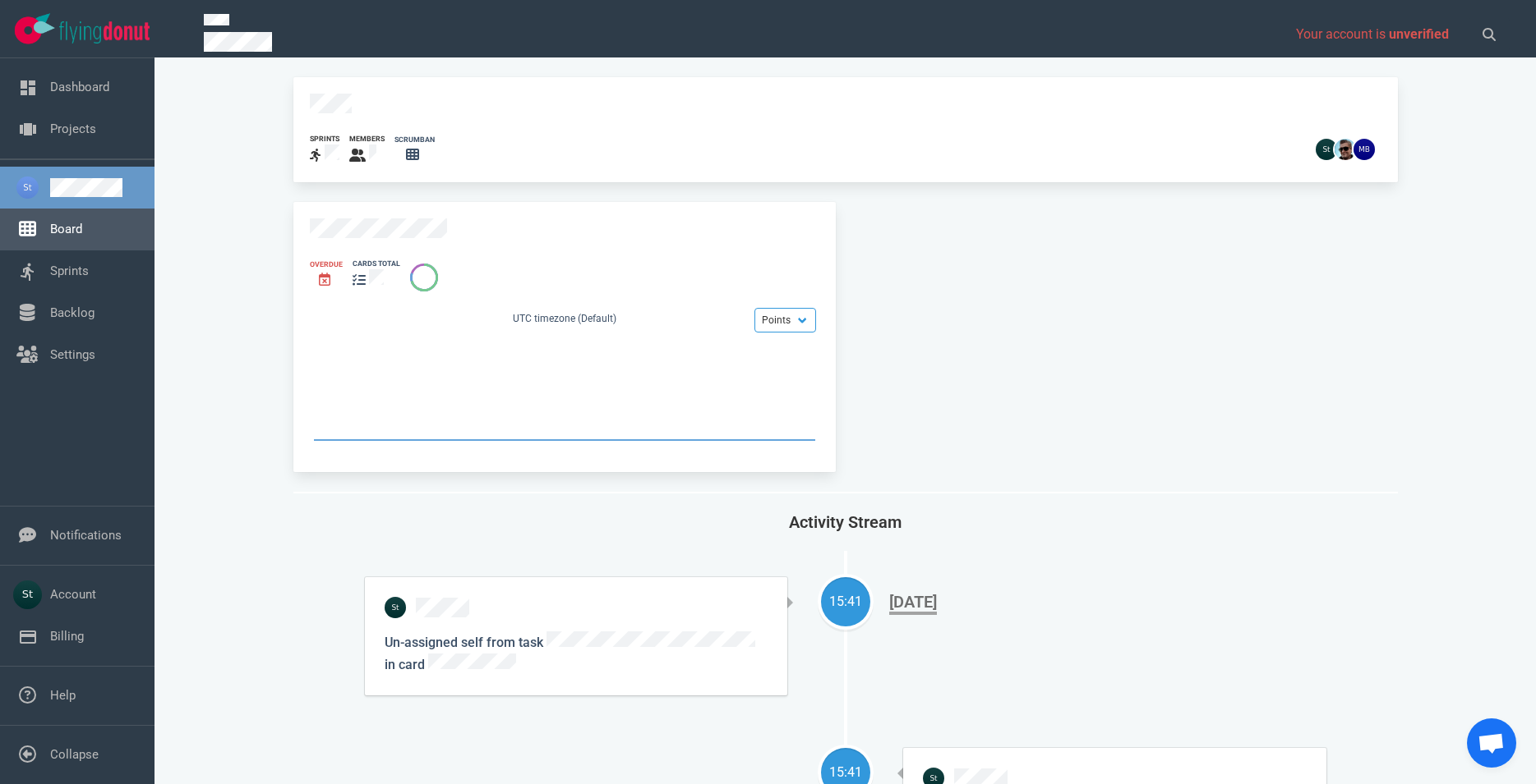
click at [50, 229] on link "Board" at bounding box center [66, 228] width 32 height 15
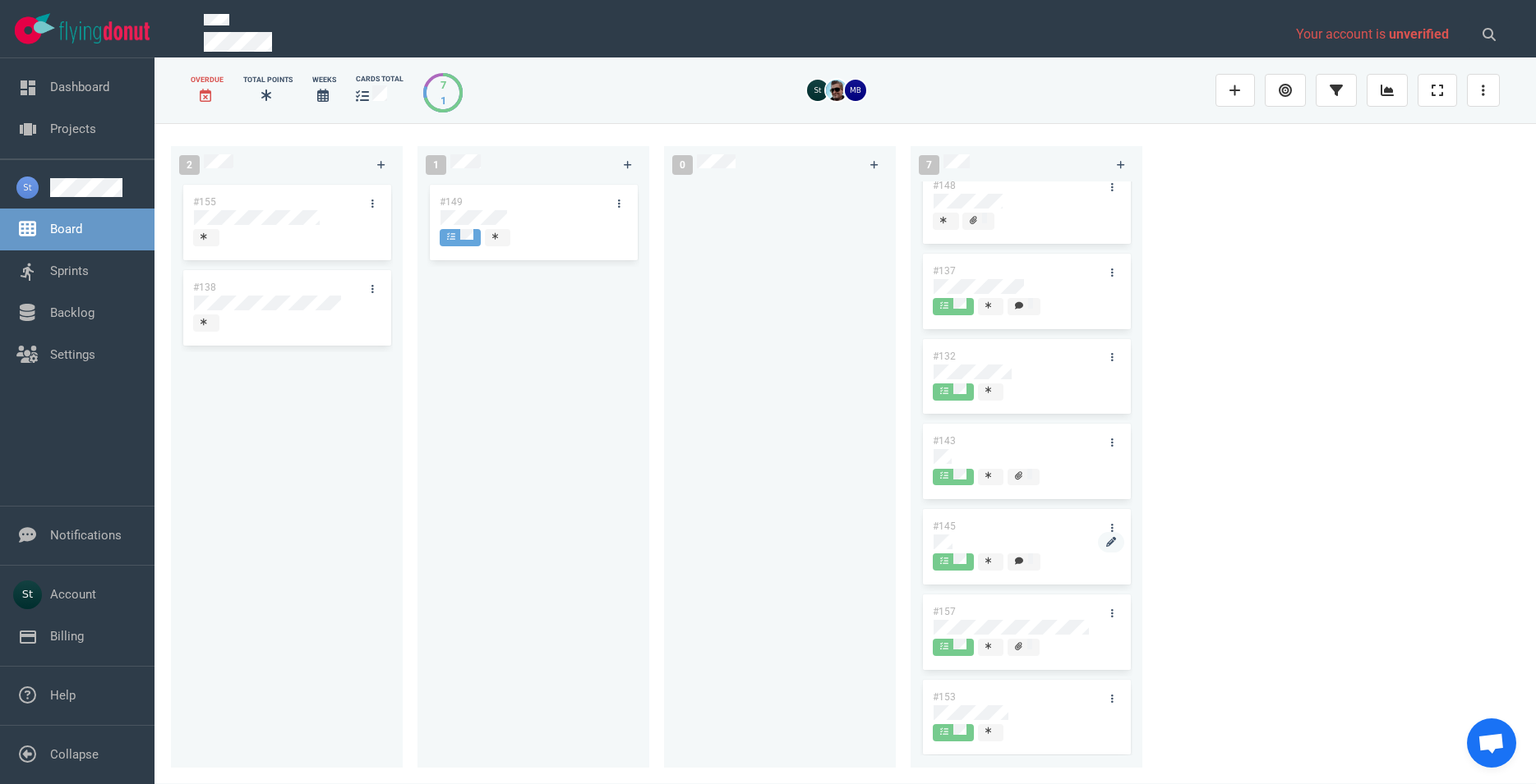
scroll to position [23, 0]
click at [507, 211] on div at bounding box center [533, 218] width 186 height 15
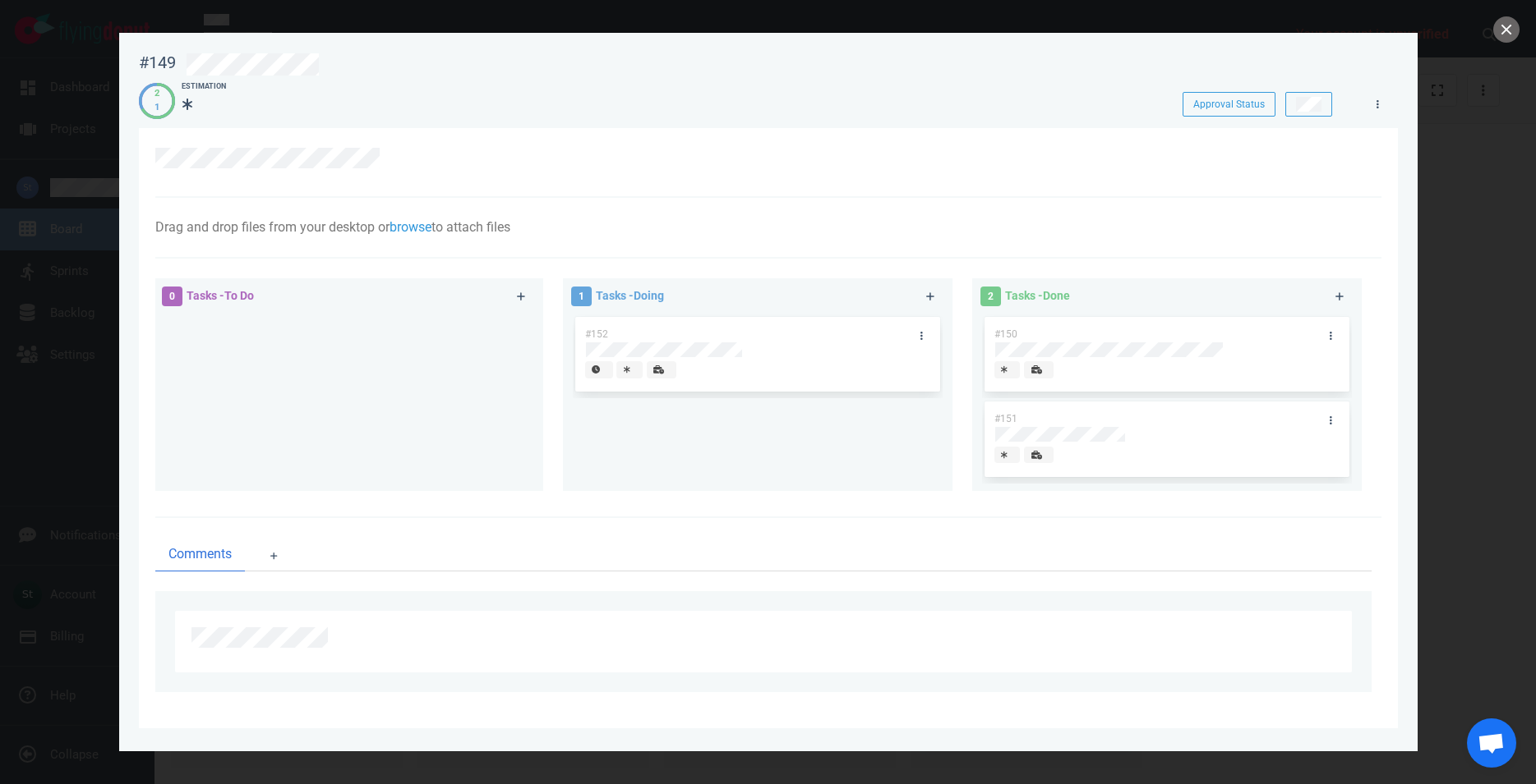
click at [1514, 41] on div at bounding box center [768, 392] width 1536 height 784
click at [1510, 33] on button "close" at bounding box center [1506, 29] width 26 height 26
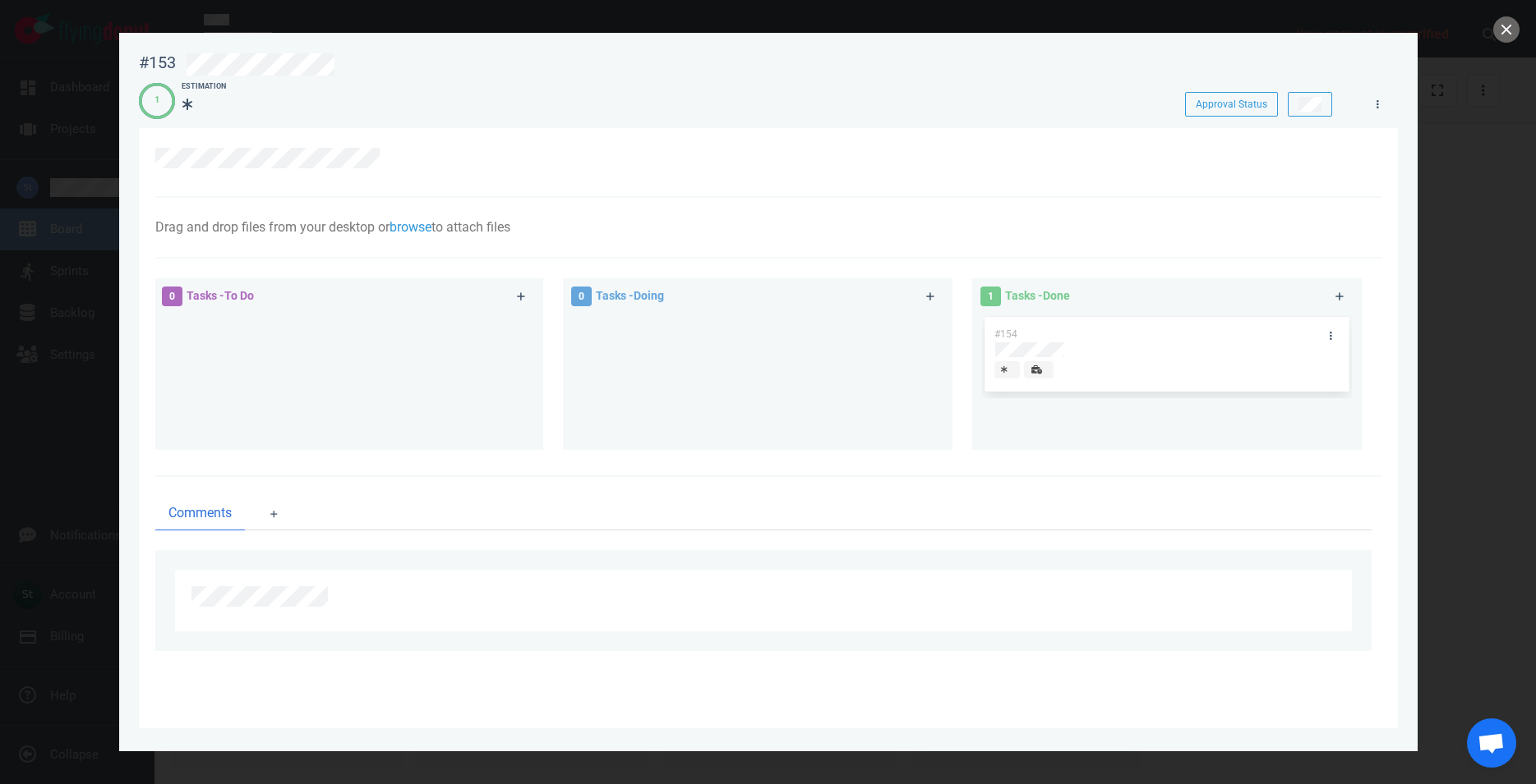
click at [1529, 323] on div at bounding box center [768, 392] width 1536 height 784
click at [1501, 26] on button "close" at bounding box center [1506, 29] width 26 height 26
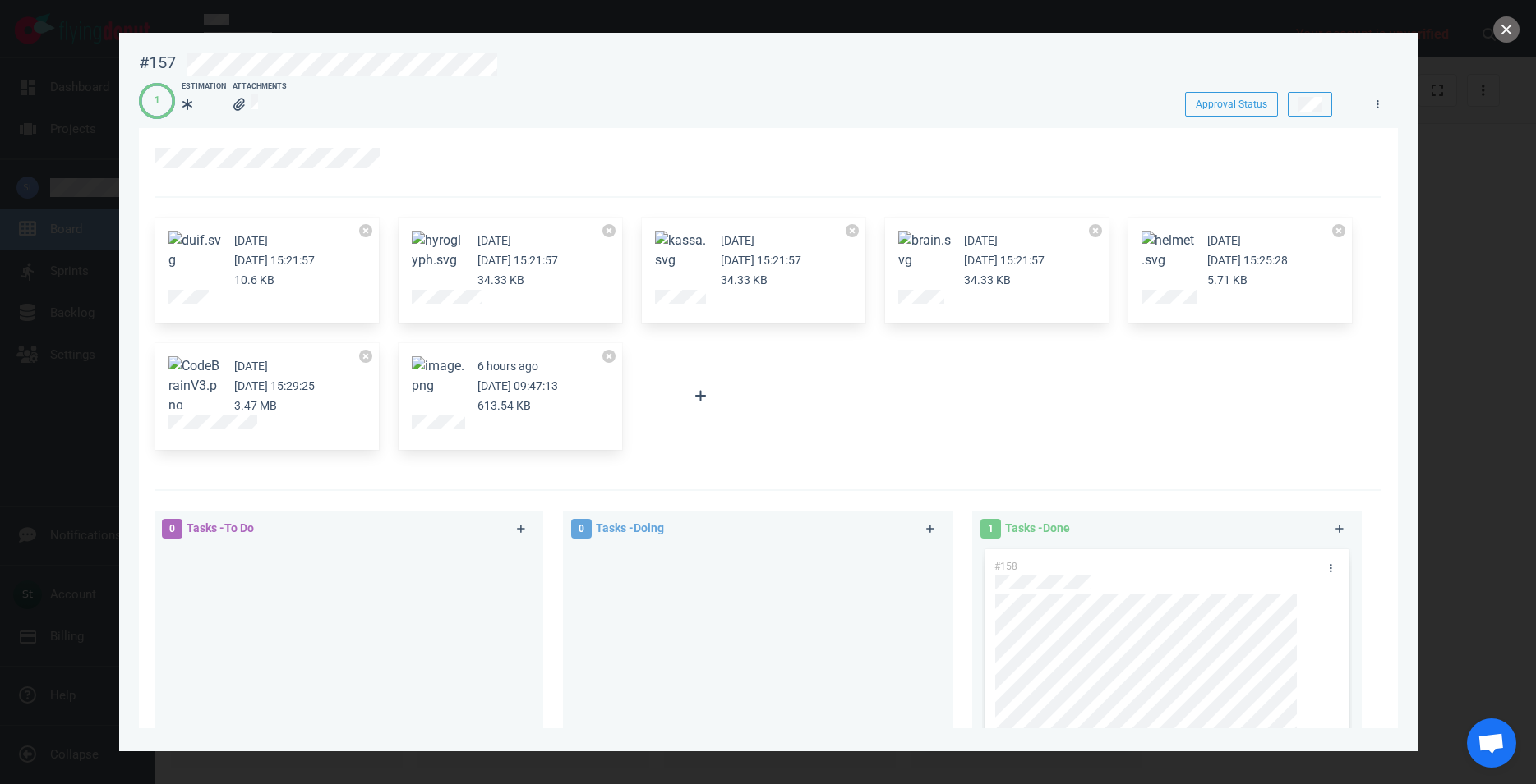
scroll to position [301, 0]
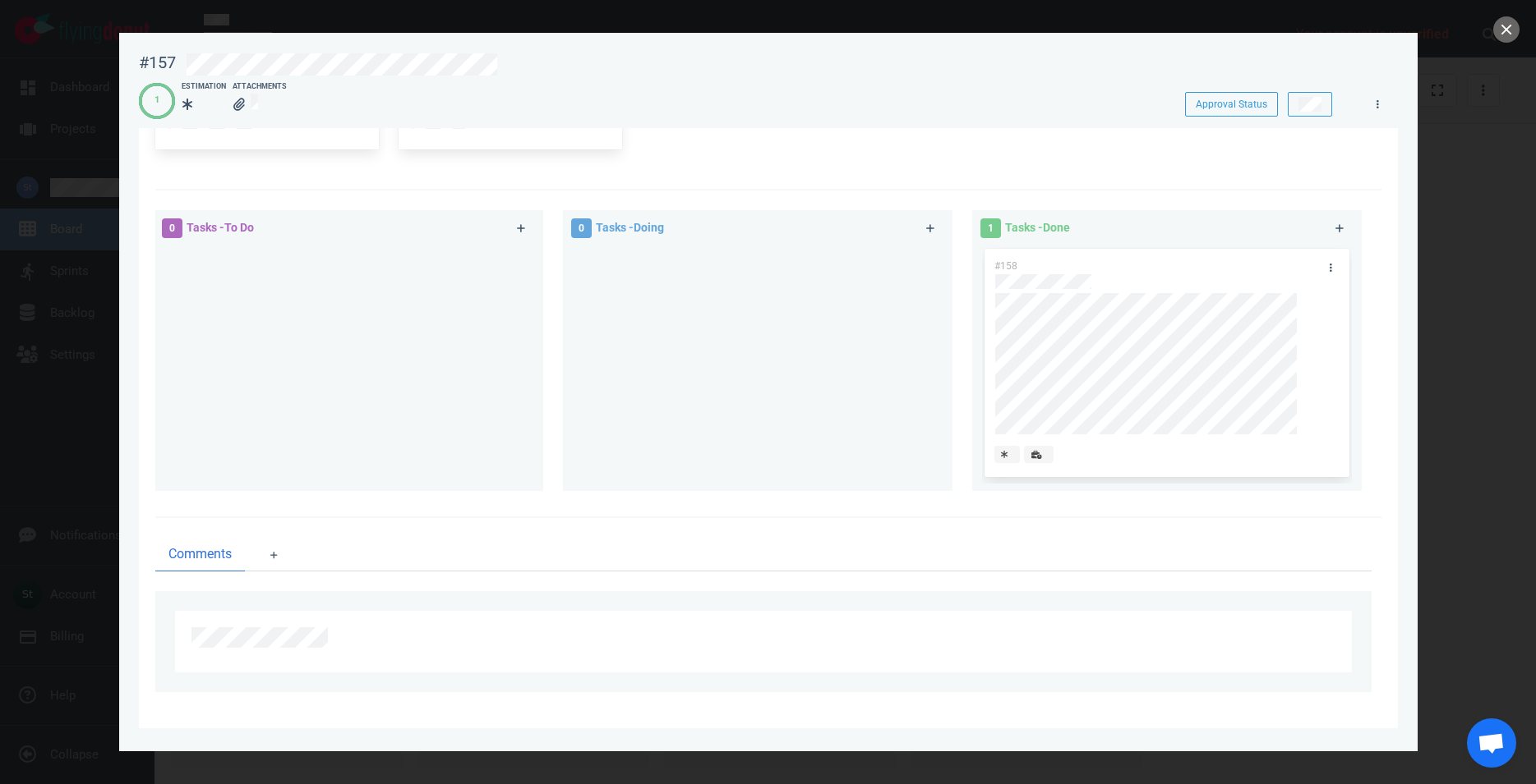
click at [35, 438] on div at bounding box center [768, 392] width 1536 height 784
click at [30, 445] on div at bounding box center [768, 392] width 1536 height 784
click at [1512, 27] on button "close" at bounding box center [1506, 29] width 26 height 26
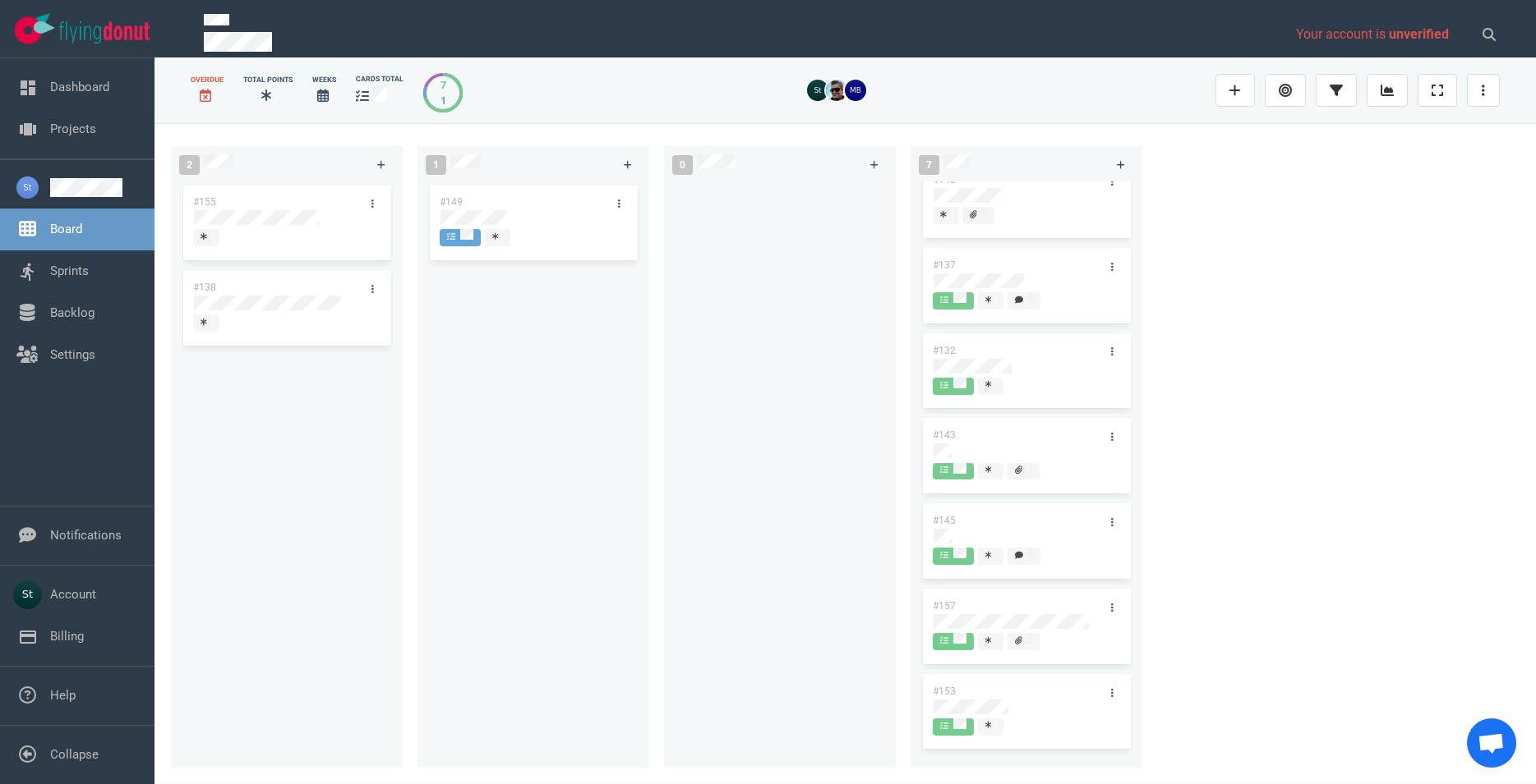
click at [484, 564] on div "#149" at bounding box center [533, 465] width 212 height 567
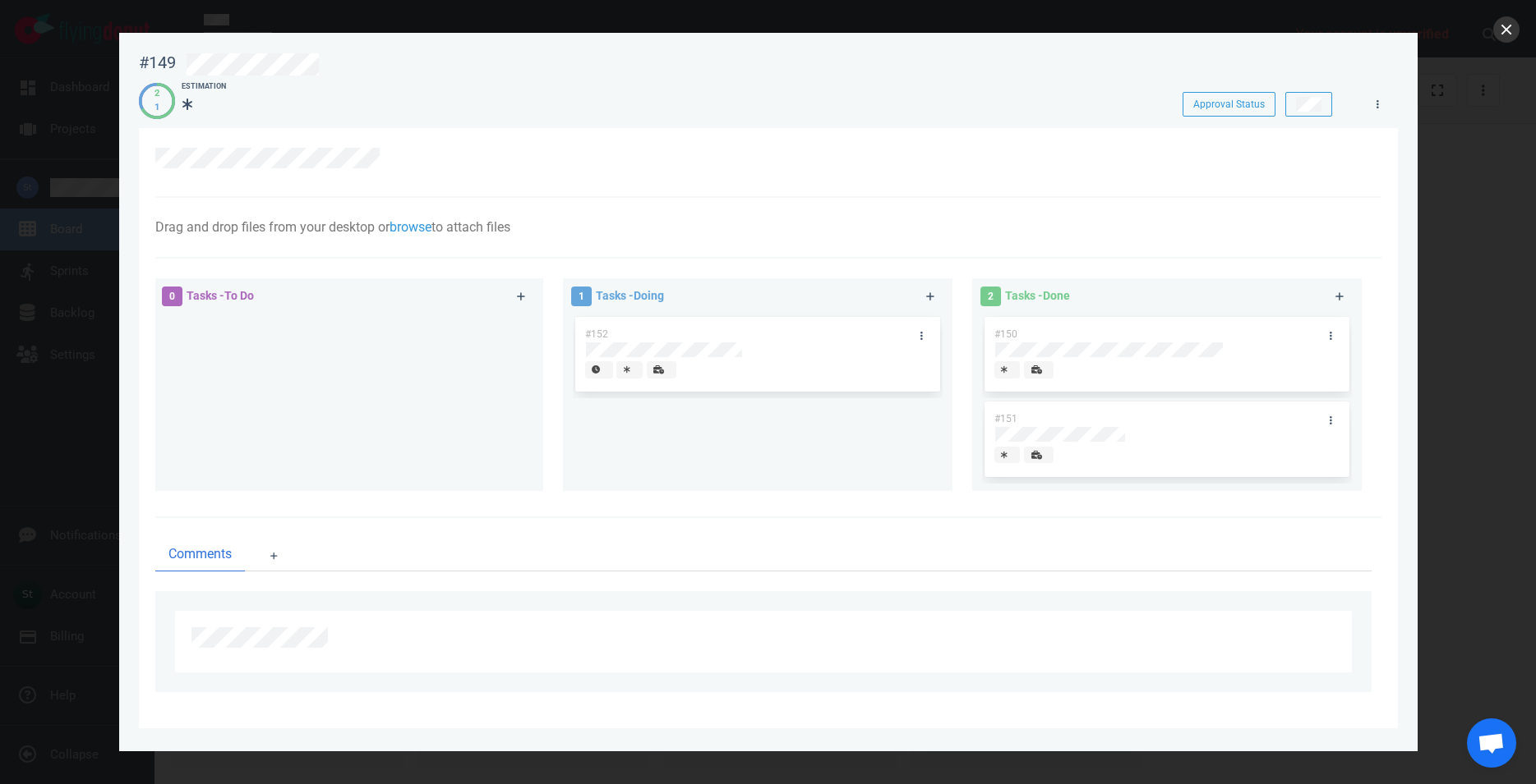
click at [1515, 41] on div at bounding box center [768, 392] width 1536 height 784
click at [1512, 38] on button "close" at bounding box center [1506, 29] width 26 height 26
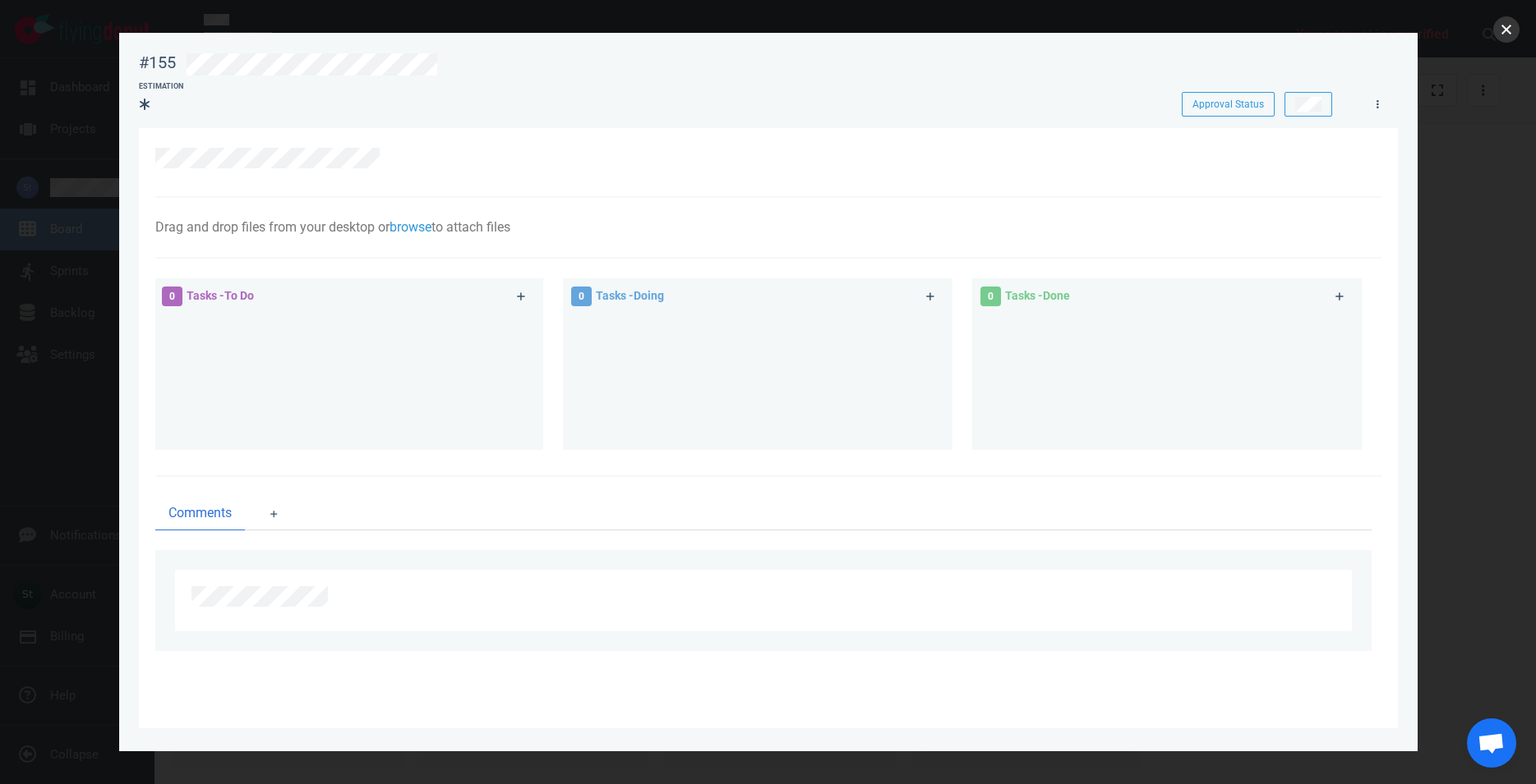
click at [1502, 35] on button "close" at bounding box center [1506, 29] width 26 height 26
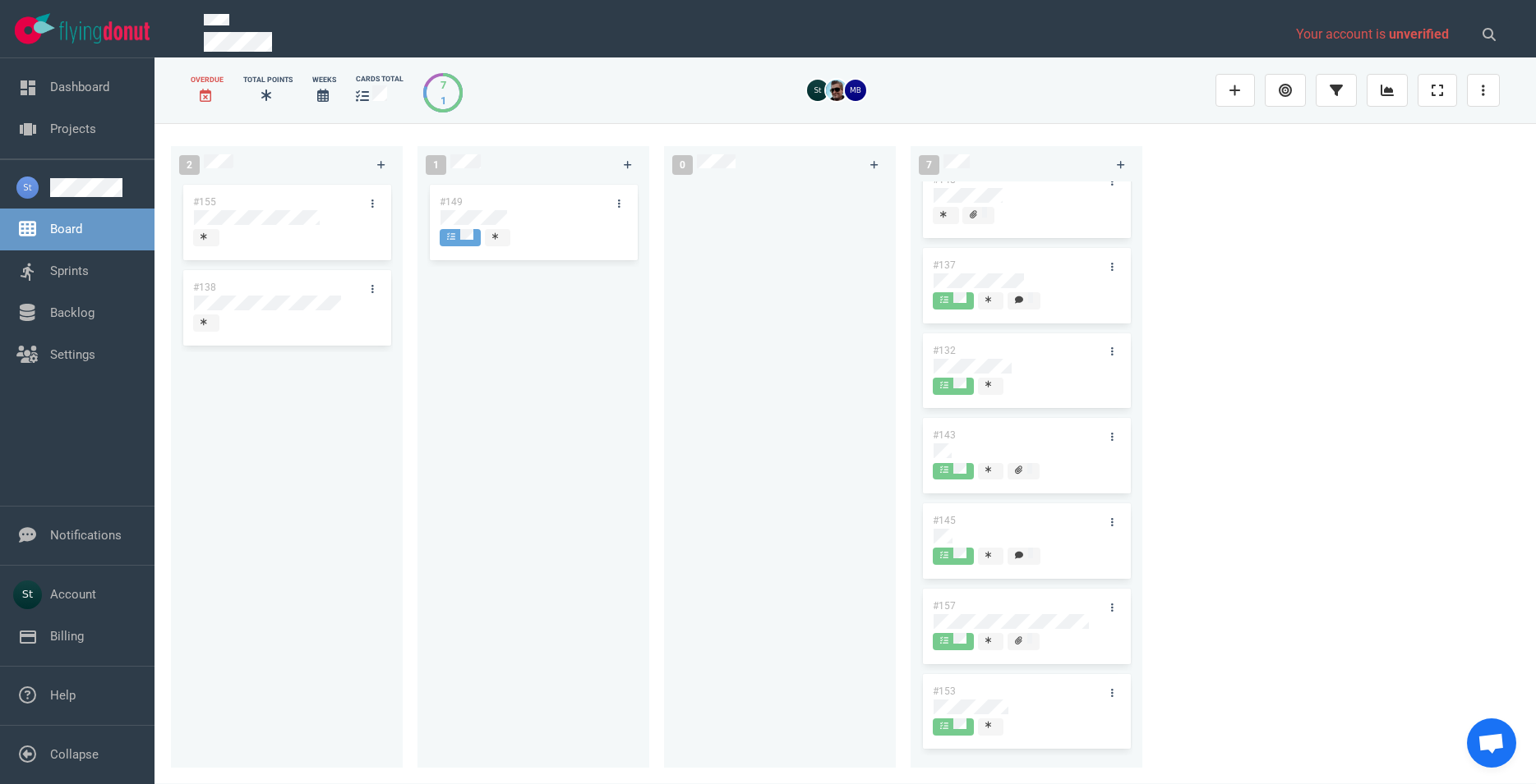
click at [1238, 305] on div "2 #155 #138 1 #149 0 7 #148 #137 #132 #143 #145 #157 #153" at bounding box center [845, 452] width 1381 height 660
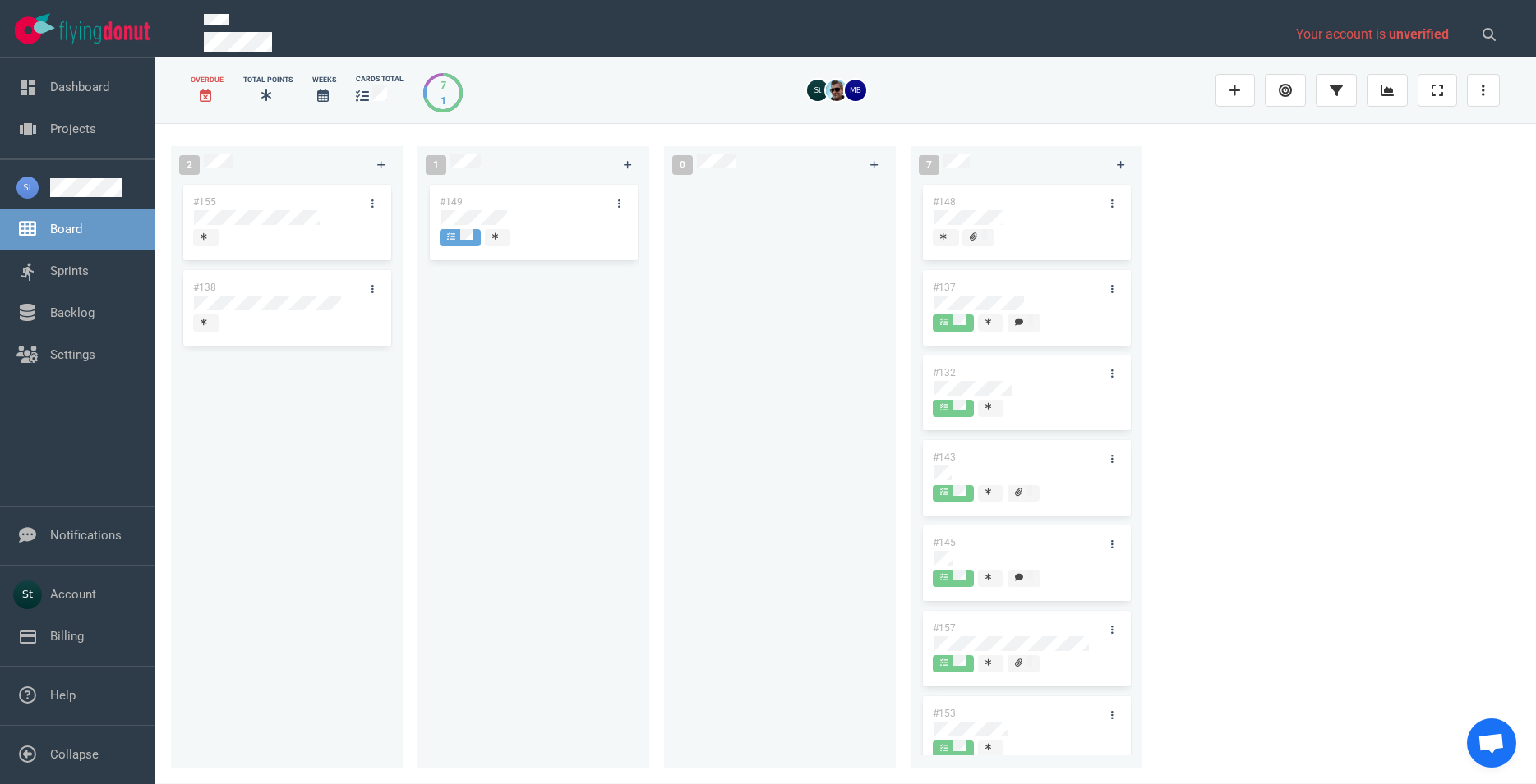
click at [873, 402] on div at bounding box center [780, 465] width 212 height 567
click at [1352, 315] on div "2 #155 #138 1 #149 0 7 #148 #137 #132 #143 #145 #157 #153" at bounding box center [845, 452] width 1381 height 660
click at [1487, 455] on div "2 #155 #138 1 #149 0 7 #148 #137 #132 #143 #145 #157 #153" at bounding box center [845, 452] width 1381 height 660
click at [1315, 254] on div "2 #155 #138 1 #149 0 7 #148 #137 #132 #143 #145 #157 #153" at bounding box center [845, 452] width 1381 height 660
drag, startPoint x: 1256, startPoint y: 181, endPoint x: 1211, endPoint y: 170, distance: 46.3
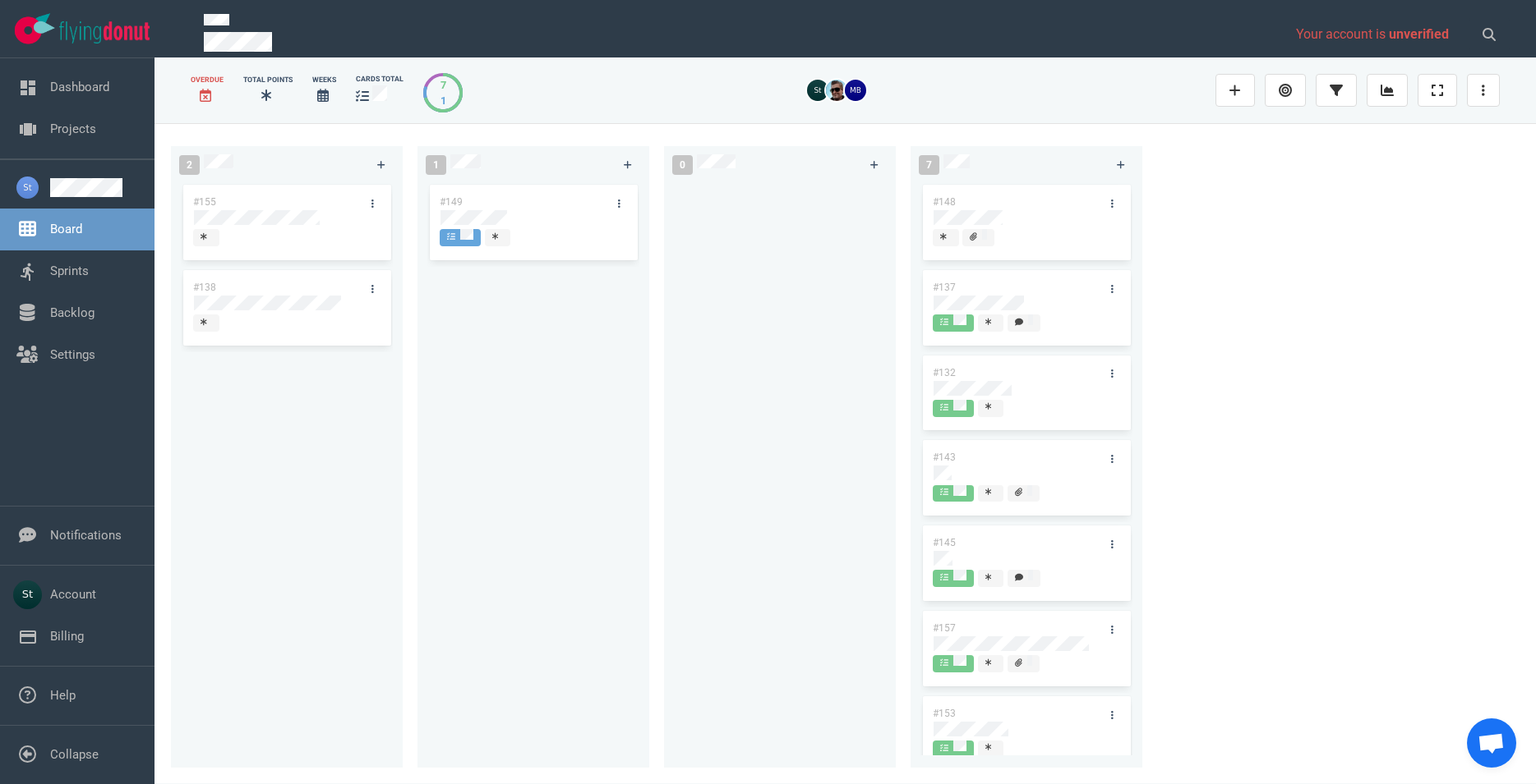
click at [1222, 172] on div "2 #155 #138 1 #149 0 7 #148 #137 #132 #143 #145 #157 #153" at bounding box center [845, 452] width 1381 height 660
click at [1325, 162] on div "2 #155 #138 1 #149 0 7 #148 #137 #132 #143 #145 #157 #153" at bounding box center [845, 452] width 1381 height 660
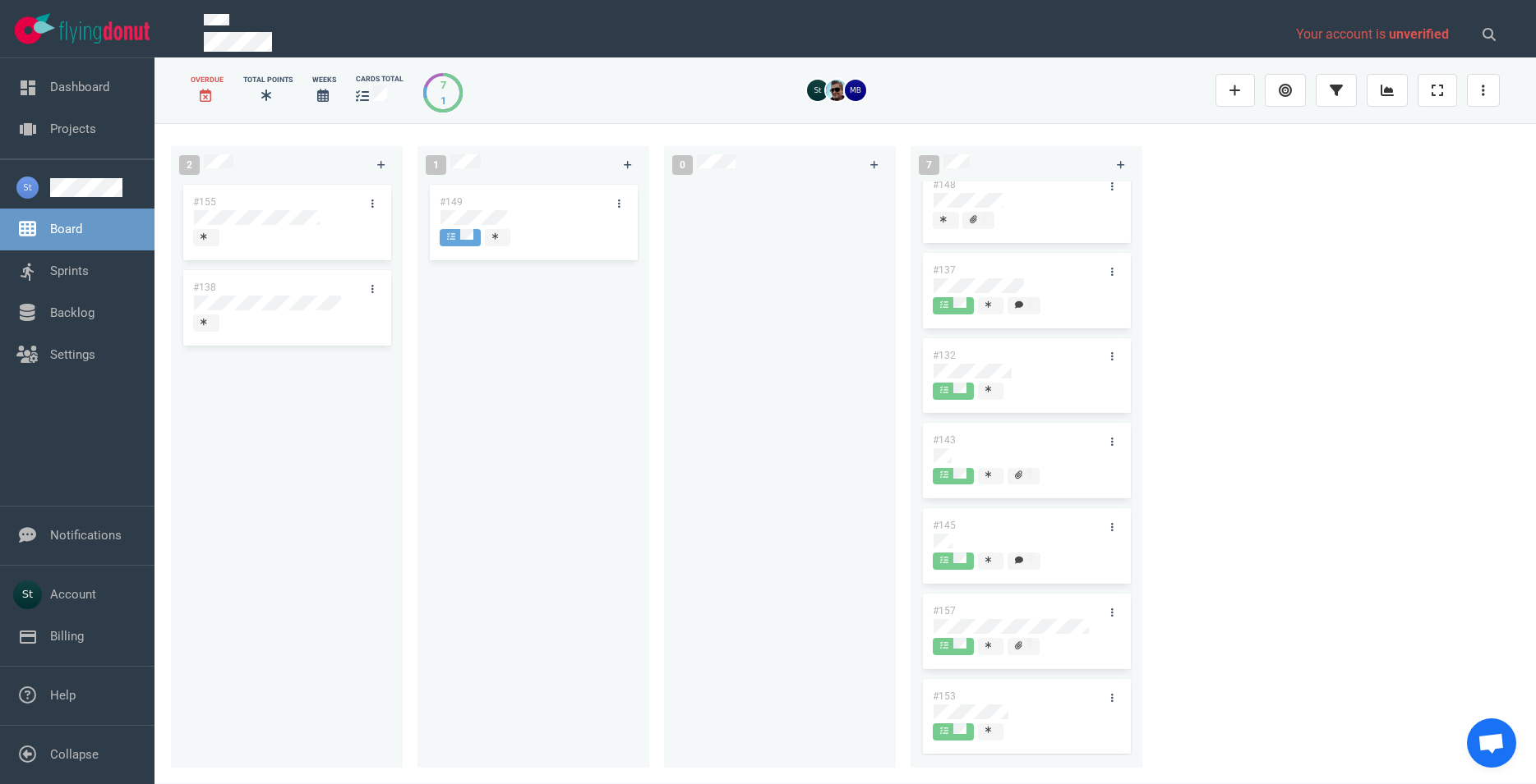
scroll to position [23, 0]
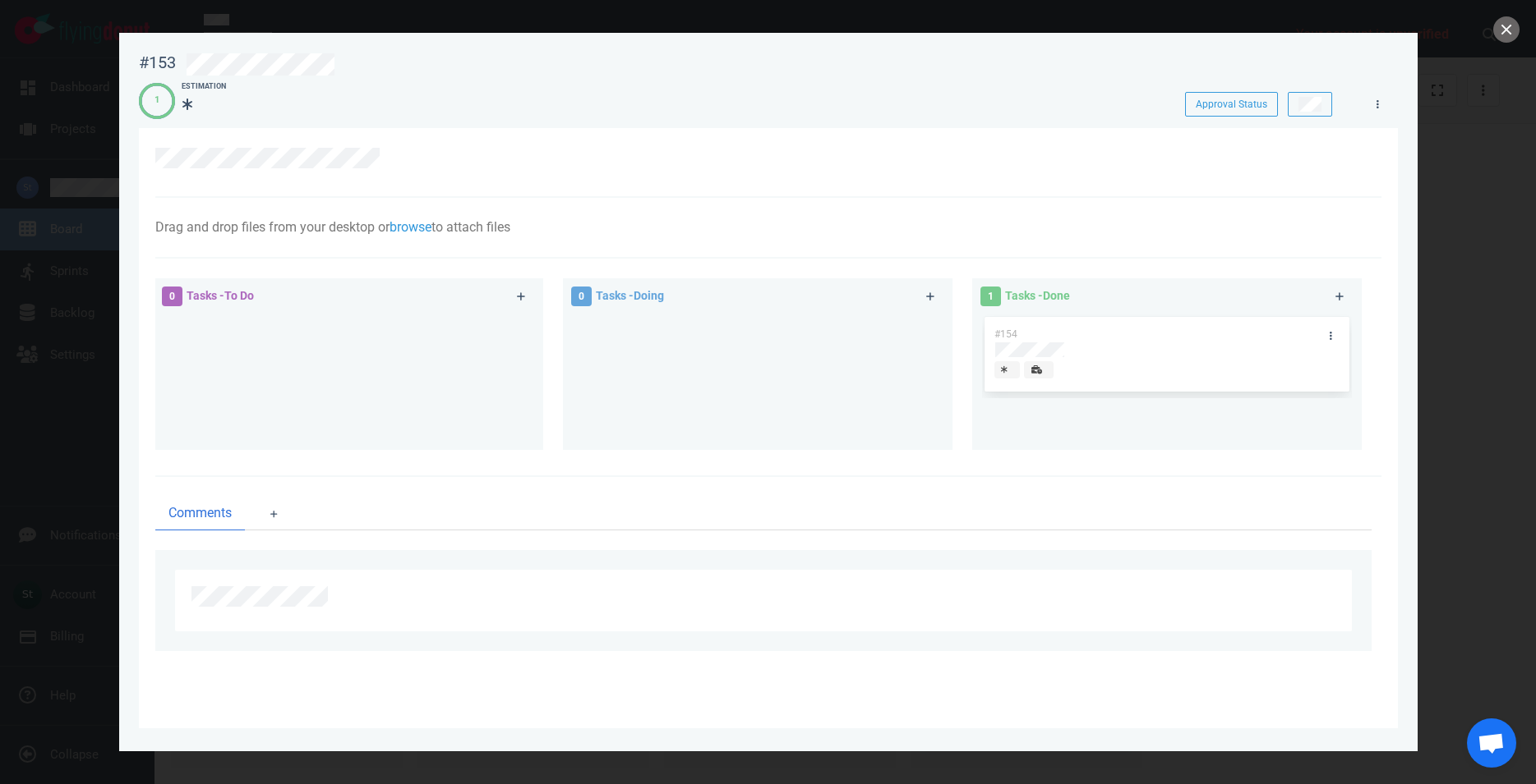
click at [1518, 19] on div at bounding box center [768, 392] width 1536 height 784
click at [1516, 22] on div at bounding box center [768, 392] width 1536 height 784
click at [1502, 34] on button "close" at bounding box center [1506, 29] width 26 height 26
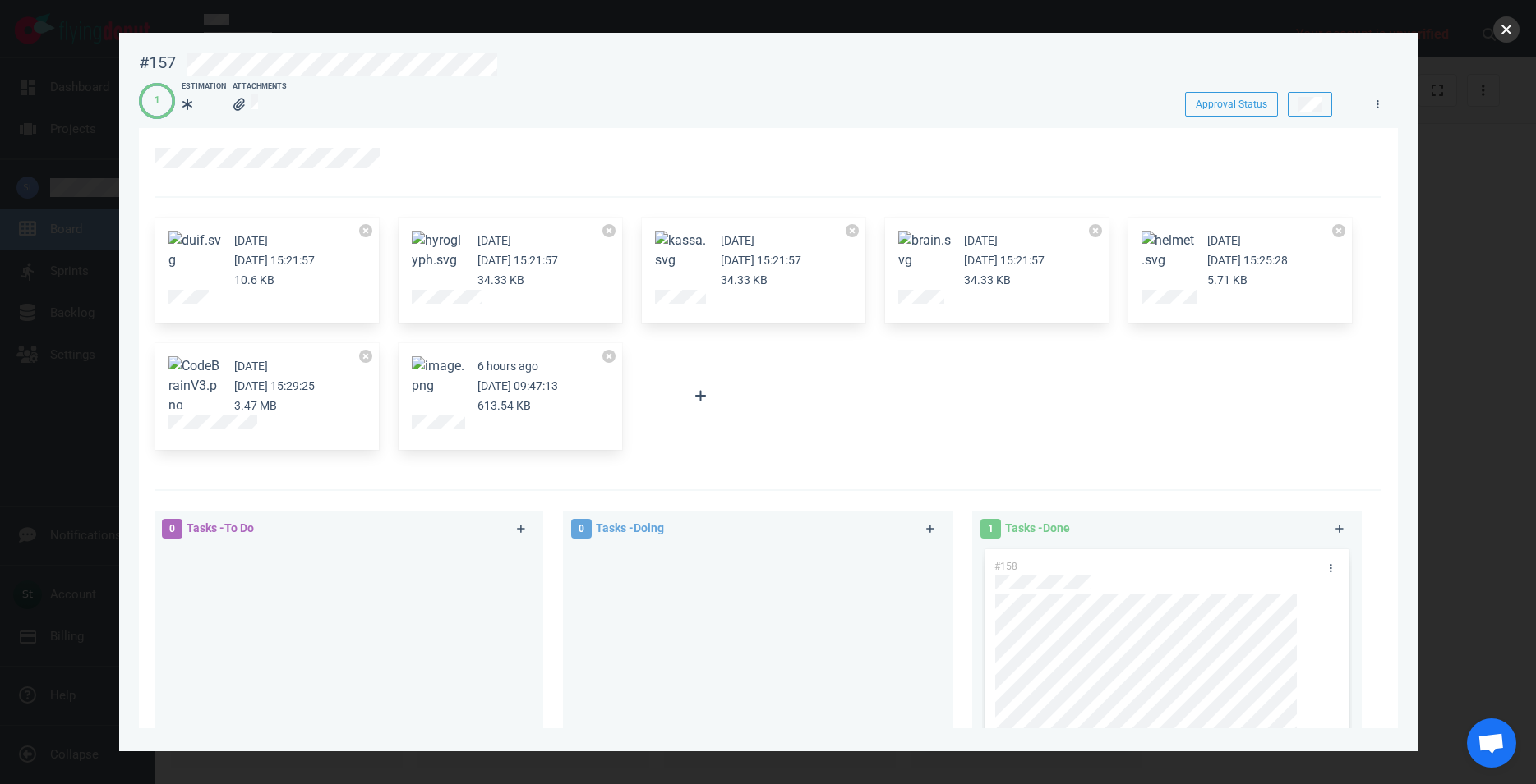
click at [1508, 21] on button "close" at bounding box center [1506, 29] width 26 height 26
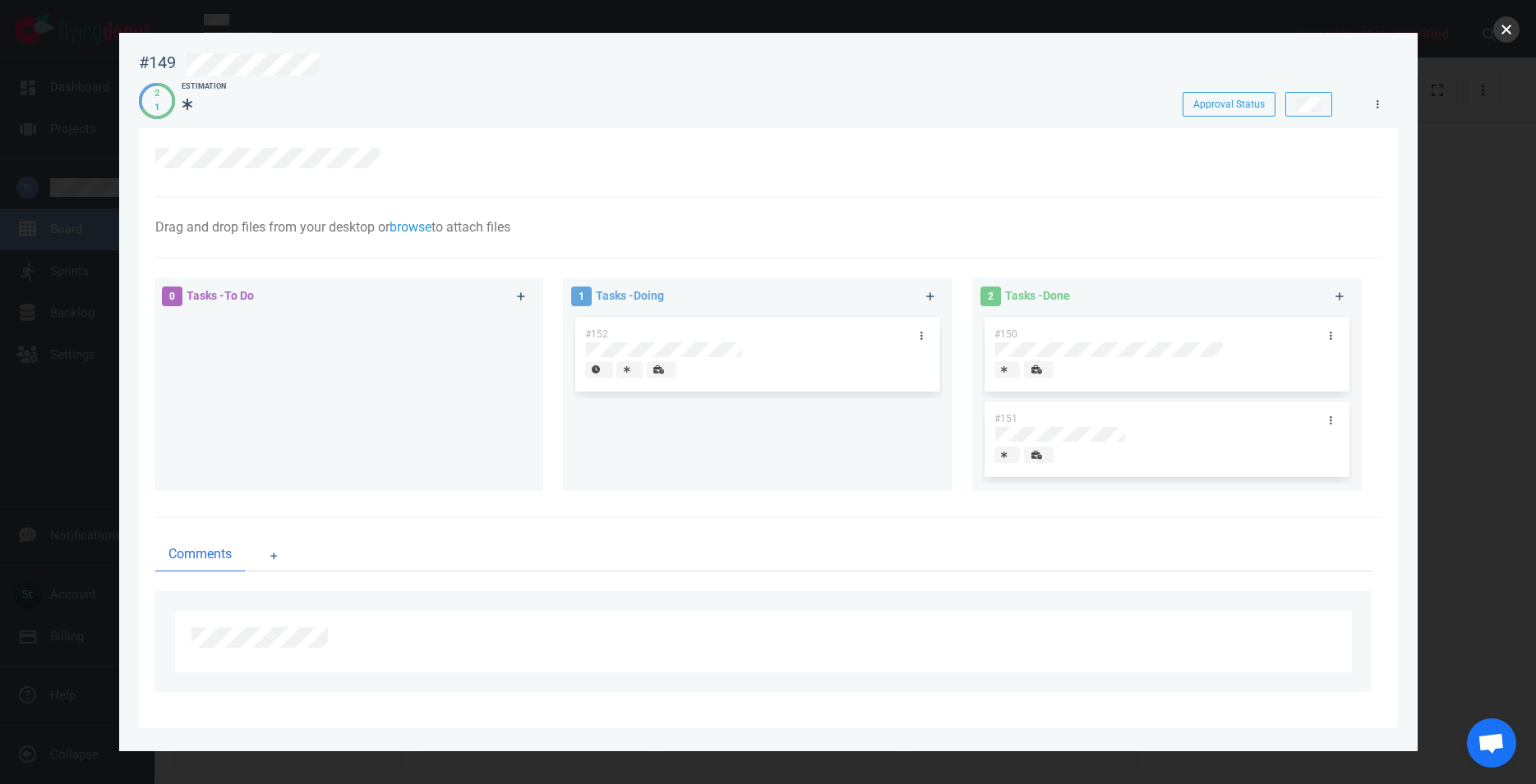
click at [1499, 30] on button "close" at bounding box center [1506, 29] width 26 height 26
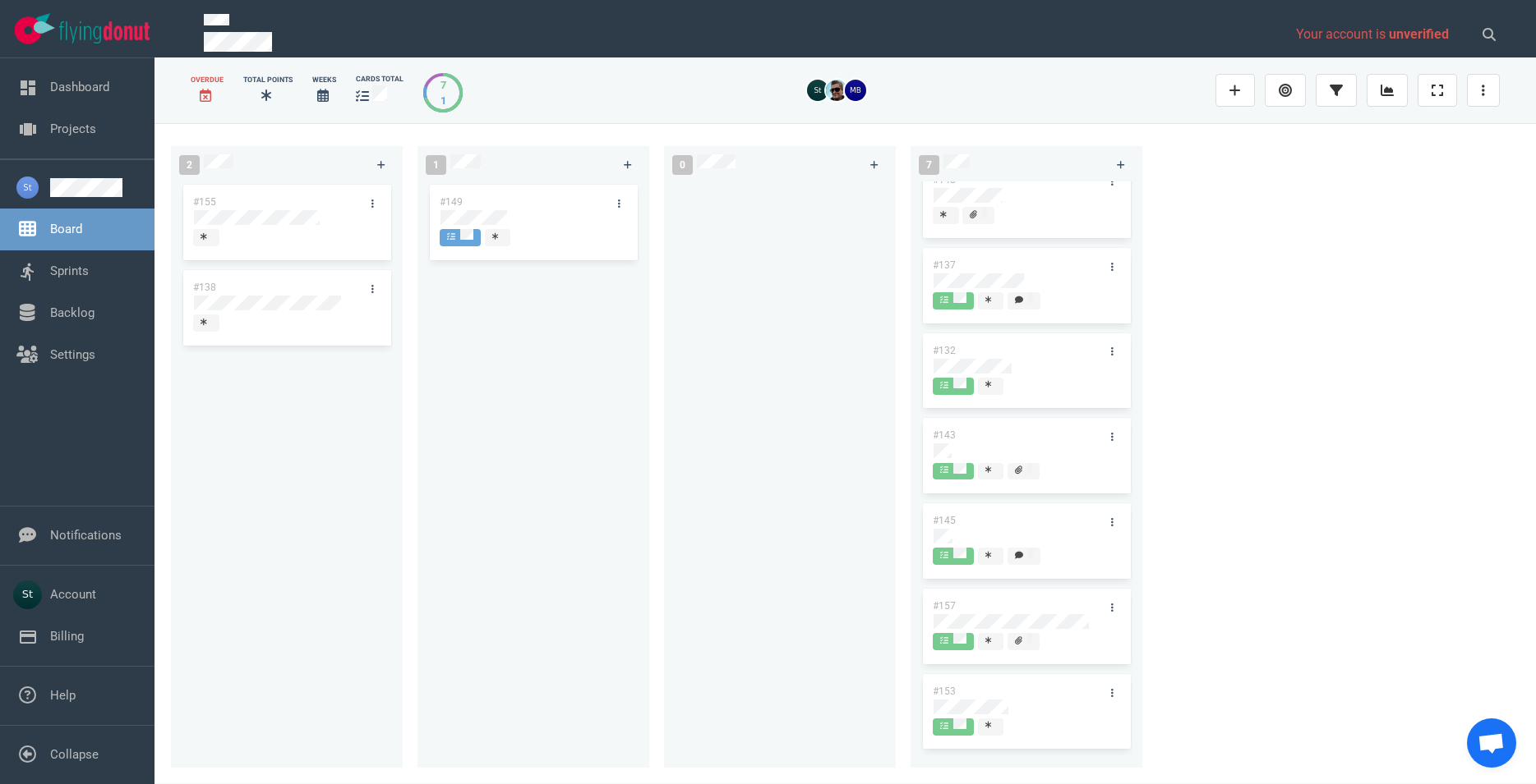
click at [523, 375] on div "#149" at bounding box center [533, 465] width 212 height 567
click at [511, 369] on div "#149" at bounding box center [533, 465] width 212 height 567
click at [768, 350] on div at bounding box center [780, 465] width 212 height 567
click at [829, 247] on div at bounding box center [780, 465] width 212 height 567
click at [783, 258] on div at bounding box center [780, 465] width 212 height 567
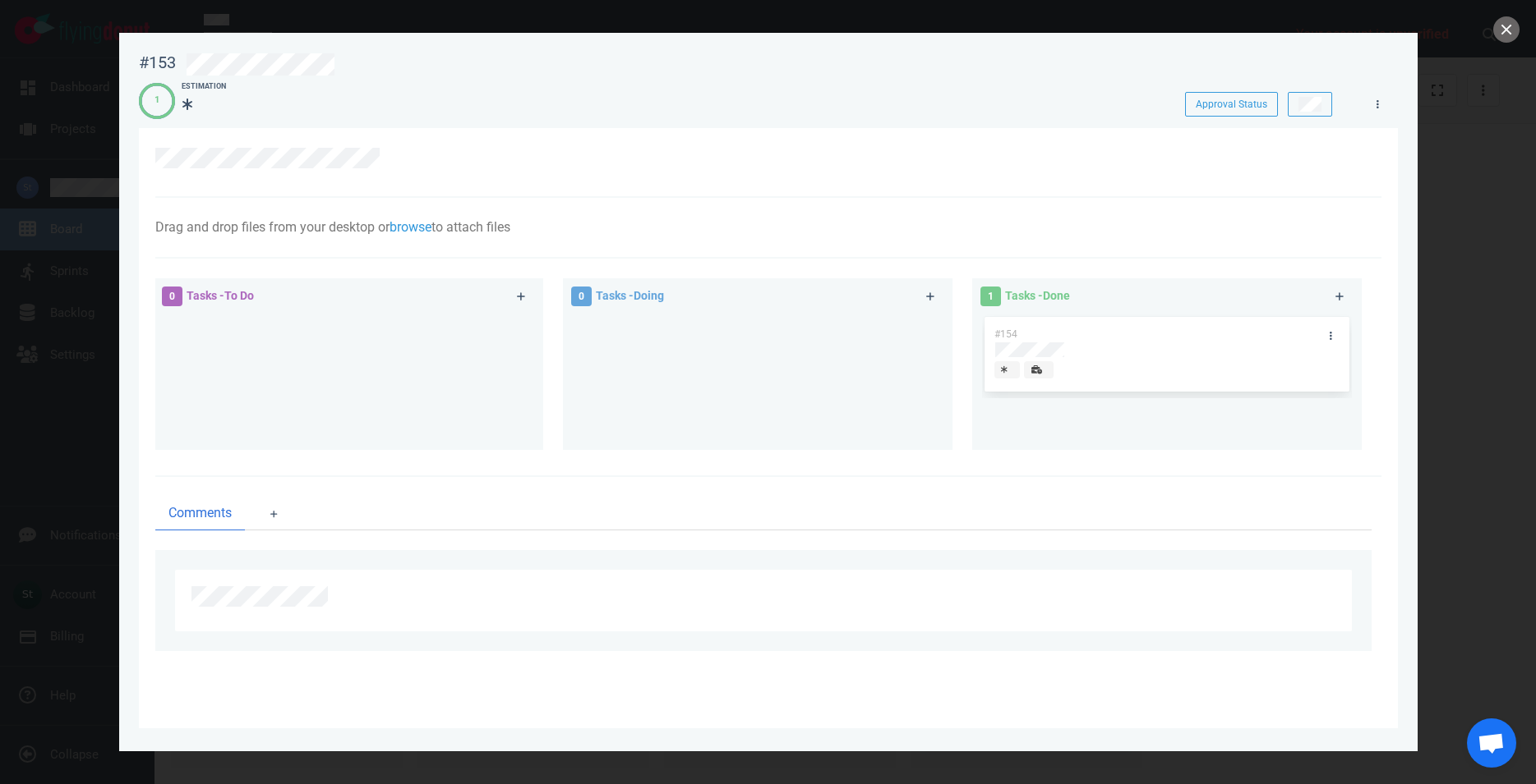
click at [1497, 19] on div at bounding box center [768, 392] width 1536 height 784
click at [1501, 30] on button "close" at bounding box center [1506, 29] width 26 height 26
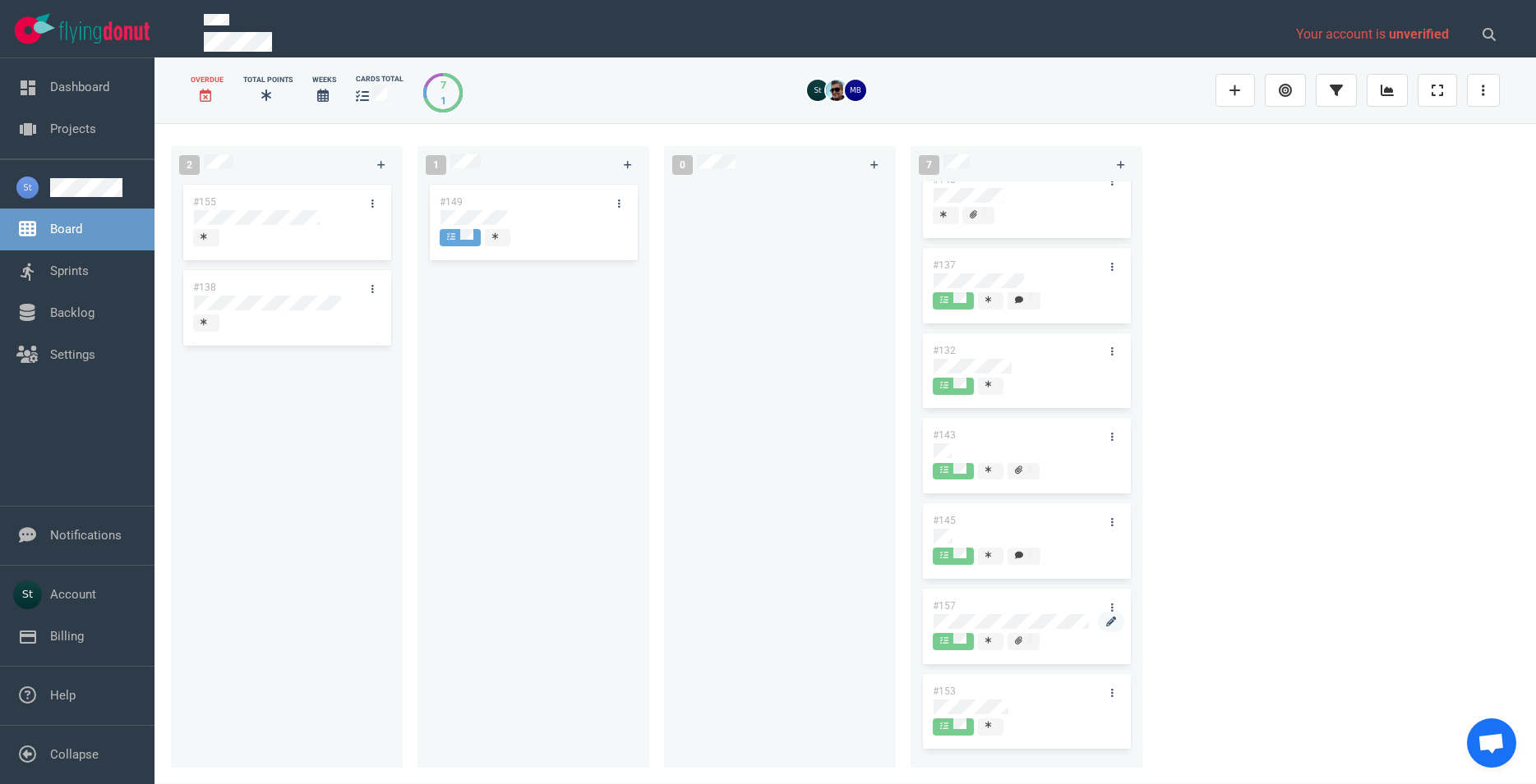
click at [1042, 630] on div at bounding box center [1026, 631] width 186 height 3
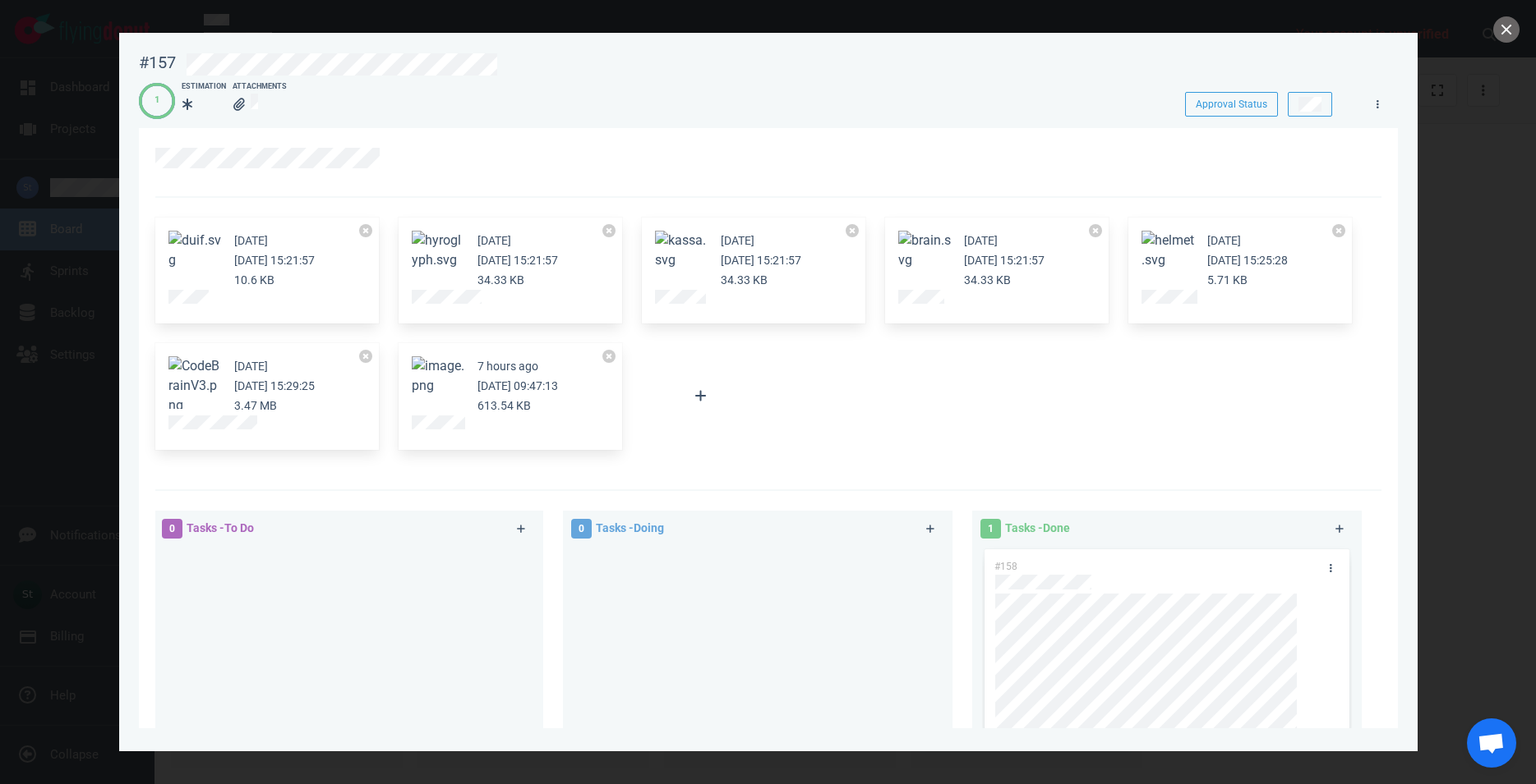
click at [445, 384] on button "Zoom image" at bounding box center [438, 376] width 52 height 40
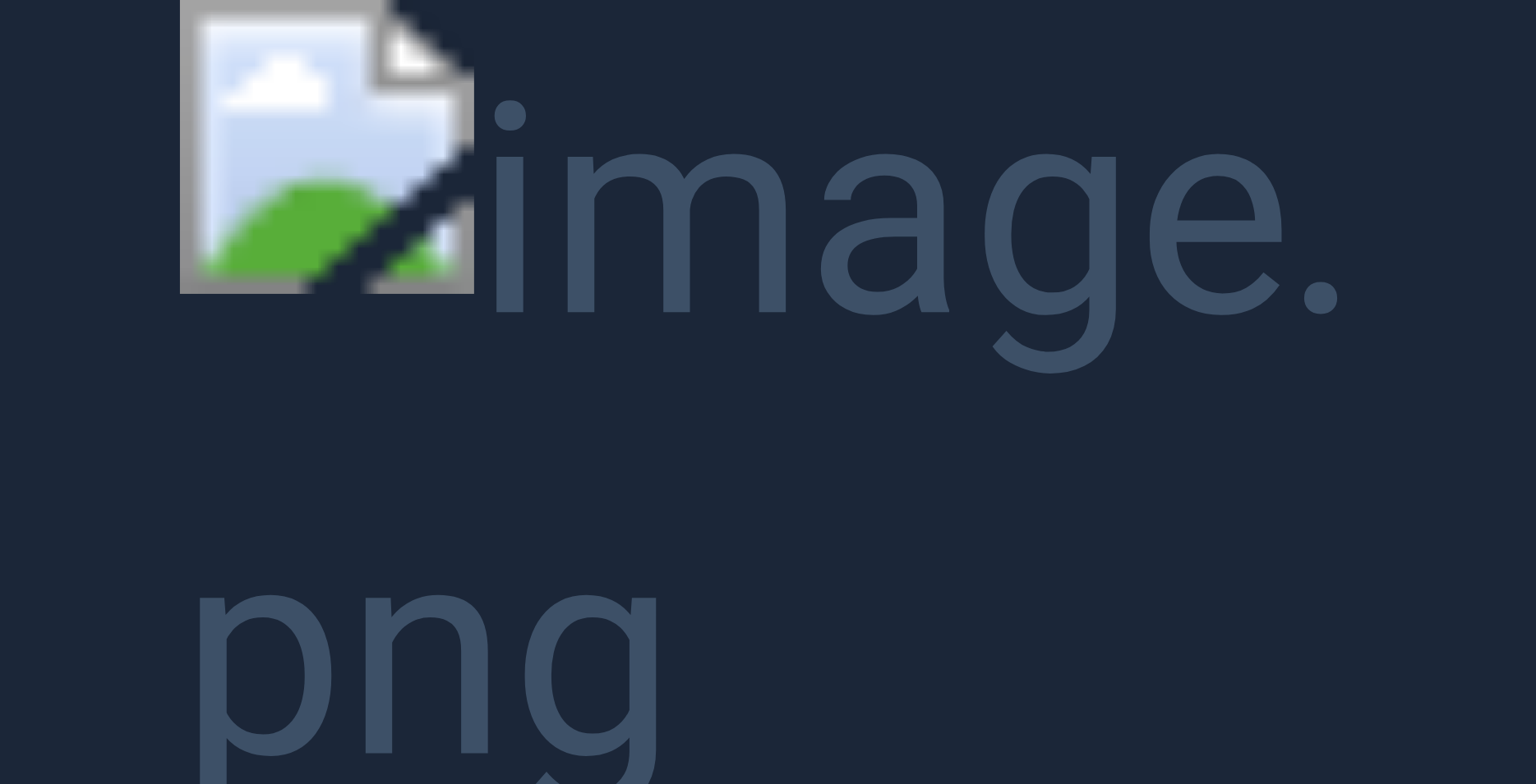
click at [1411, 142] on button "Unzoom image" at bounding box center [768, 392] width 1536 height 784
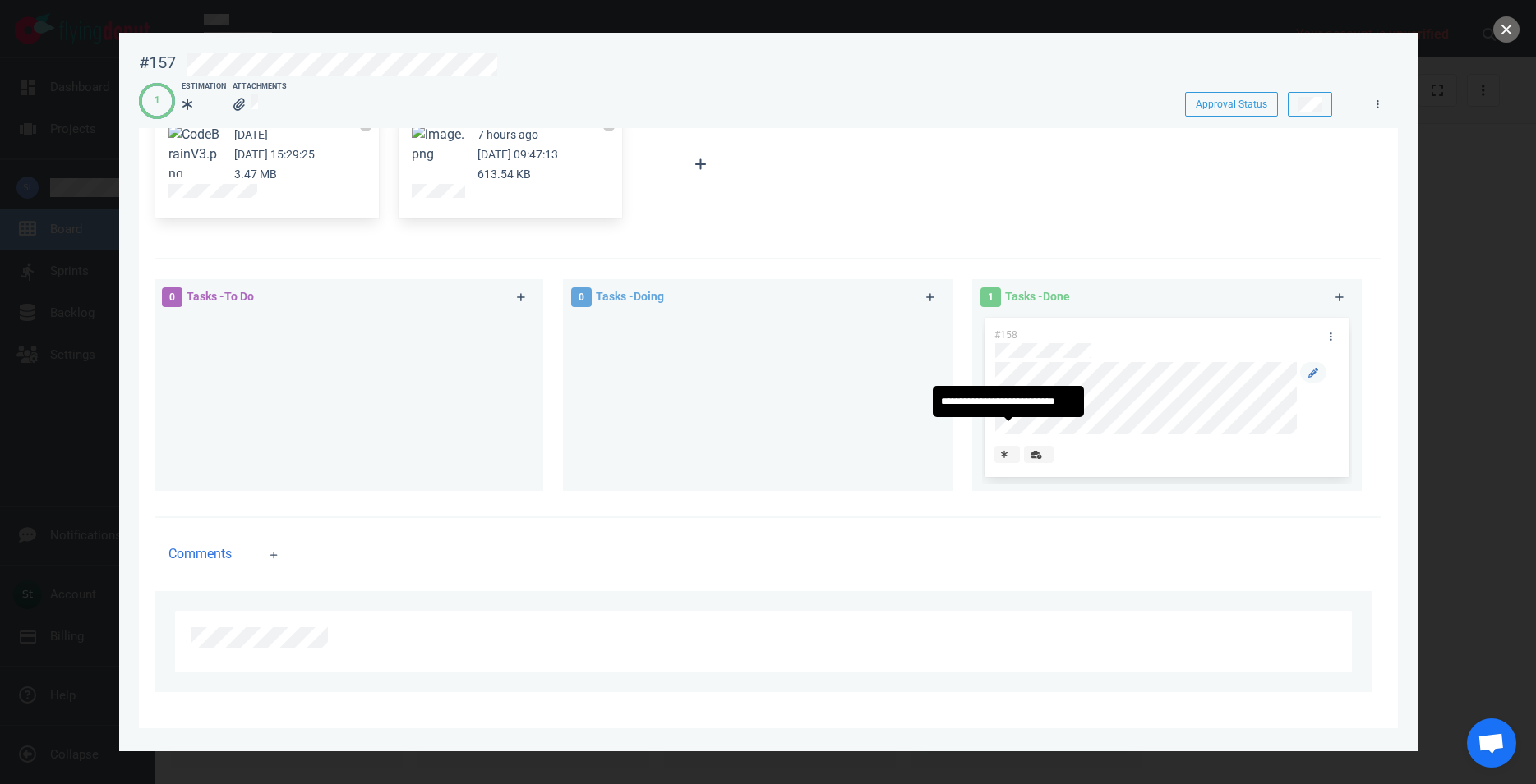
scroll to position [214, 0]
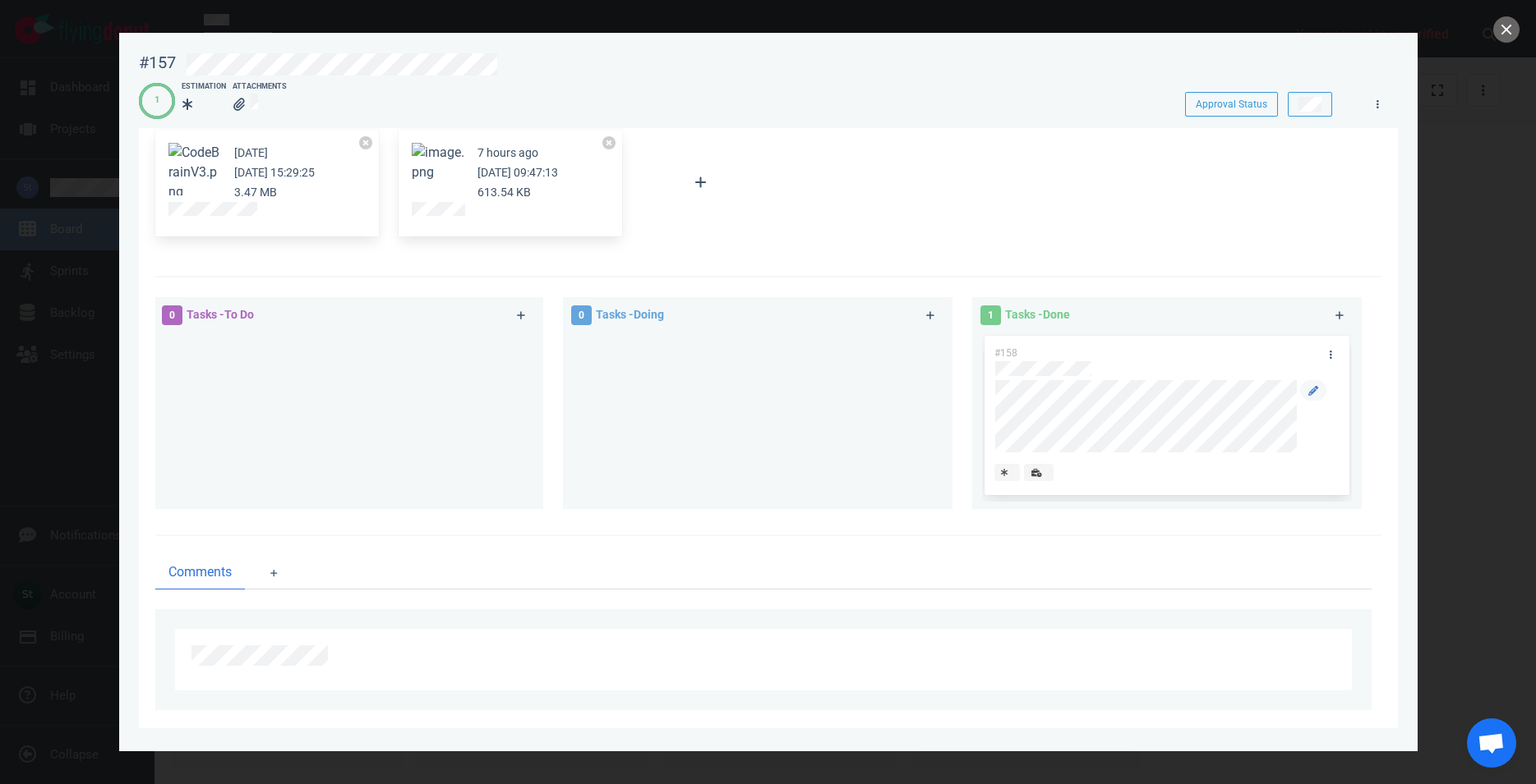
click at [995, 454] on div at bounding box center [1167, 420] width 344 height 80
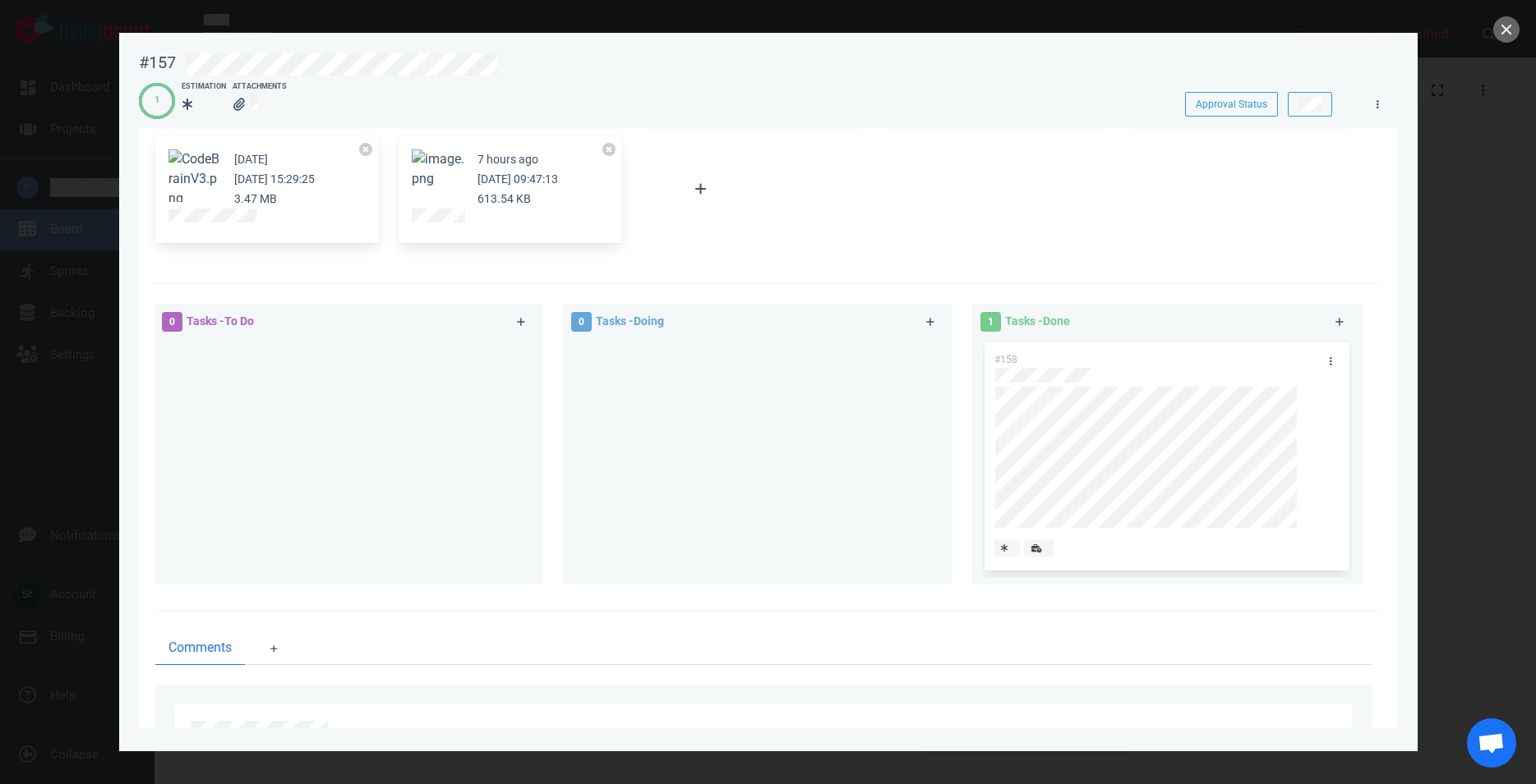
scroll to position [301, 0]
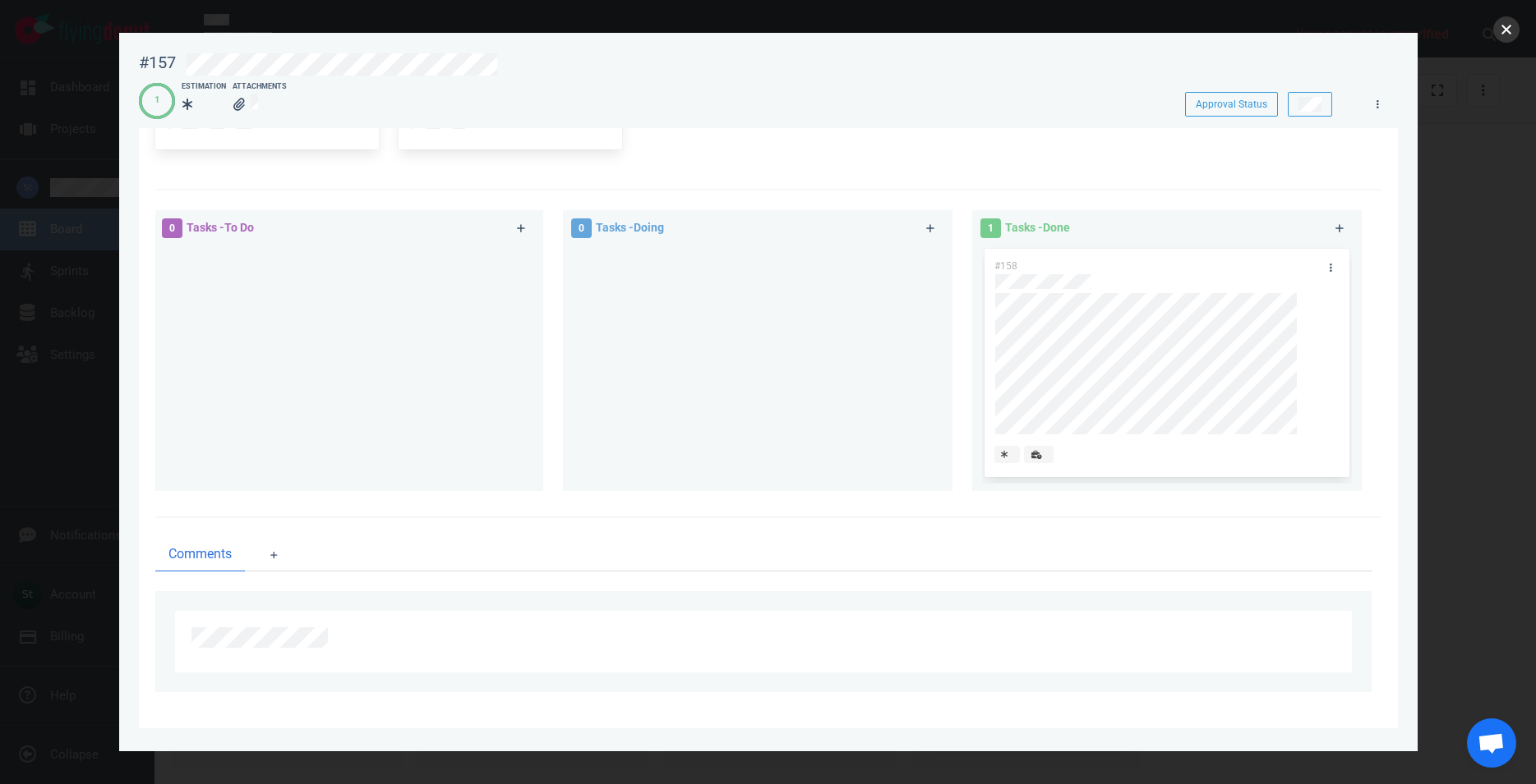
click at [1512, 24] on button "close" at bounding box center [1506, 29] width 26 height 26
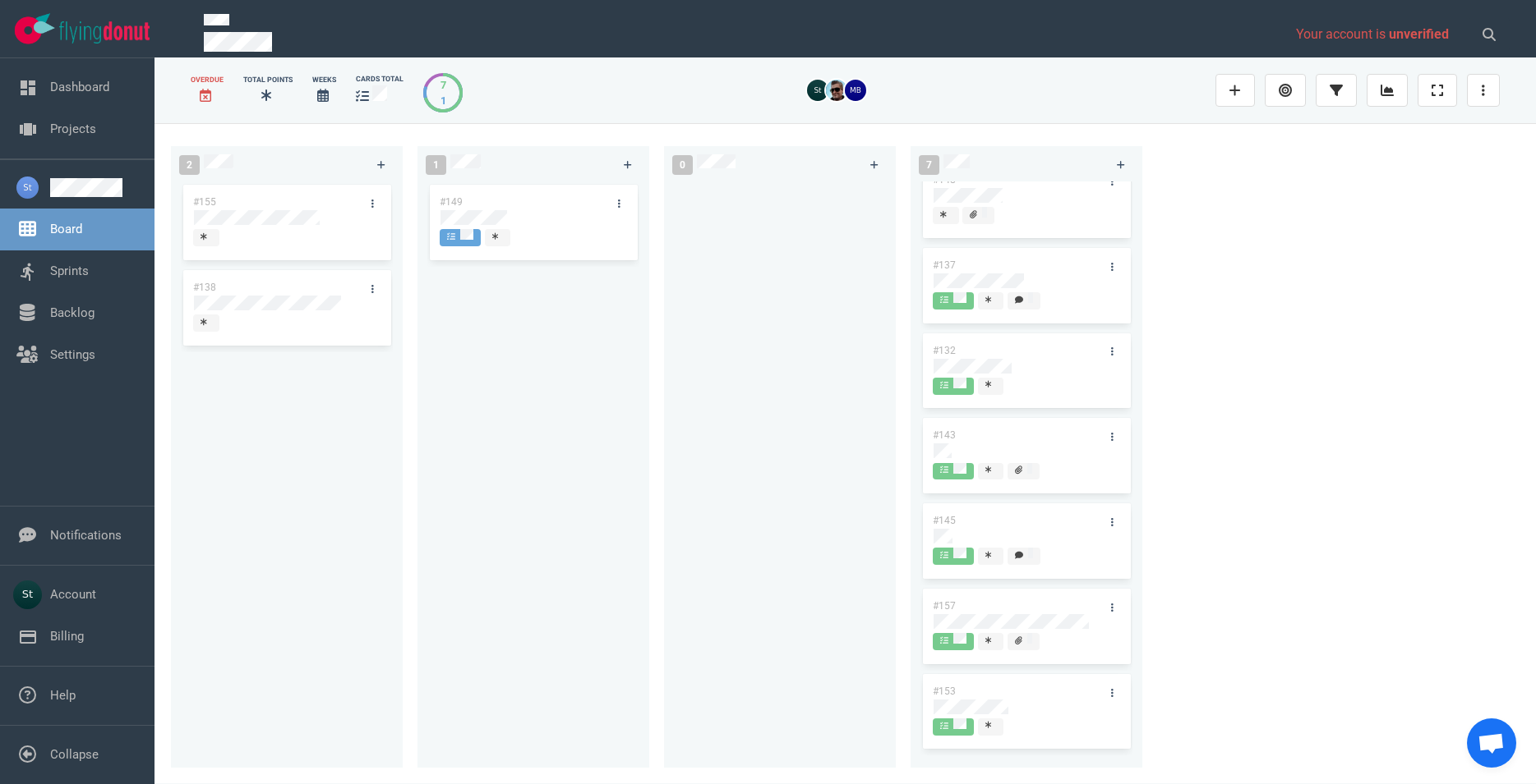
click at [951, 443] on div "#148 #137 #132 #143 #145 #157 #153" at bounding box center [1026, 443] width 212 height 567
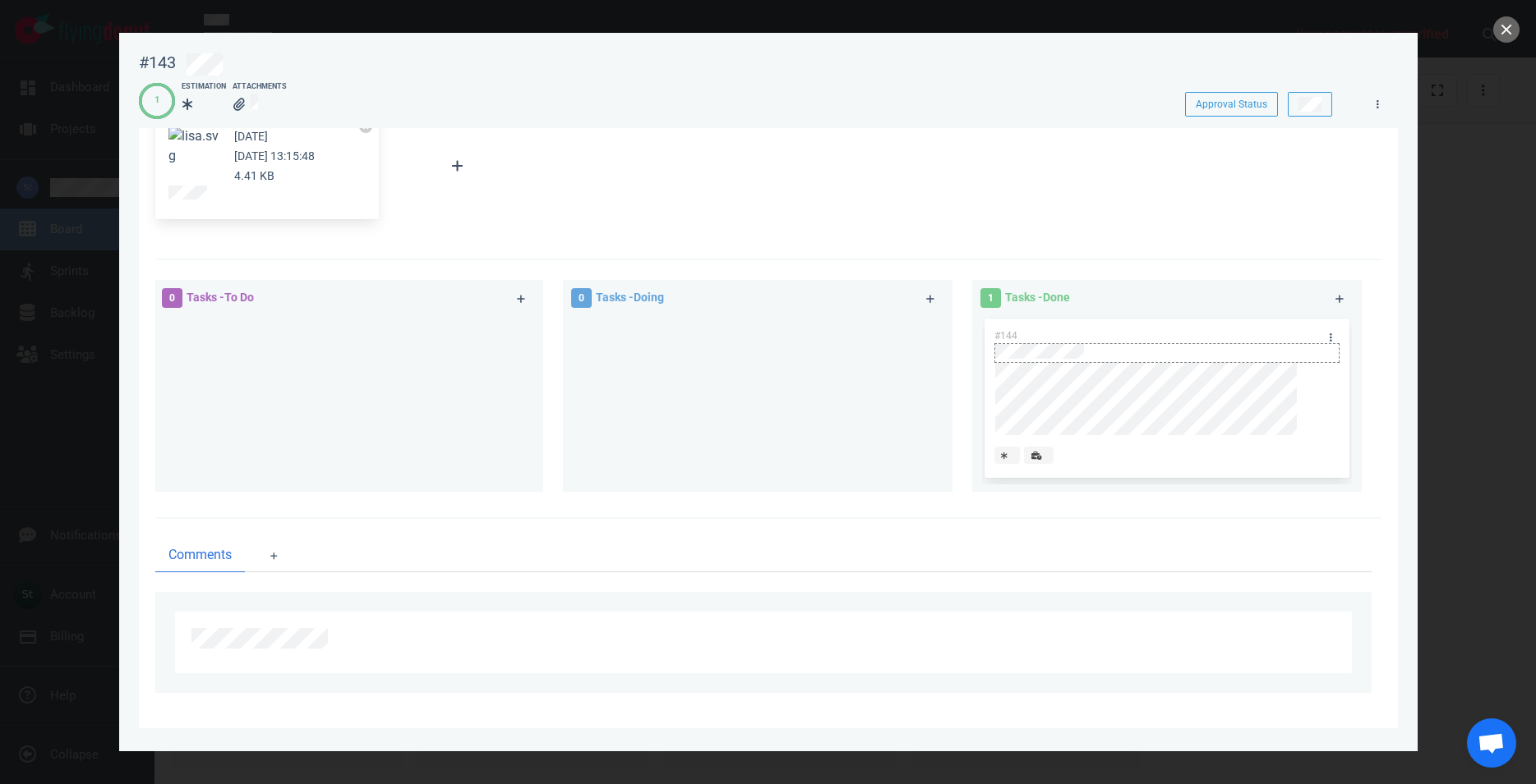
scroll to position [105, 0]
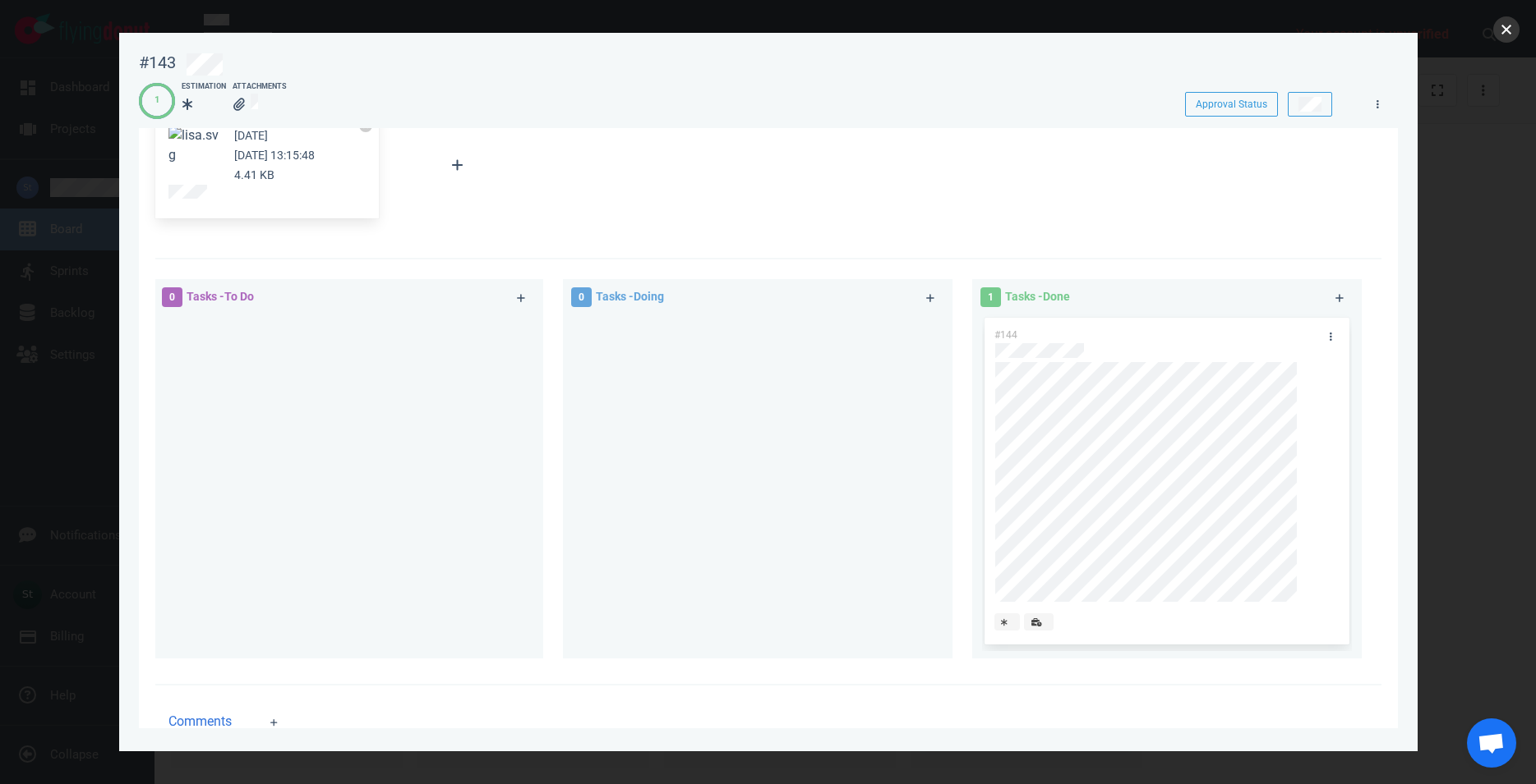
click at [1497, 30] on button "close" at bounding box center [1506, 29] width 26 height 26
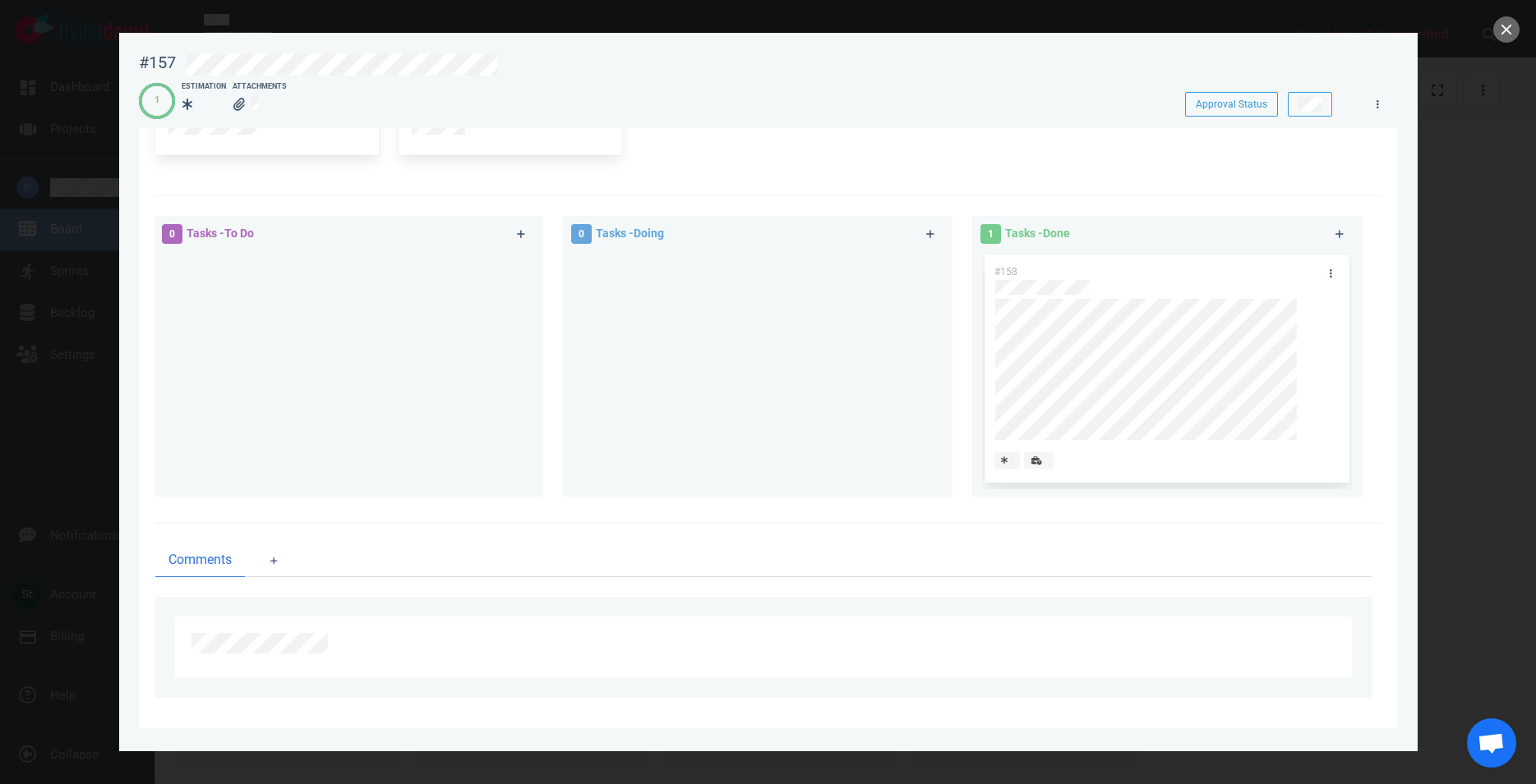
scroll to position [301, 0]
click at [1501, 25] on button "close" at bounding box center [1506, 29] width 26 height 26
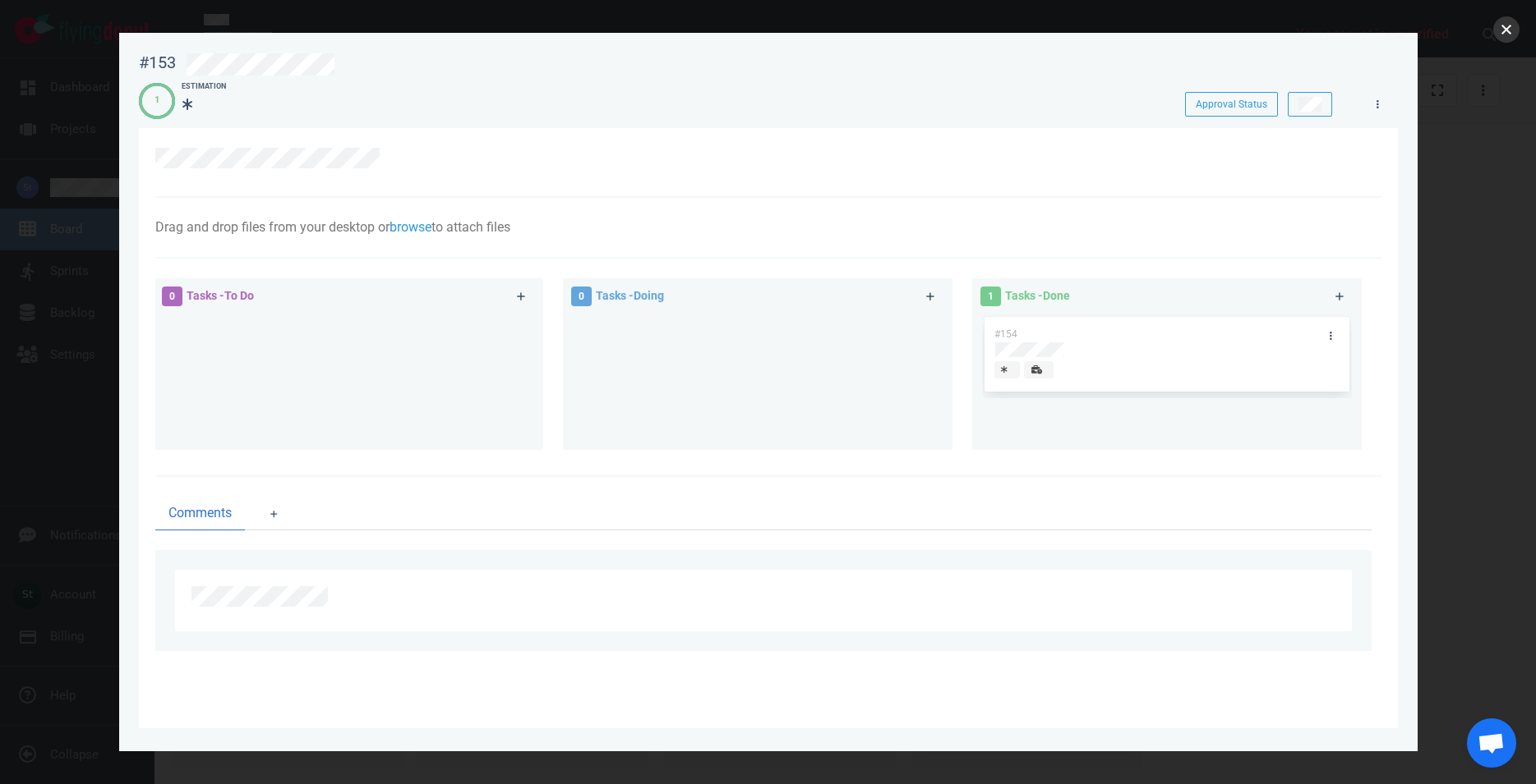
click at [1507, 28] on button "close" at bounding box center [1506, 29] width 26 height 26
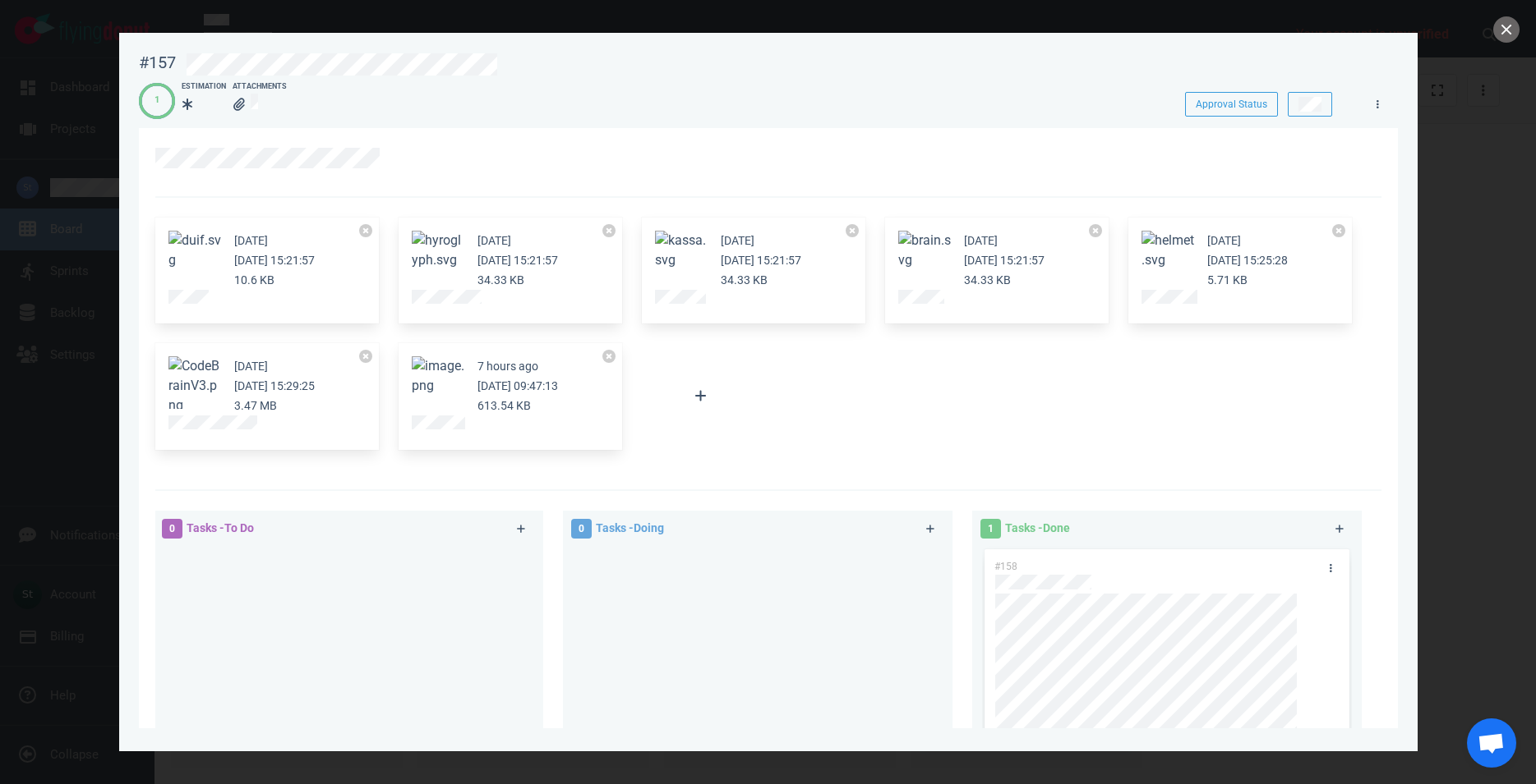
click at [442, 368] on button "Zoom image" at bounding box center [438, 376] width 52 height 40
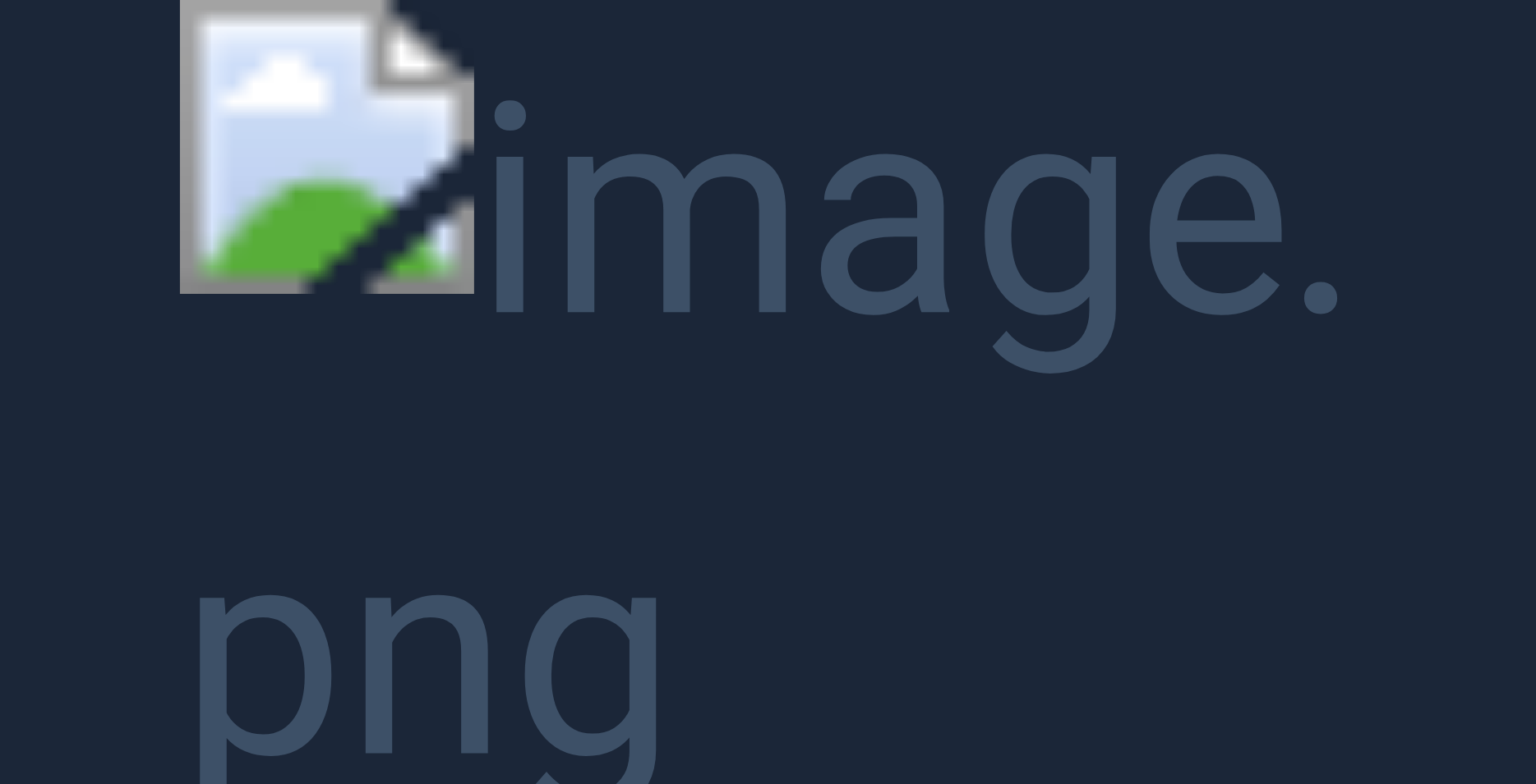
click at [575, 597] on button "Unzoom image" at bounding box center [768, 392] width 1536 height 784
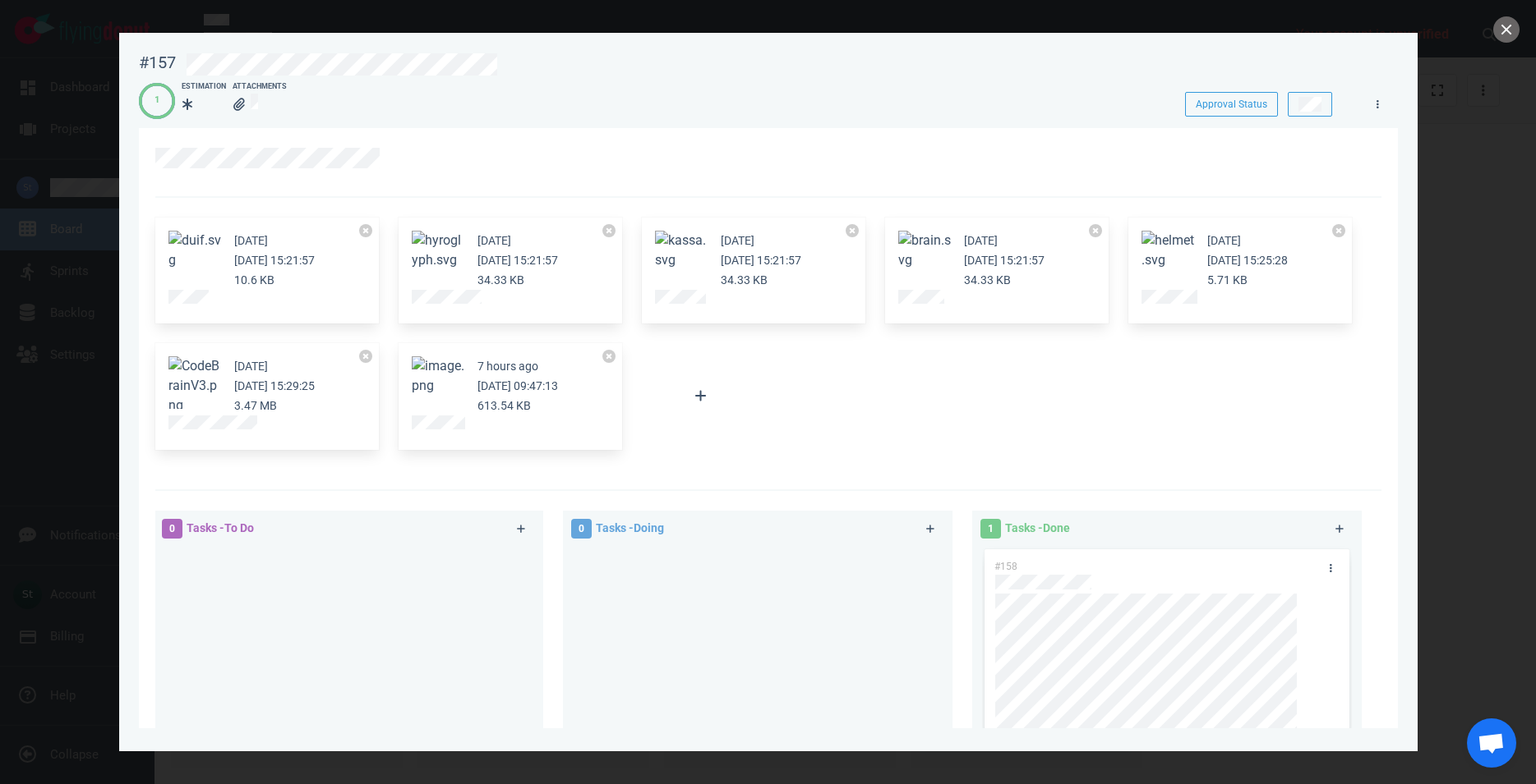
click at [448, 356] on div "7 hours ago [DATE] 09:47:13 613.54 KB" at bounding box center [510, 396] width 223 height 106
click at [1503, 36] on button "close" at bounding box center [1506, 29] width 26 height 26
click at [434, 363] on button "Zoom image" at bounding box center [438, 376] width 52 height 40
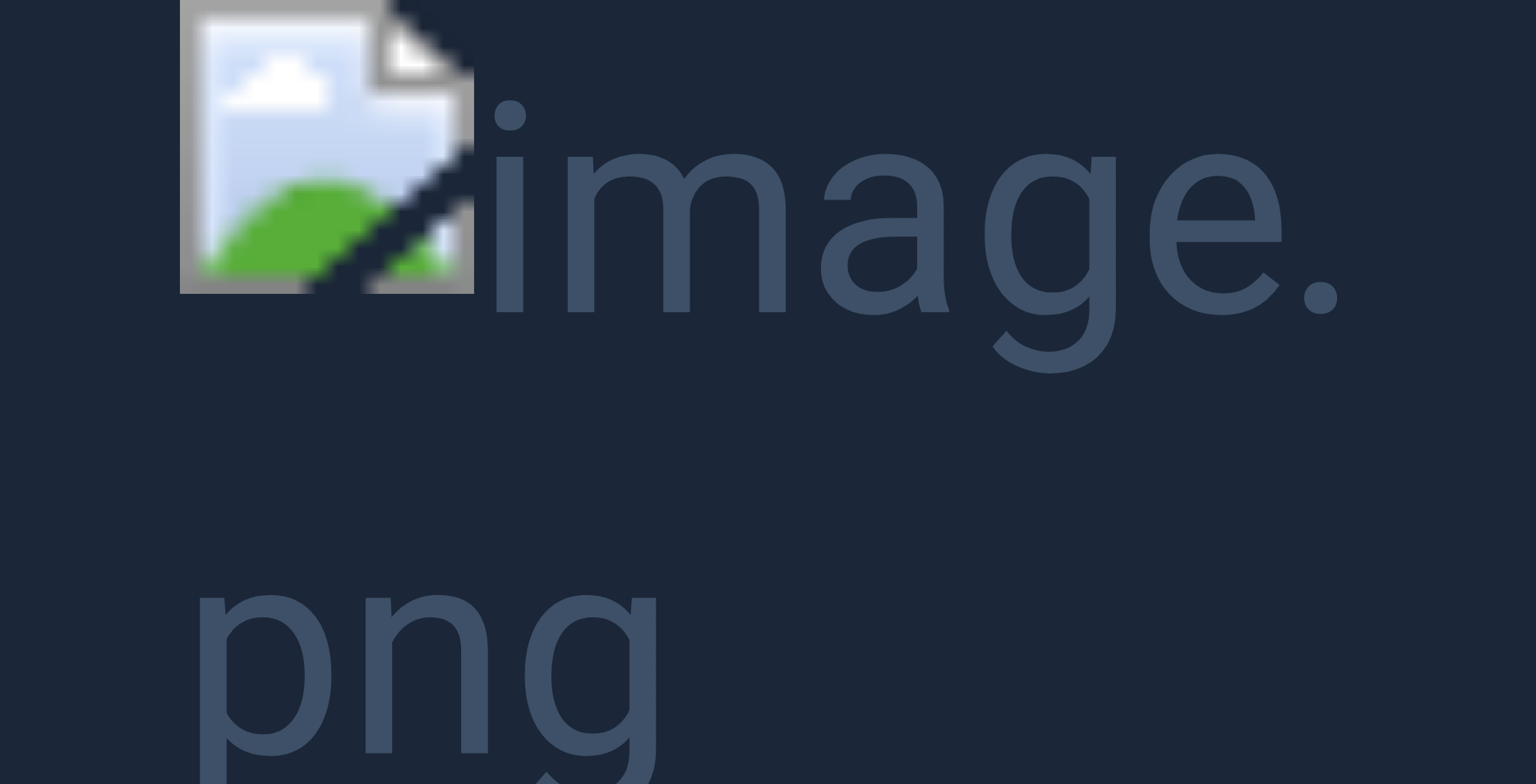
click at [1490, 133] on button "Unzoom image" at bounding box center [768, 392] width 1536 height 784
